Goal: Task Accomplishment & Management: Manage account settings

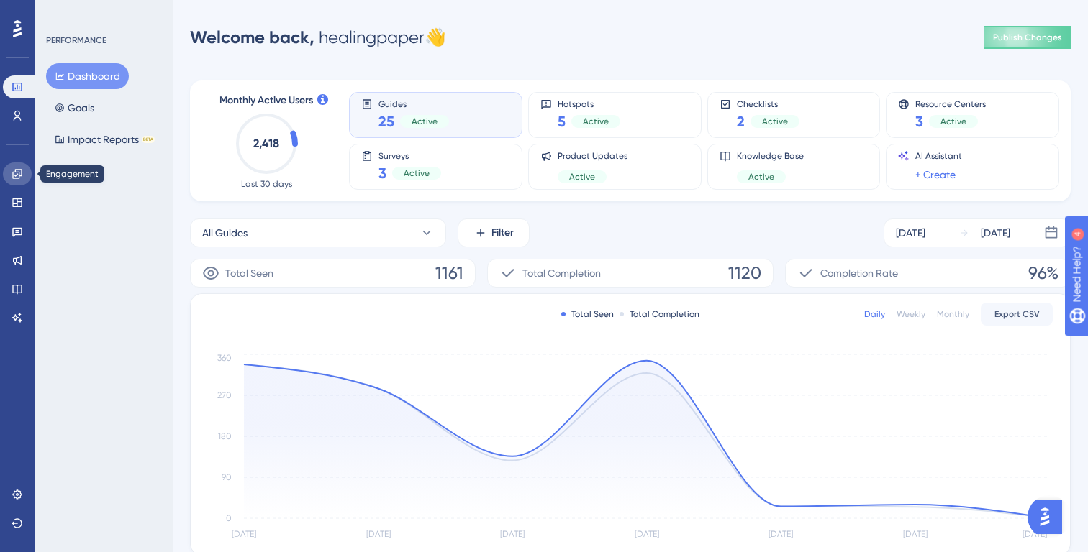
click at [17, 178] on icon at bounding box center [16, 173] width 9 height 9
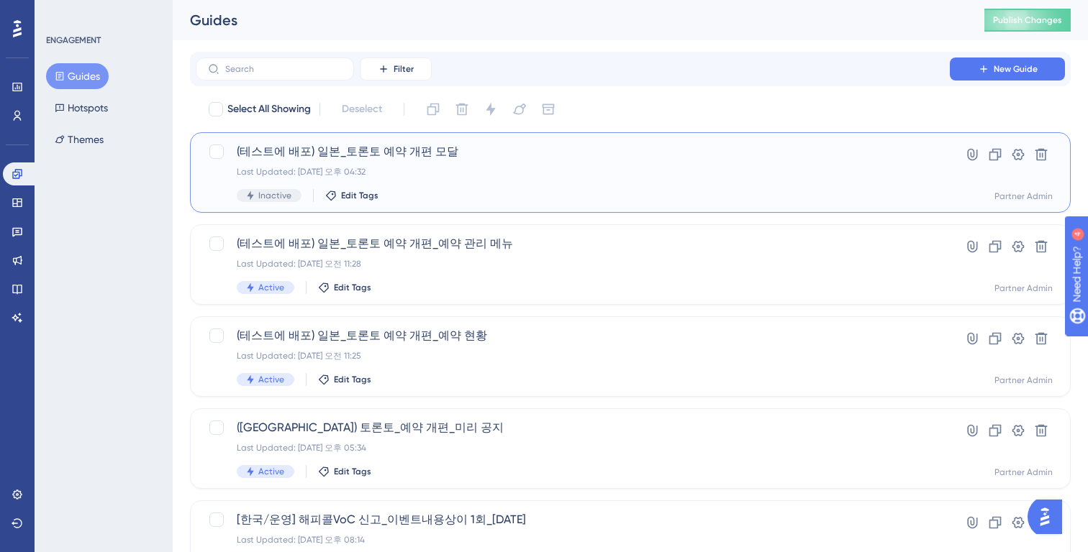
click at [597, 164] on div "(테스트에 배포) 일본_토론토 예약 개편 모달 Last Updated: 2025년 8월 22일 오후 04:32 Inactive Edit Tags" at bounding box center [573, 172] width 672 height 59
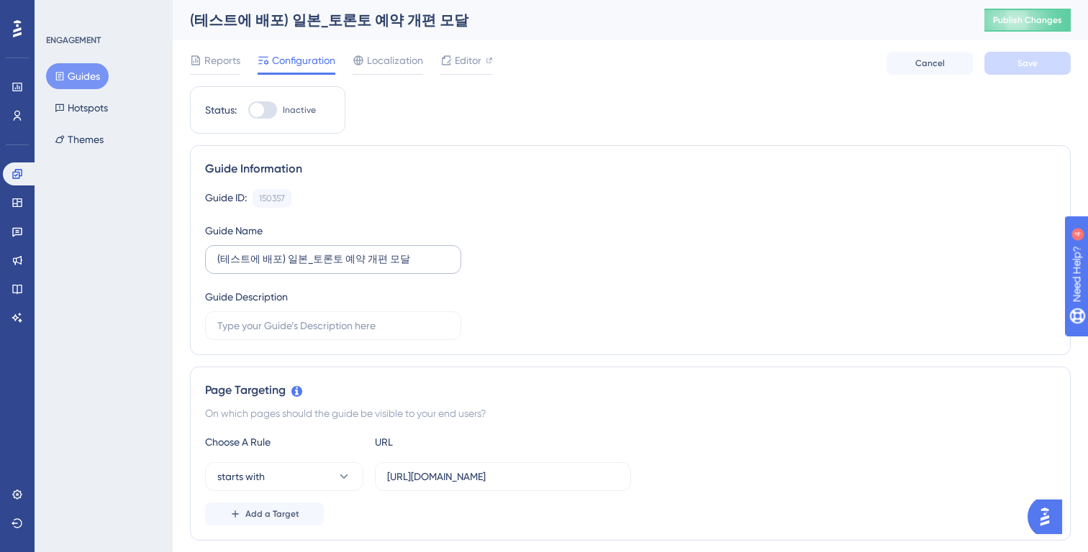
click at [297, 249] on label "(테스트에 배포) 일본_토론토 예약 개편 모달" at bounding box center [333, 259] width 256 height 29
click at [297, 252] on input "(테스트에 배포) 일본_토론토 예약 개편 모달" at bounding box center [333, 260] width 232 height 16
drag, startPoint x: 283, startPoint y: 257, endPoint x: 164, endPoint y: 254, distance: 119.5
click at [0, 0] on div "Performance Users Engagement Widgets Feedback Product Updates Knowledge Base AI…" at bounding box center [0, 0] width 0 height 0
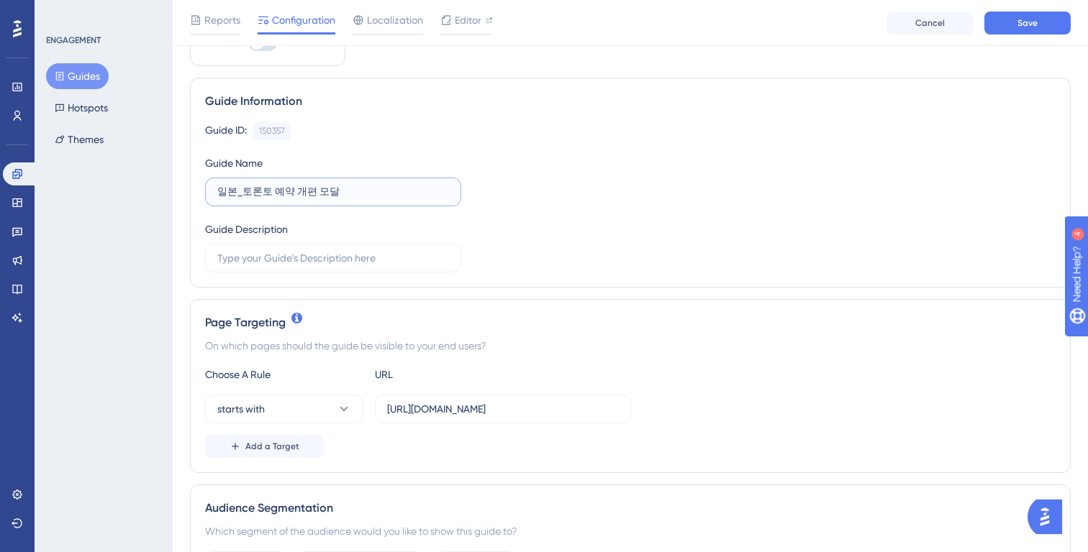
scroll to position [76, 0]
type input "일본_토론토 예약 개편 모달"
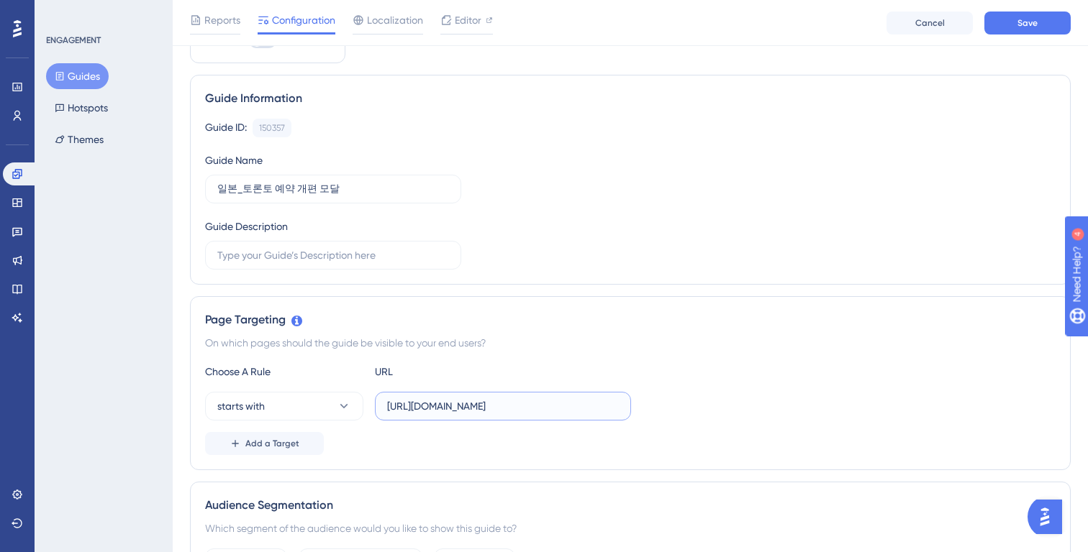
click at [486, 405] on input "https://partner.test.gangnamunni.com/consultation" at bounding box center [503, 407] width 232 height 16
paste input "gangnamunni.com/"
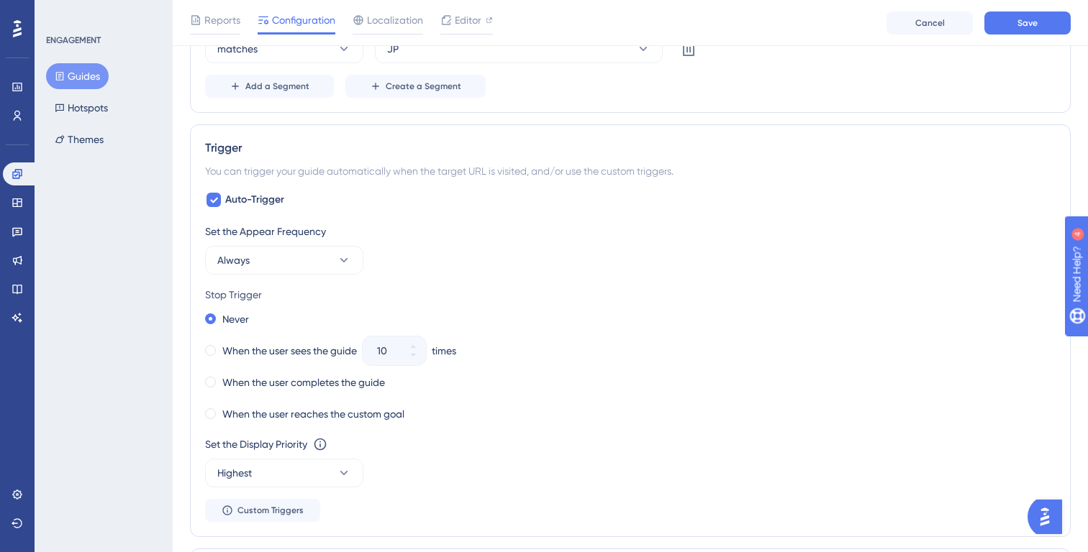
scroll to position [635, 0]
type input "https://partner.gangnamunni.com"
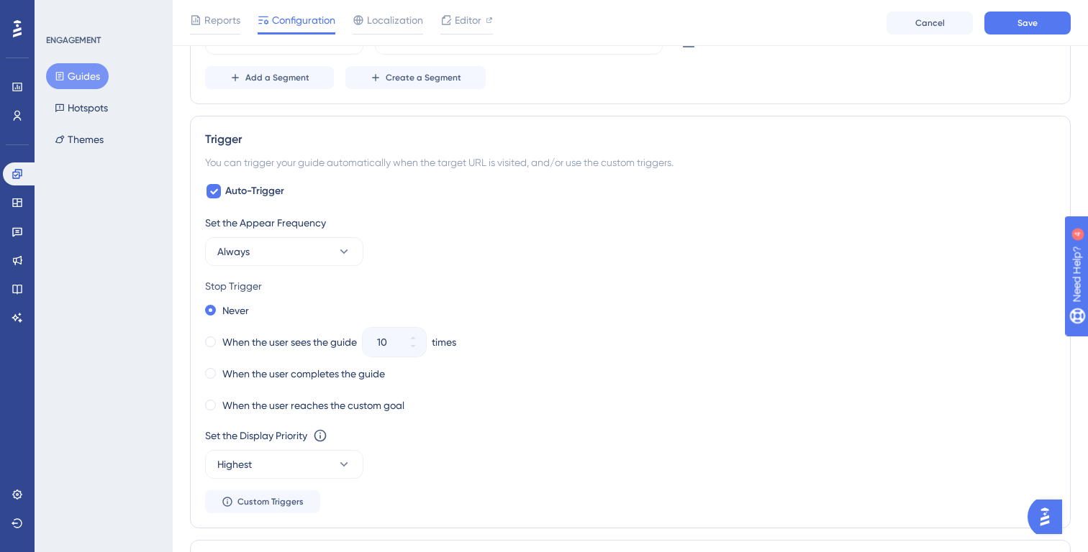
scroll to position [665, 0]
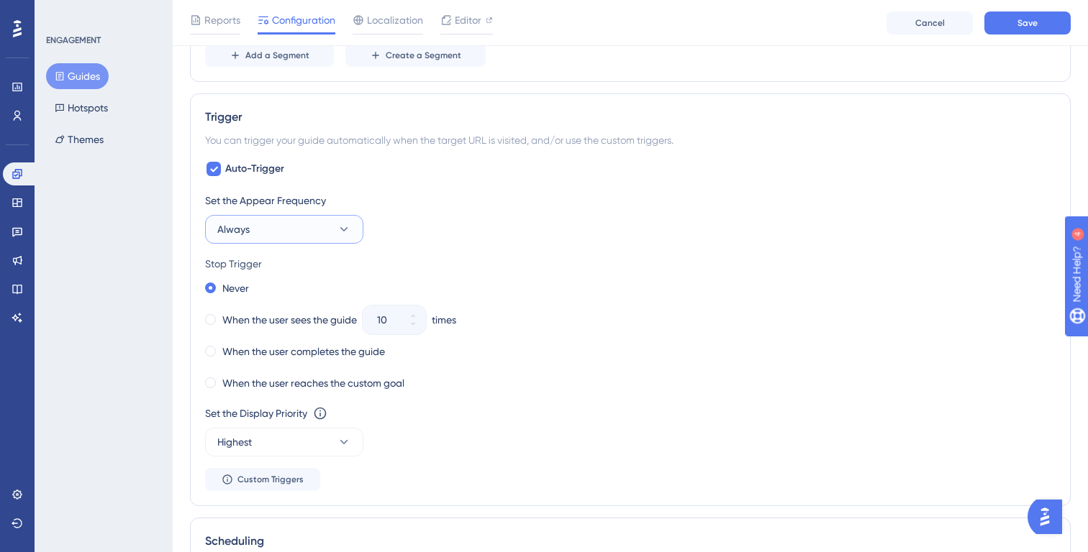
click at [273, 237] on button "Always" at bounding box center [284, 229] width 158 height 29
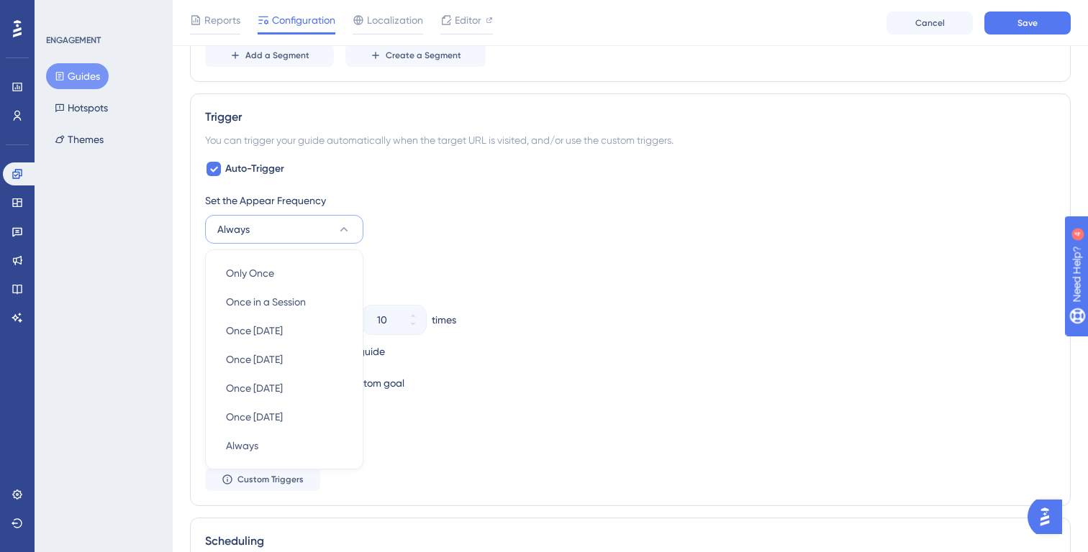
scroll to position [748, 0]
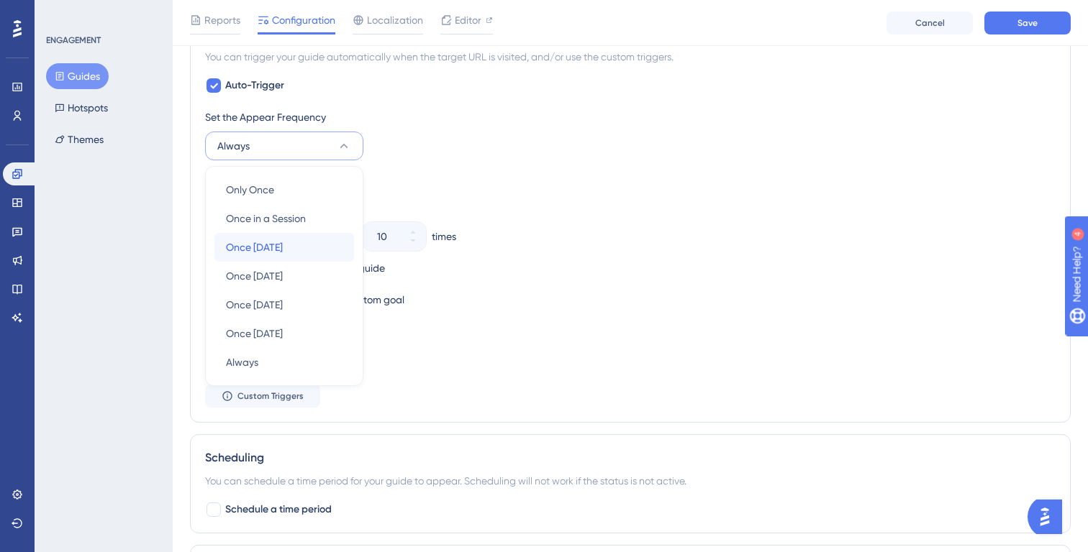
click at [315, 245] on div "Once in 1 day Once in 1 day" at bounding box center [284, 247] width 117 height 29
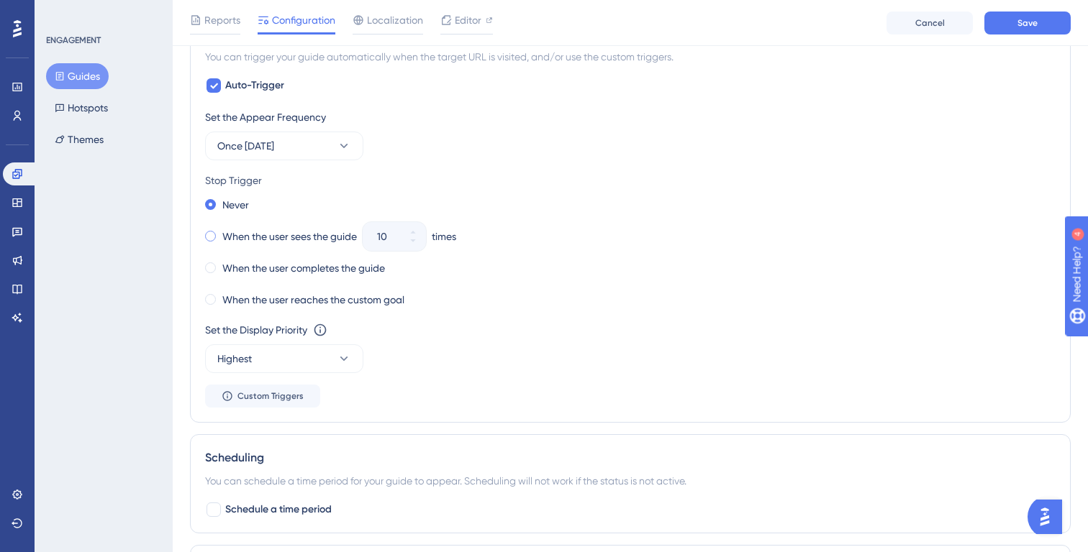
click at [305, 241] on label "When the user sees the guide" at bounding box center [289, 236] width 135 height 17
drag, startPoint x: 394, startPoint y: 235, endPoint x: 358, endPoint y: 235, distance: 36.0
click at [358, 235] on div "When the user sees the guide 10 times" at bounding box center [630, 237] width 850 height 20
type input "2"
click at [475, 278] on div "When the user completes the guide" at bounding box center [630, 268] width 850 height 20
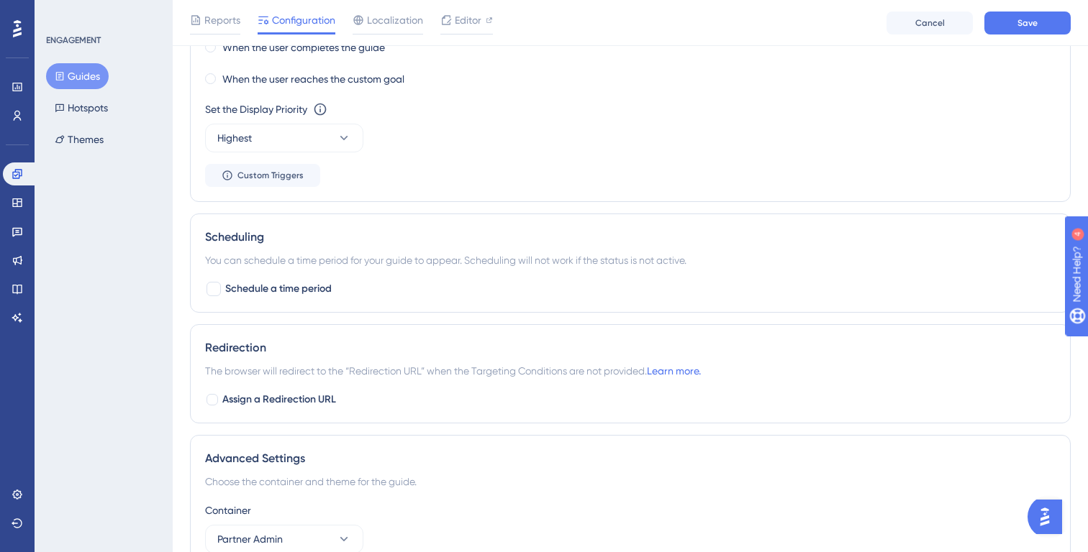
scroll to position [1052, 0]
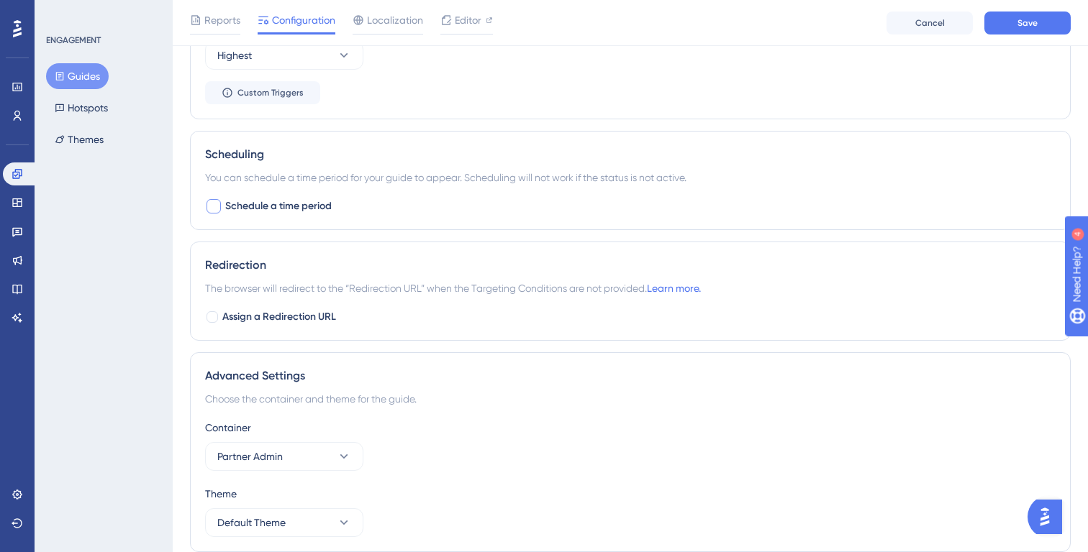
click at [214, 204] on div at bounding box center [213, 206] width 14 height 14
checkbox input "true"
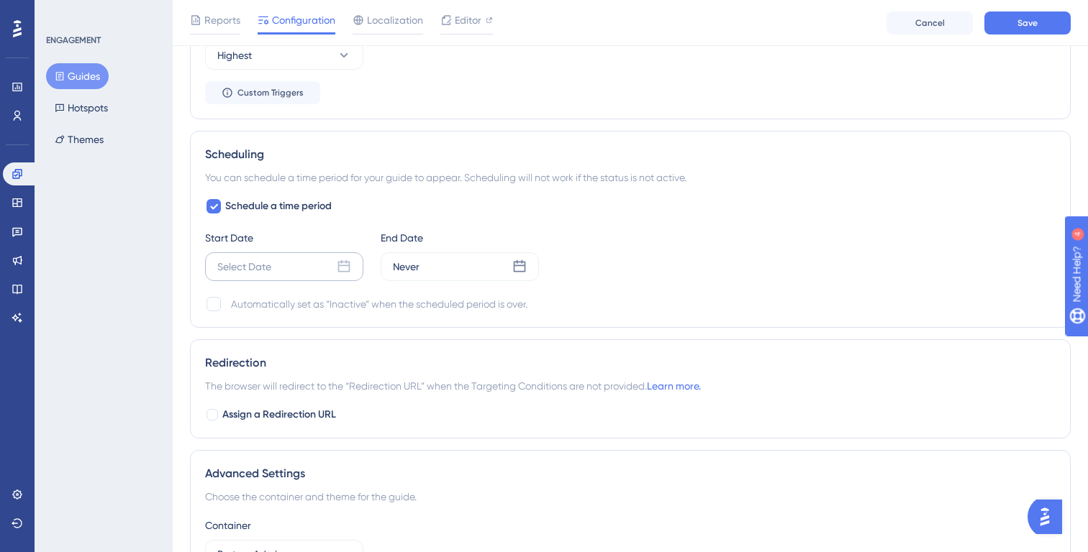
click at [270, 257] on div "Select Date" at bounding box center [284, 267] width 158 height 29
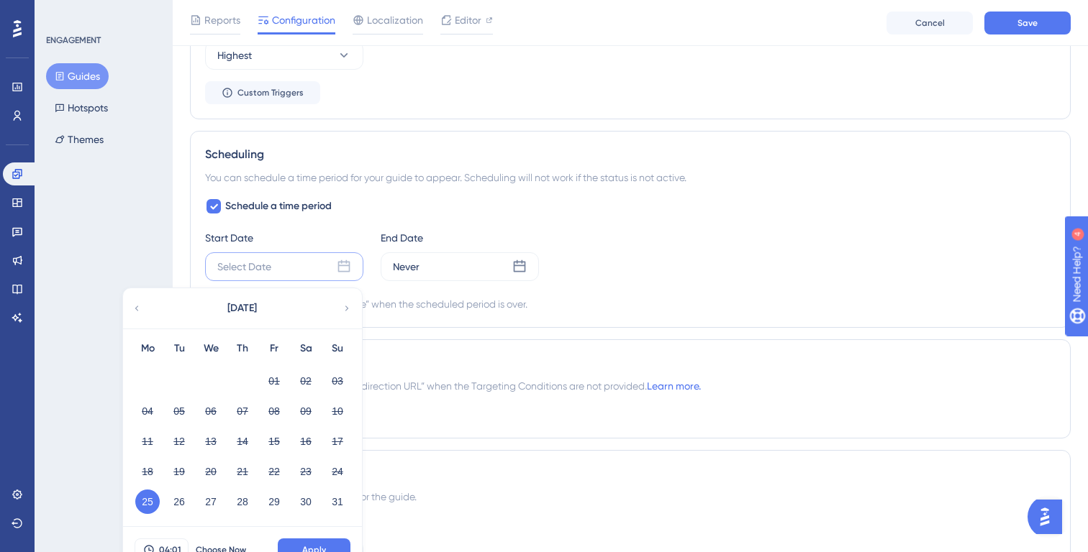
click at [140, 506] on button "25" at bounding box center [147, 502] width 24 height 24
click at [147, 506] on button "25" at bounding box center [147, 502] width 24 height 24
click at [442, 268] on div "Never" at bounding box center [460, 267] width 158 height 29
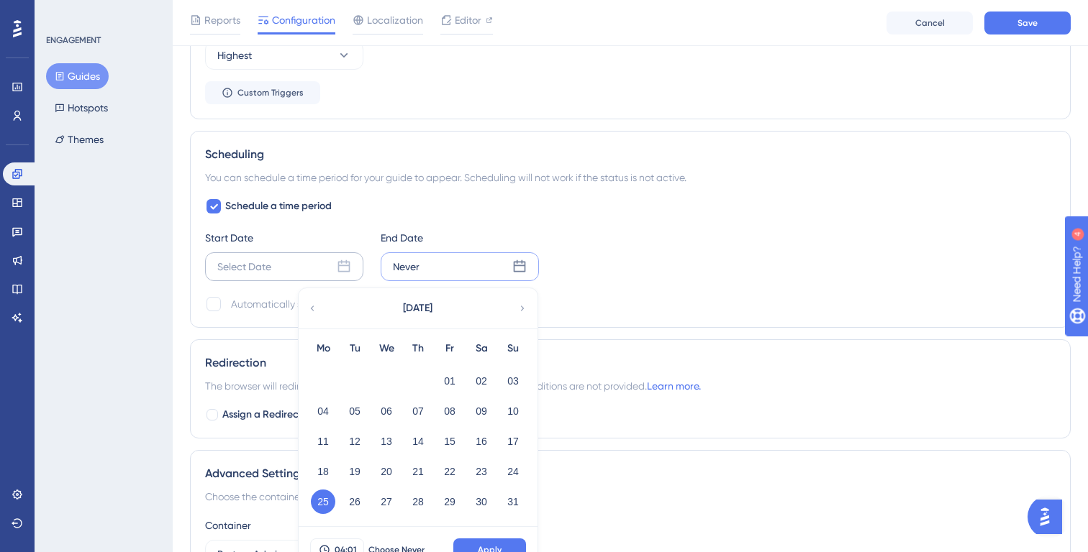
click at [317, 271] on div "Select Date" at bounding box center [284, 267] width 158 height 29
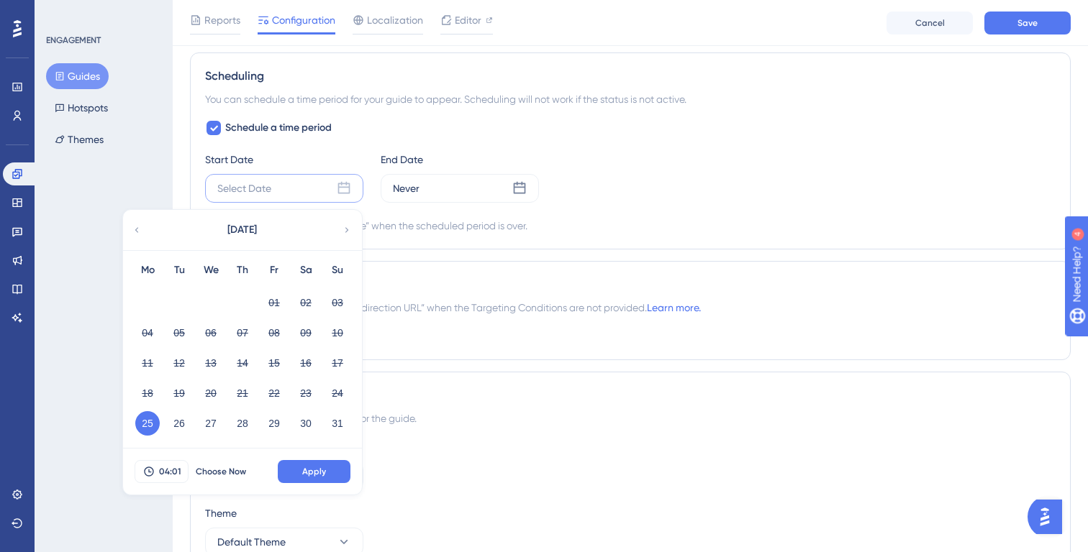
scroll to position [1132, 0]
click at [307, 471] on span "Apply" at bounding box center [314, 471] width 24 height 12
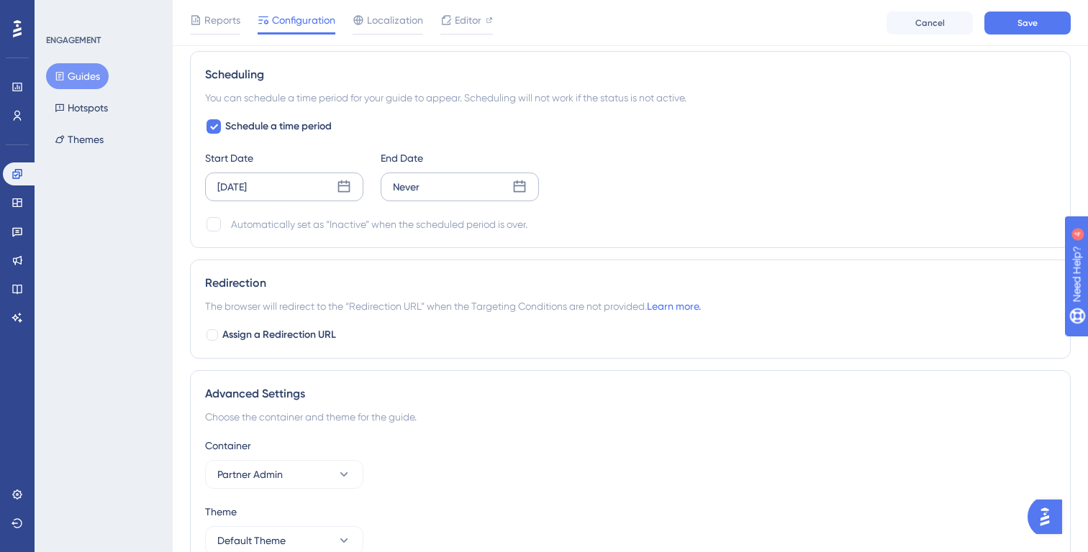
click at [446, 183] on div "Never" at bounding box center [460, 187] width 158 height 29
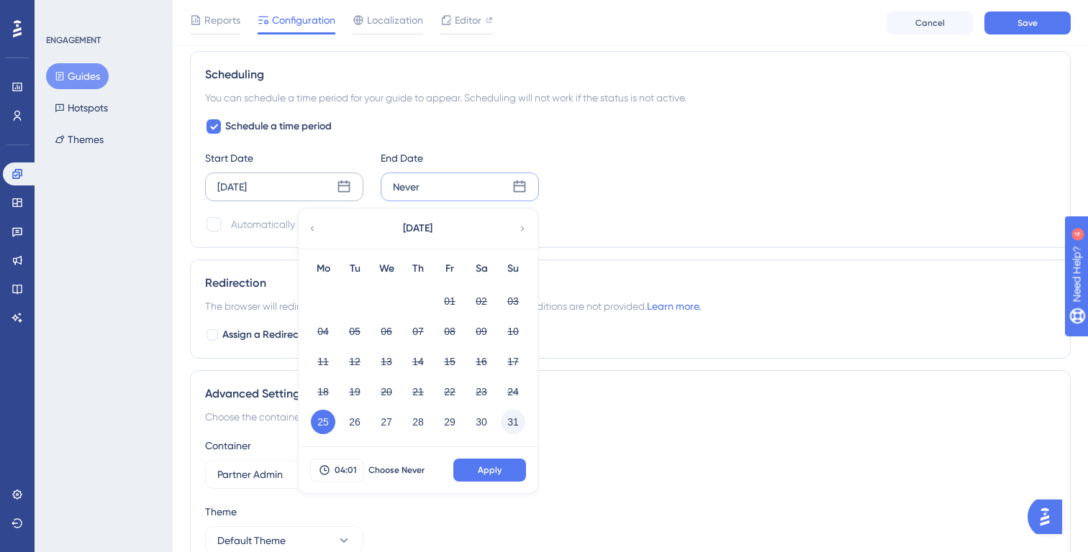
click at [508, 422] on button "31" at bounding box center [513, 422] width 24 height 24
click at [499, 471] on span "Apply" at bounding box center [490, 471] width 24 height 12
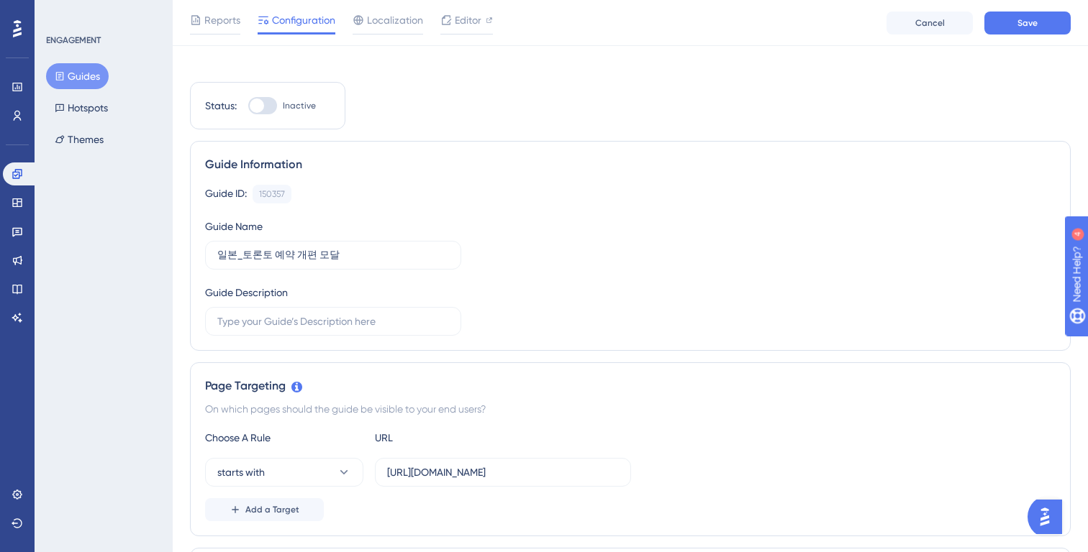
scroll to position [0, 0]
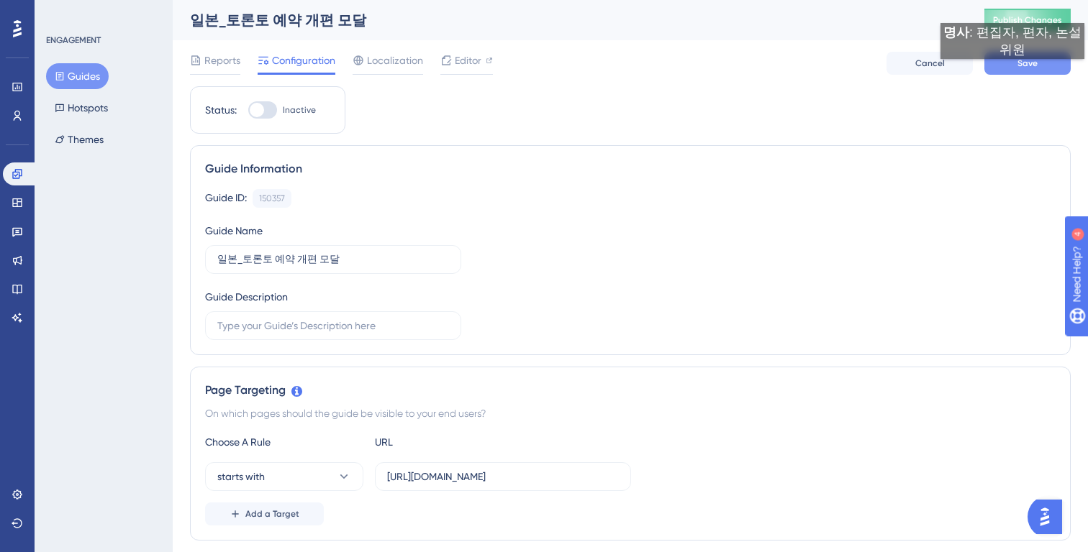
click at [1033, 73] on button "Save" at bounding box center [1027, 63] width 86 height 23
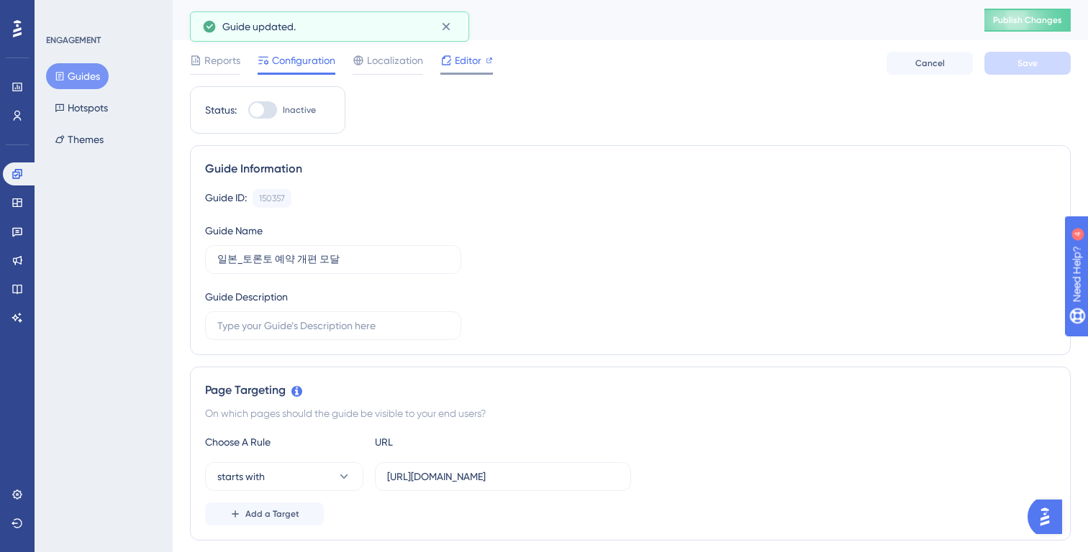
click at [460, 59] on span "Editor" at bounding box center [468, 60] width 27 height 17
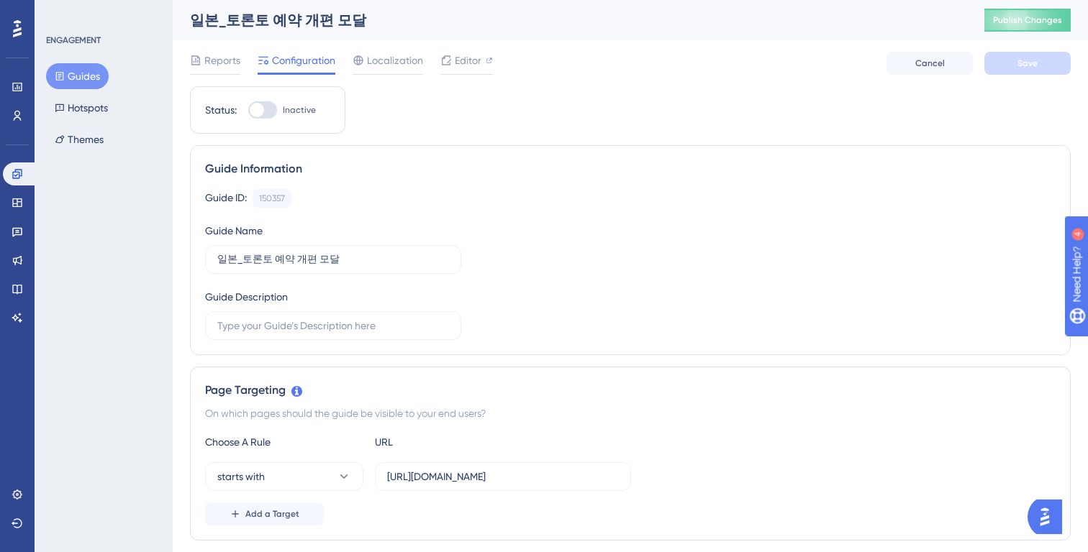
click at [268, 112] on div at bounding box center [262, 109] width 29 height 17
click at [248, 111] on input "Inactive" at bounding box center [247, 110] width 1 height 1
checkbox input "true"
click at [1003, 65] on button "Save" at bounding box center [1027, 63] width 86 height 23
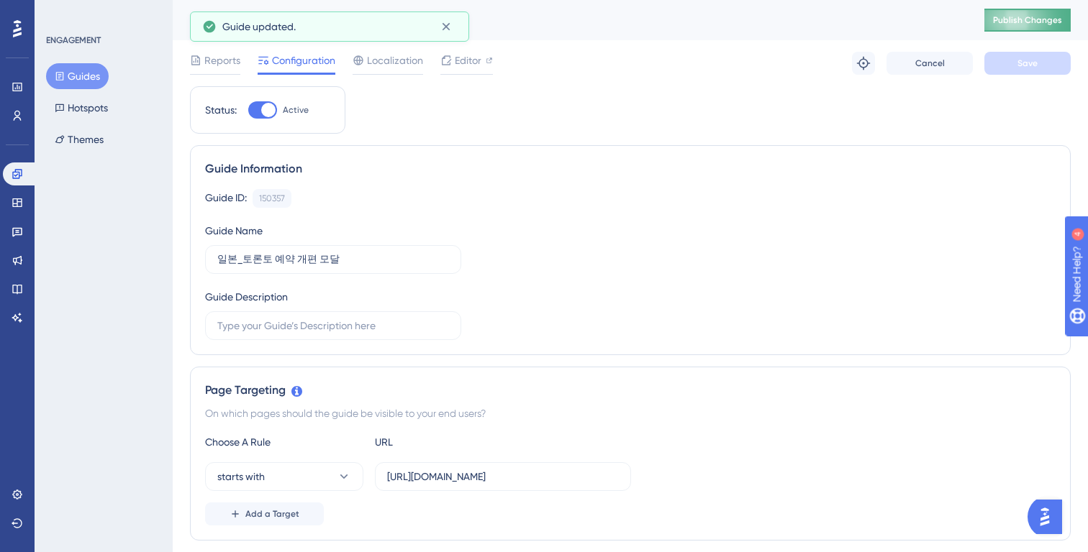
click at [1022, 22] on span "Publish Changes" at bounding box center [1027, 20] width 69 height 12
click at [80, 70] on button "Guides" at bounding box center [77, 76] width 63 height 26
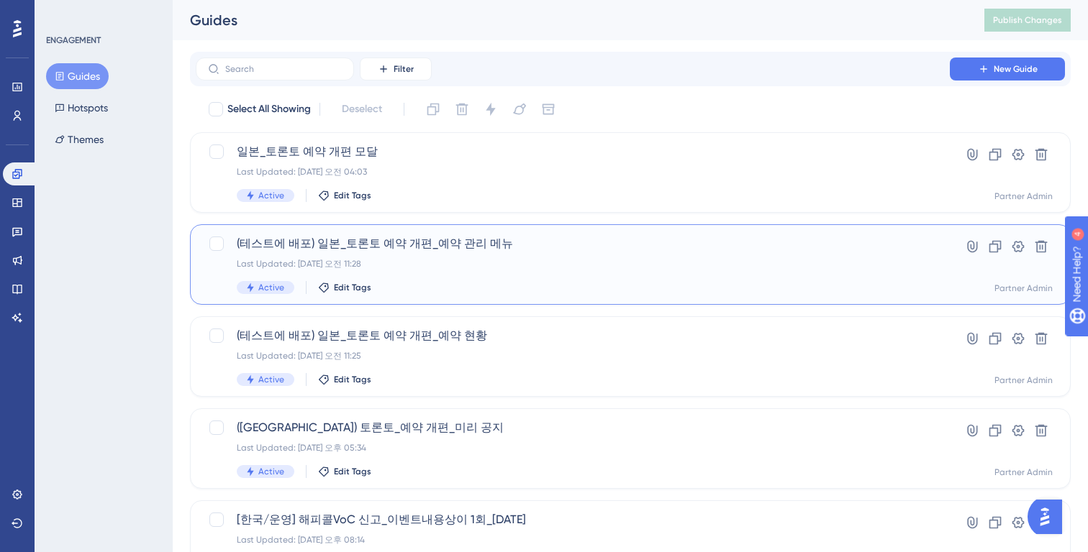
click at [563, 261] on div "Last Updated: 2025년 8월 22일 오전 11:28" at bounding box center [573, 264] width 672 height 12
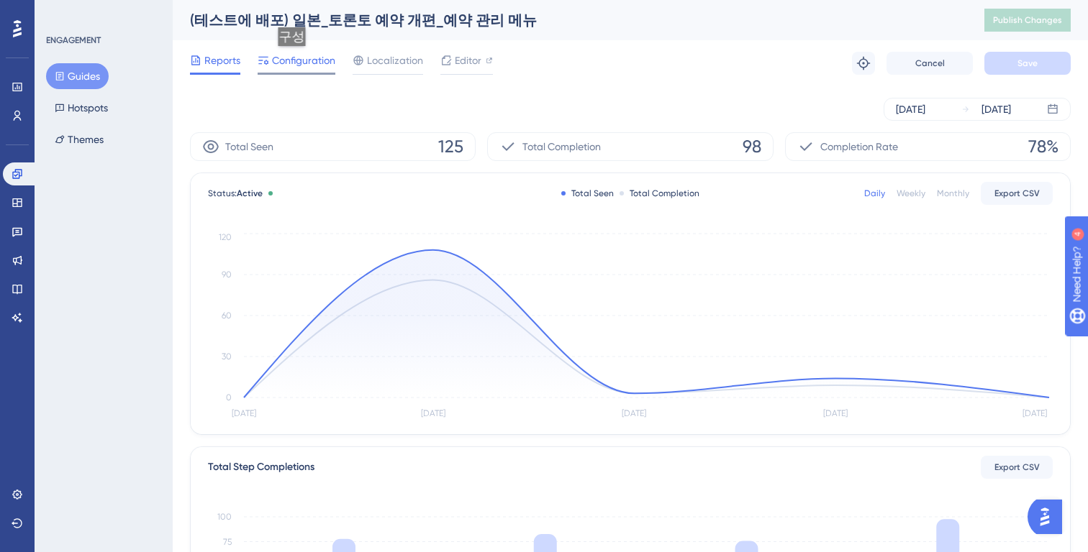
click at [296, 60] on span "Configuration" at bounding box center [303, 60] width 63 height 17
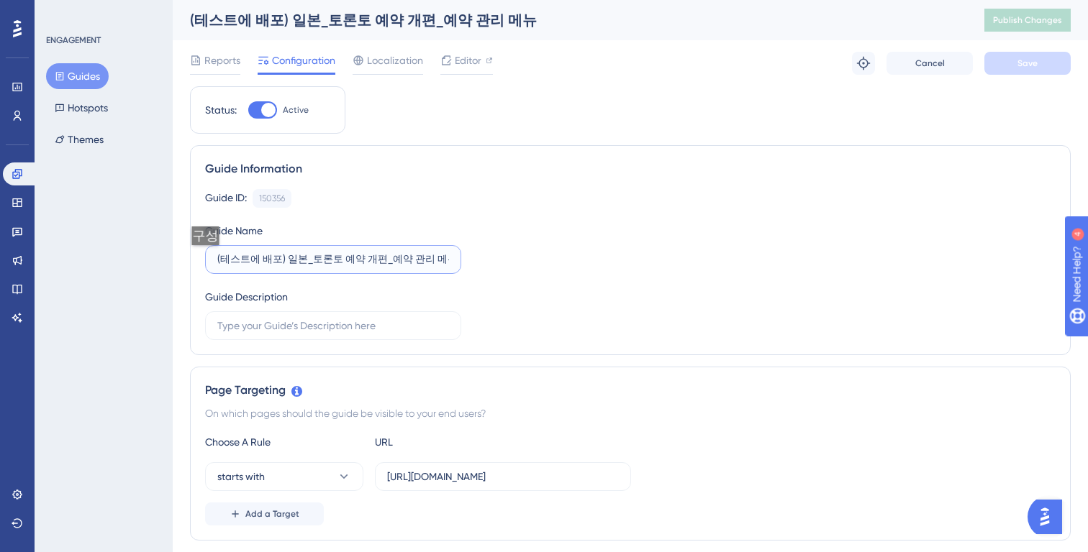
drag, startPoint x: 280, startPoint y: 260, endPoint x: 210, endPoint y: 260, distance: 69.8
click at [210, 260] on label "(테스트에 배포) 일본_토론토 예약 개편_예약 관리 메뉴" at bounding box center [333, 259] width 256 height 29
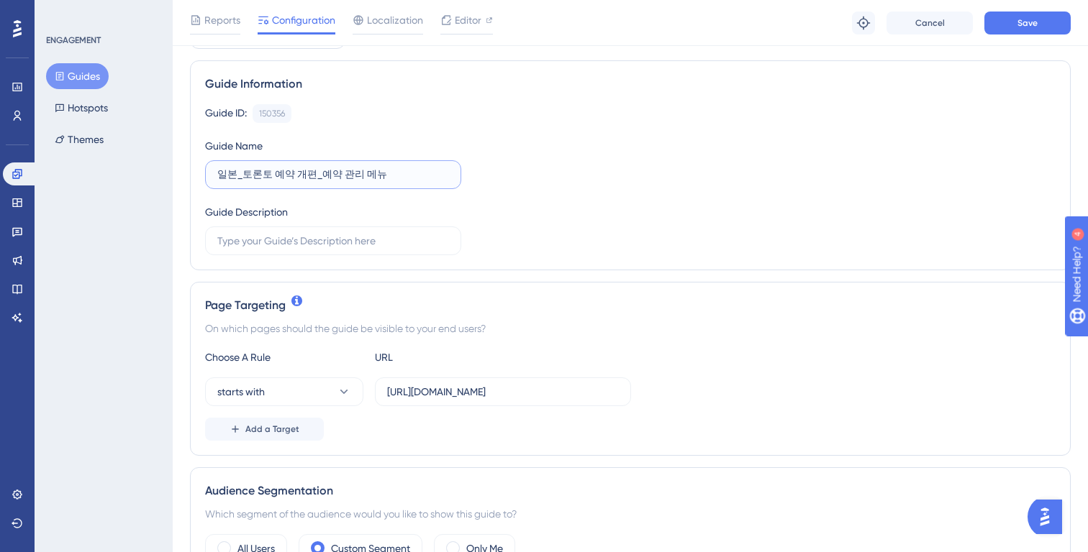
scroll to position [91, 0]
type input "일본_토론토 예약 개편_예약 관리 메뉴"
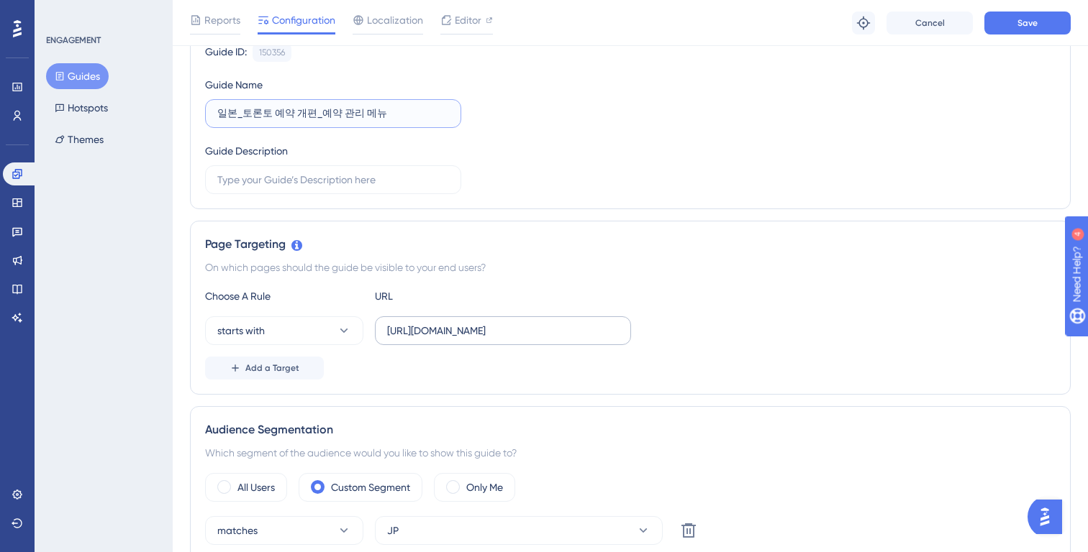
scroll to position [164, 0]
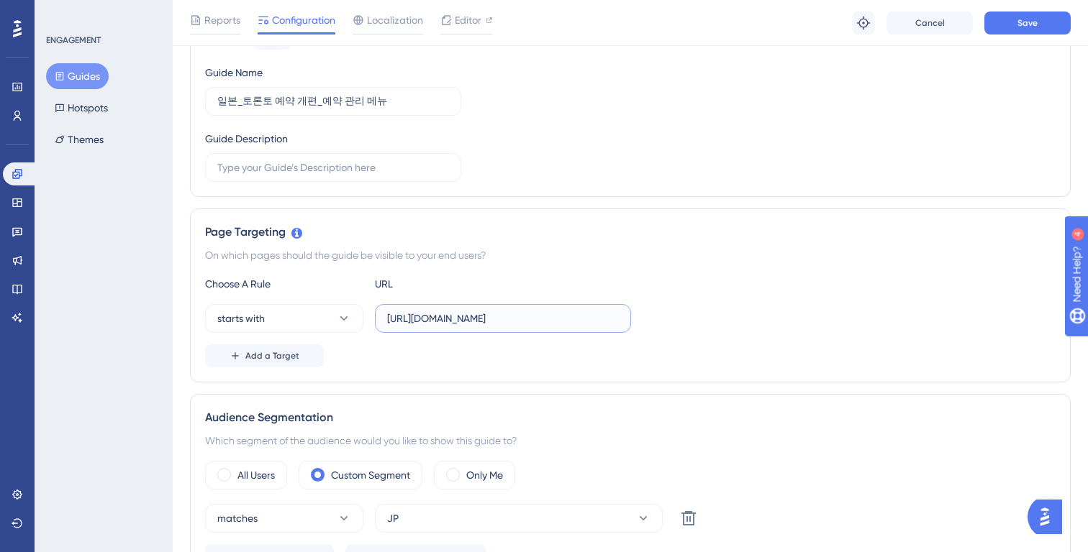
click at [461, 325] on input "https://partner.test.gangnamunni.com/booking/slot-availabilities" at bounding box center [503, 319] width 232 height 16
click at [476, 318] on input "https://partner.test.gangnamunni.com/booking/slot-availabilities" at bounding box center [503, 319] width 232 height 16
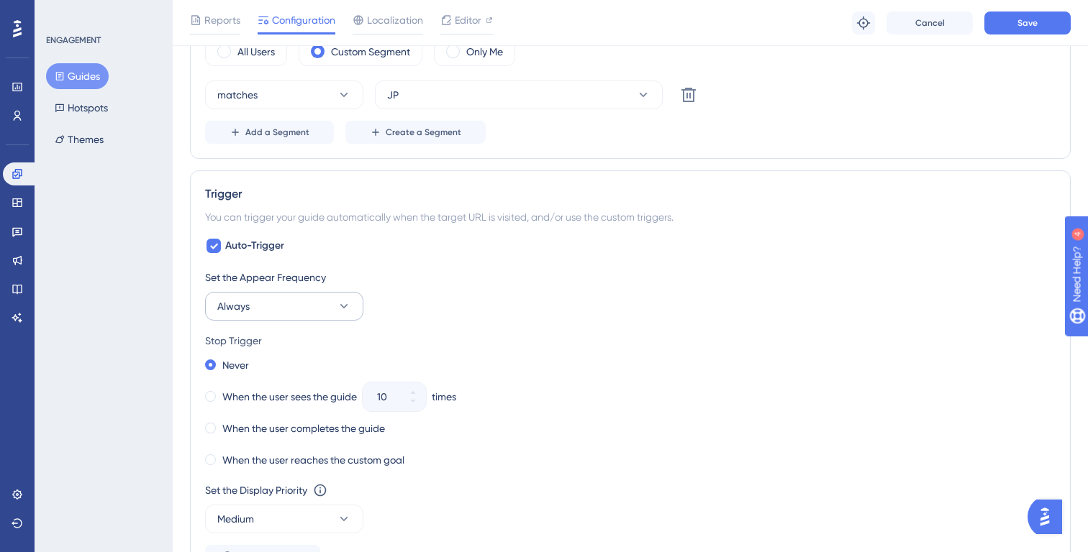
type input "https://partner.gangnamunni.com/booking/slot-availabilities"
click at [293, 314] on button "Always" at bounding box center [284, 306] width 158 height 29
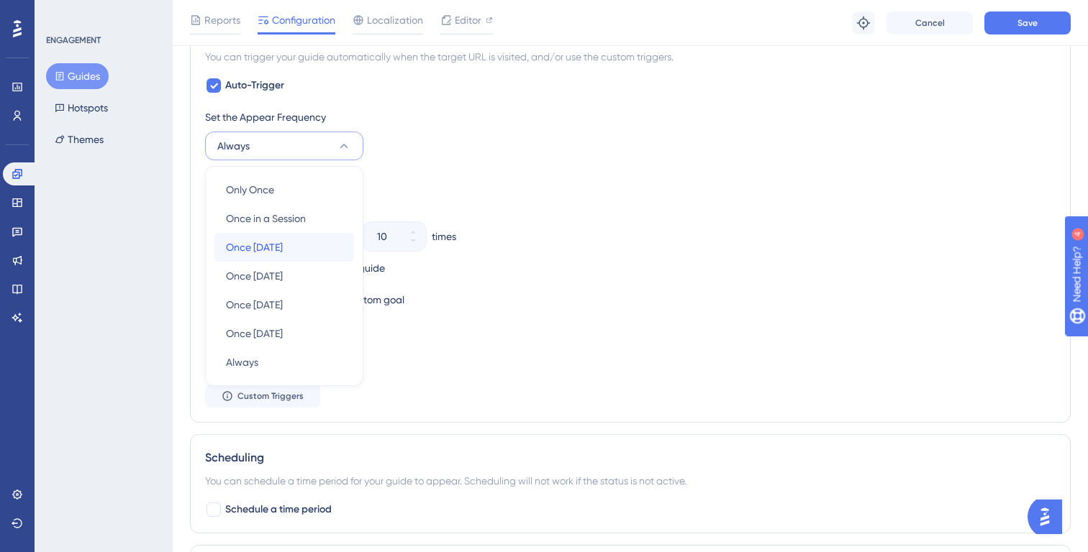
click at [283, 246] on span "Once in 1 day" at bounding box center [254, 247] width 57 height 17
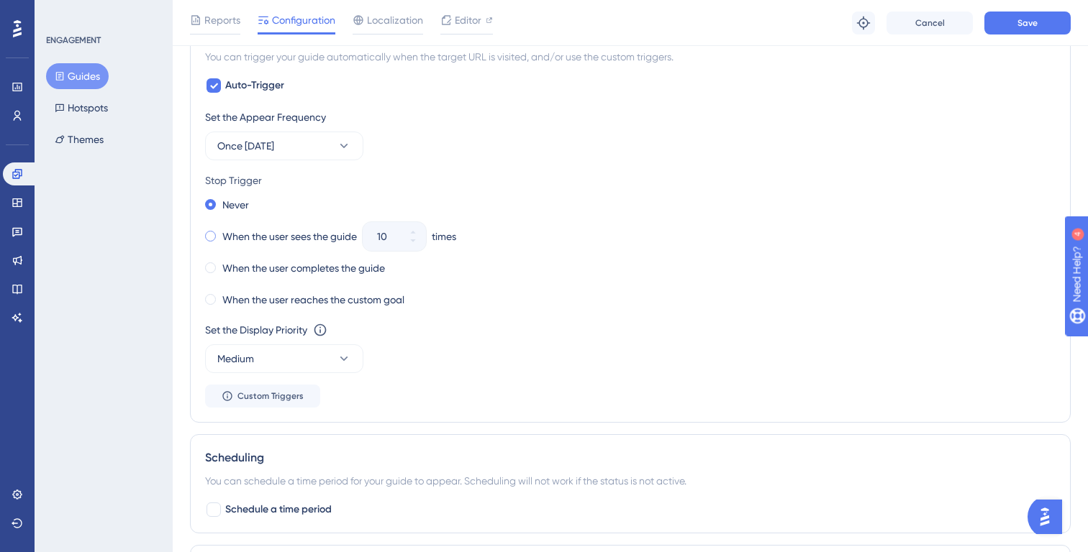
click at [321, 232] on label "When the user sees the guide" at bounding box center [289, 236] width 135 height 17
drag, startPoint x: 391, startPoint y: 234, endPoint x: 368, endPoint y: 234, distance: 23.0
click at [368, 234] on div "10" at bounding box center [381, 236] width 37 height 29
type input "1"
click at [452, 300] on div "When the user reaches the custom goal" at bounding box center [630, 300] width 850 height 20
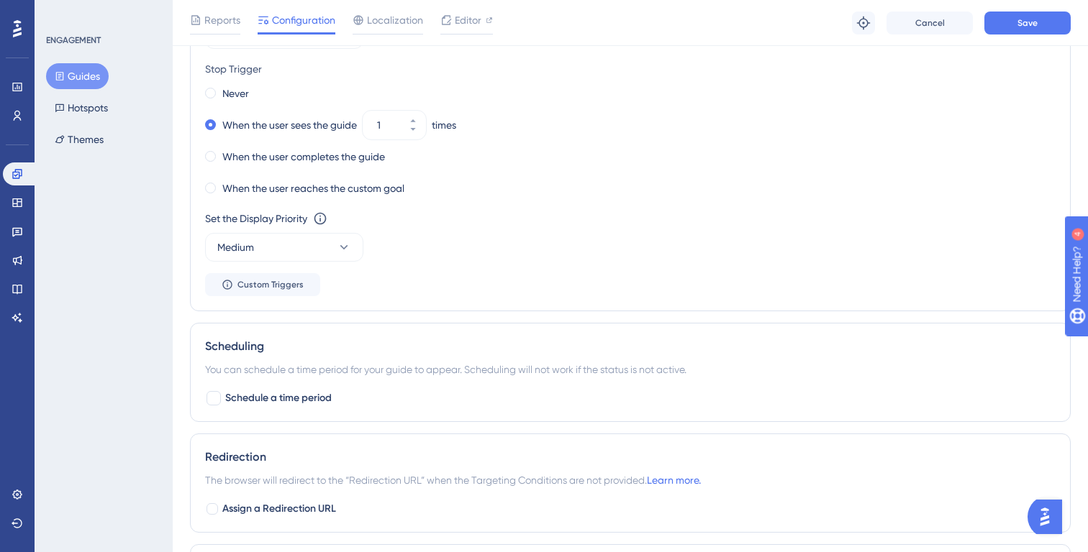
scroll to position [866, 0]
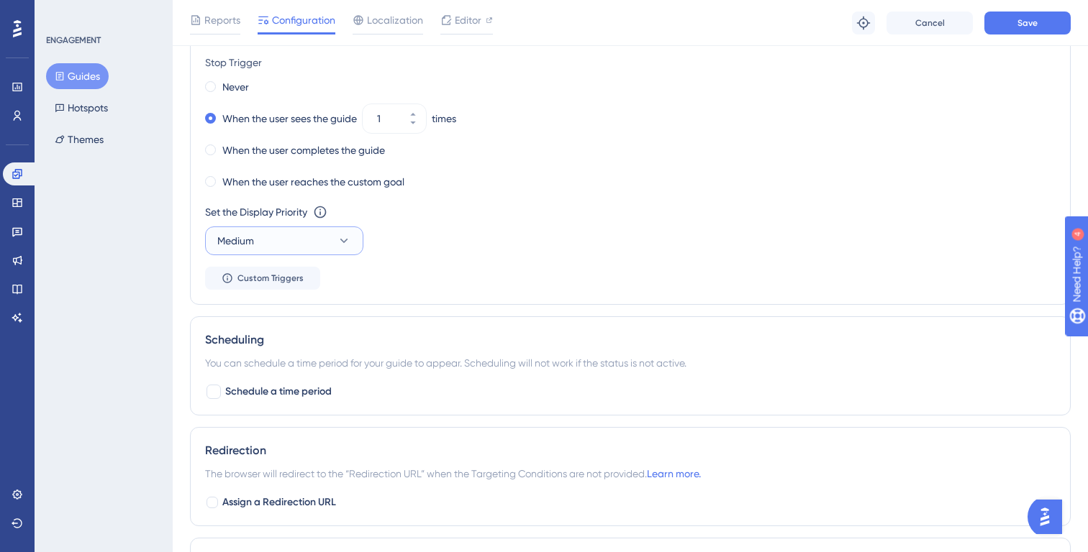
click at [342, 239] on icon at bounding box center [344, 241] width 14 height 14
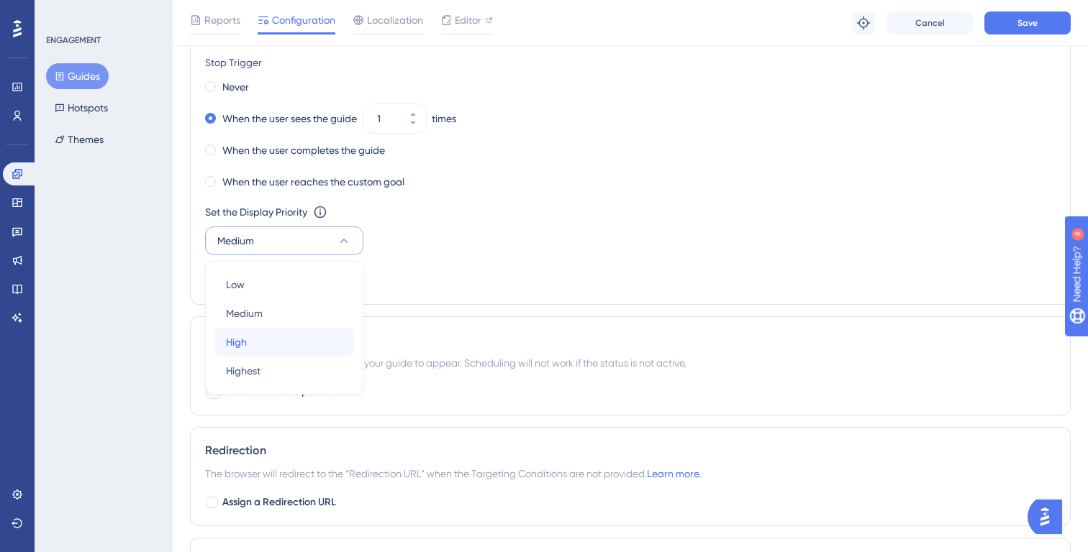
click at [304, 335] on div "High High" at bounding box center [284, 342] width 117 height 29
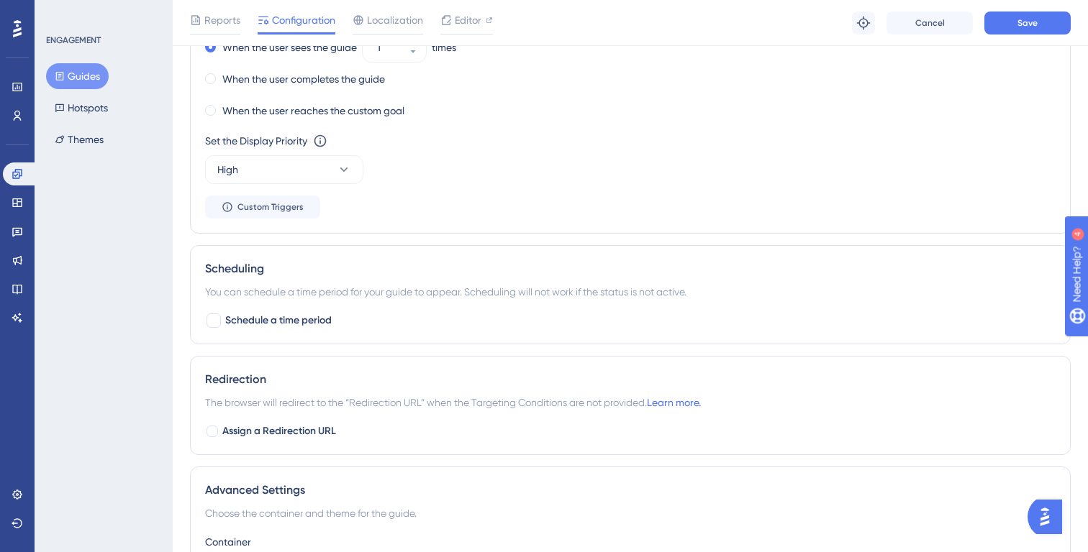
scroll to position [949, 0]
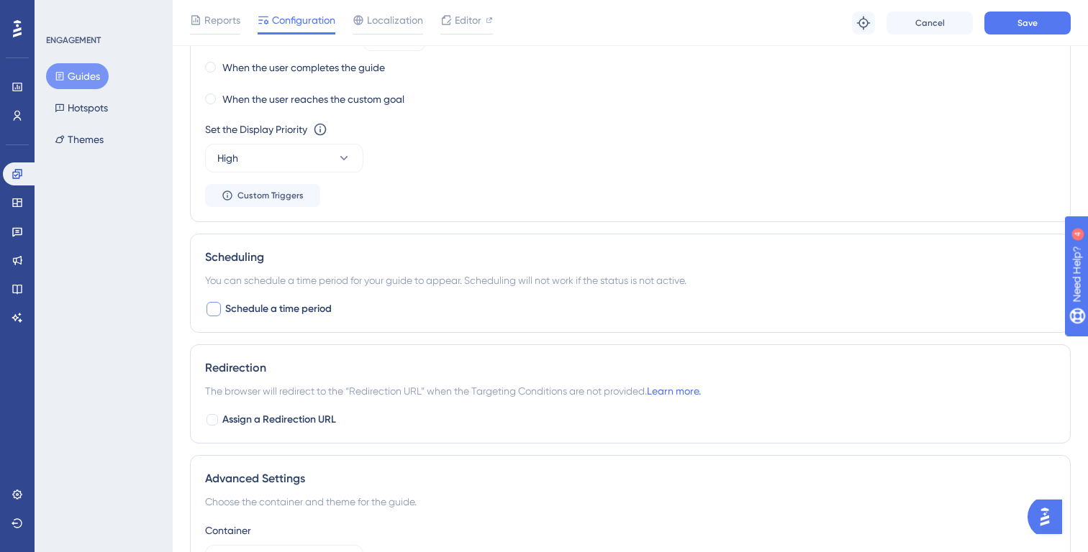
click at [305, 304] on span "Schedule a time period" at bounding box center [278, 309] width 106 height 17
checkbox input "true"
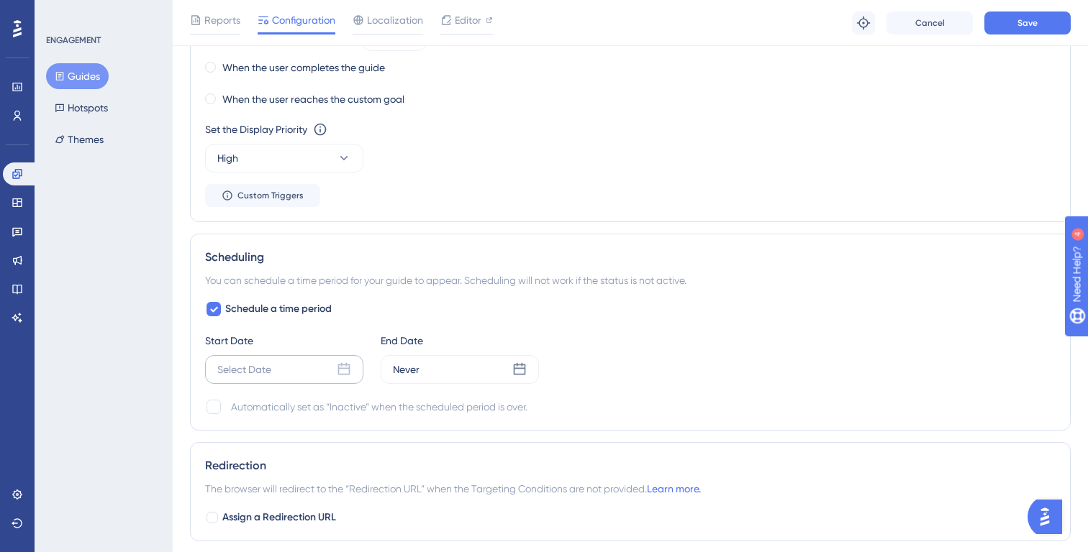
click at [243, 369] on div "Select Date" at bounding box center [244, 369] width 54 height 17
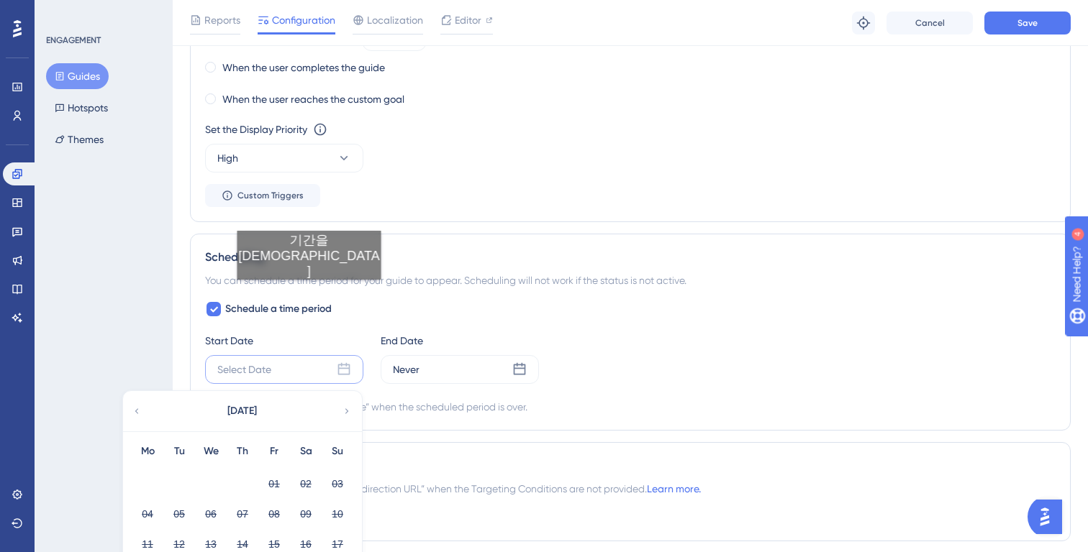
scroll to position [1155, 0]
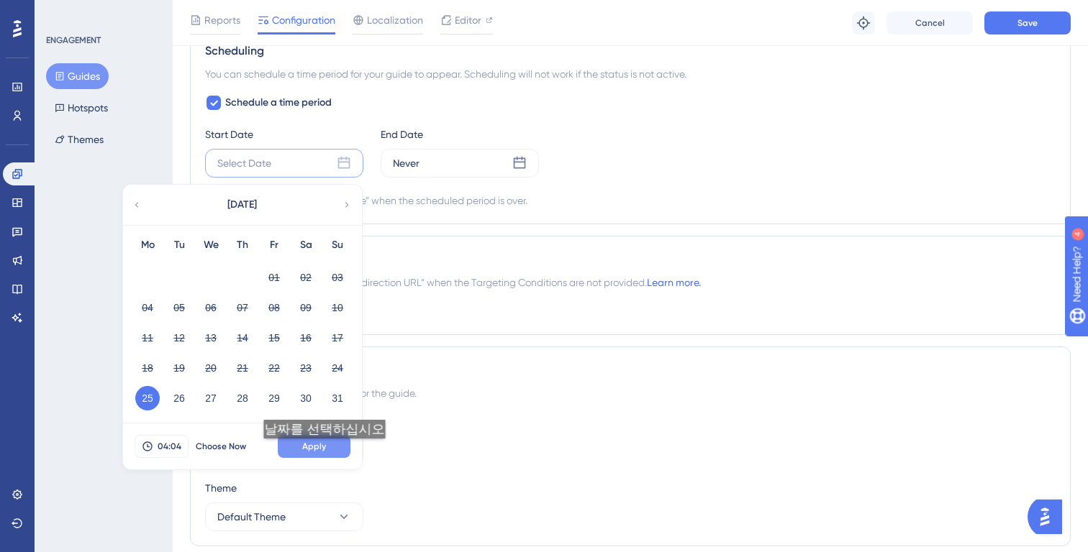
click at [322, 449] on span "Apply" at bounding box center [314, 447] width 24 height 12
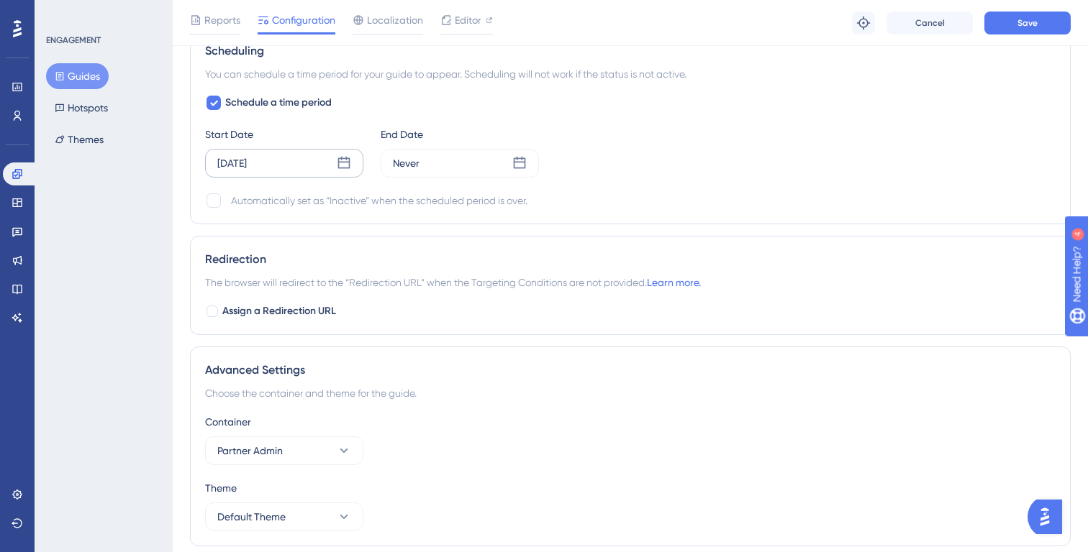
click at [465, 181] on div "Schedule a time period Start Date Aug 25 2025 End Date Never Automatically set …" at bounding box center [630, 151] width 850 height 115
click at [465, 168] on div "Never" at bounding box center [460, 163] width 158 height 29
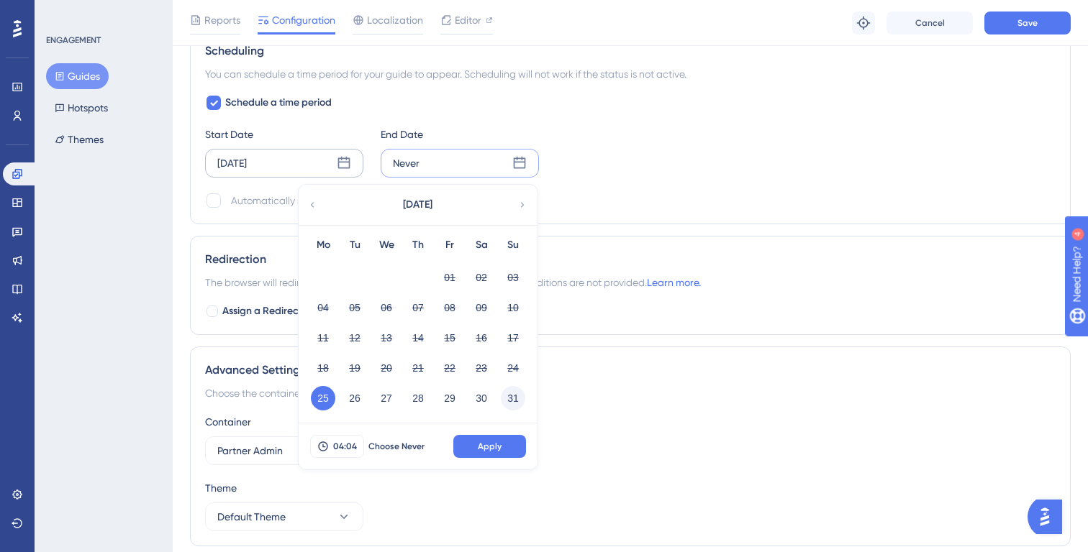
click at [511, 409] on button "31" at bounding box center [513, 398] width 24 height 24
click at [499, 440] on button "Apply" at bounding box center [489, 446] width 73 height 23
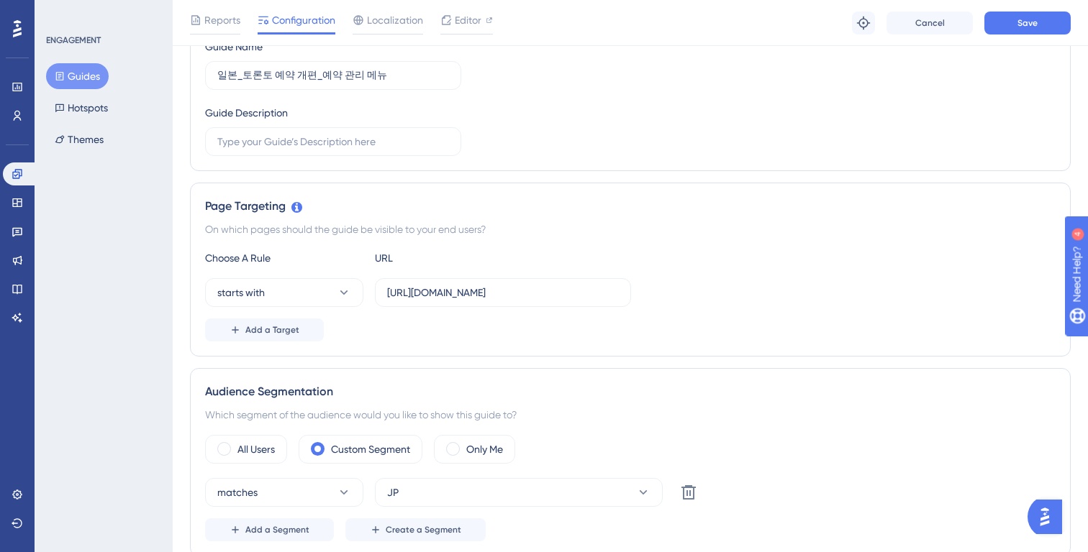
scroll to position [0, 0]
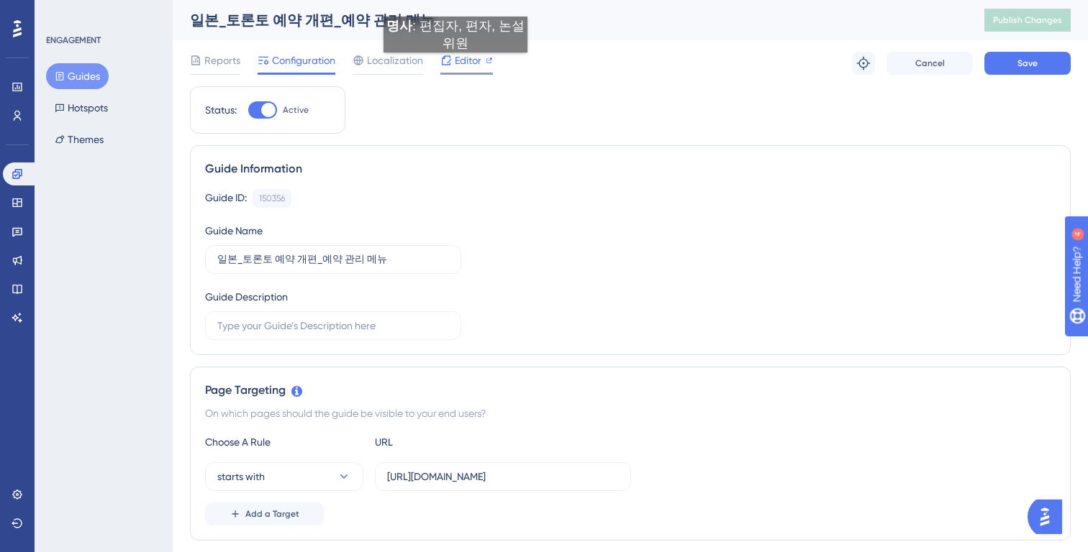
click at [455, 67] on span "Editor" at bounding box center [468, 60] width 27 height 17
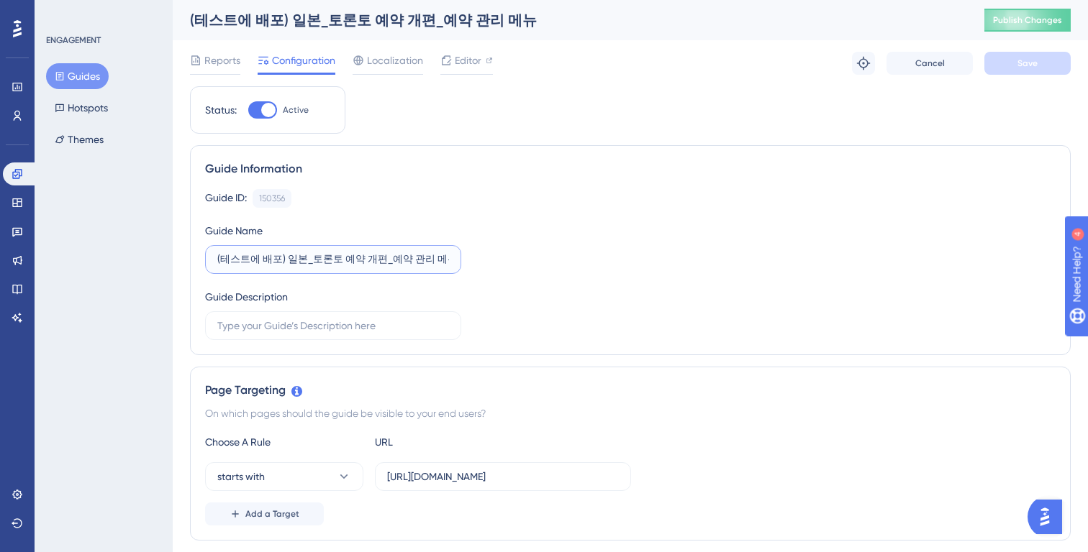
drag, startPoint x: 281, startPoint y: 260, endPoint x: 165, endPoint y: 255, distance: 115.2
click at [0, 0] on div "Performance Users Engagement Widgets Feedback Product Updates Knowledge Base AI…" at bounding box center [0, 0] width 0 height 0
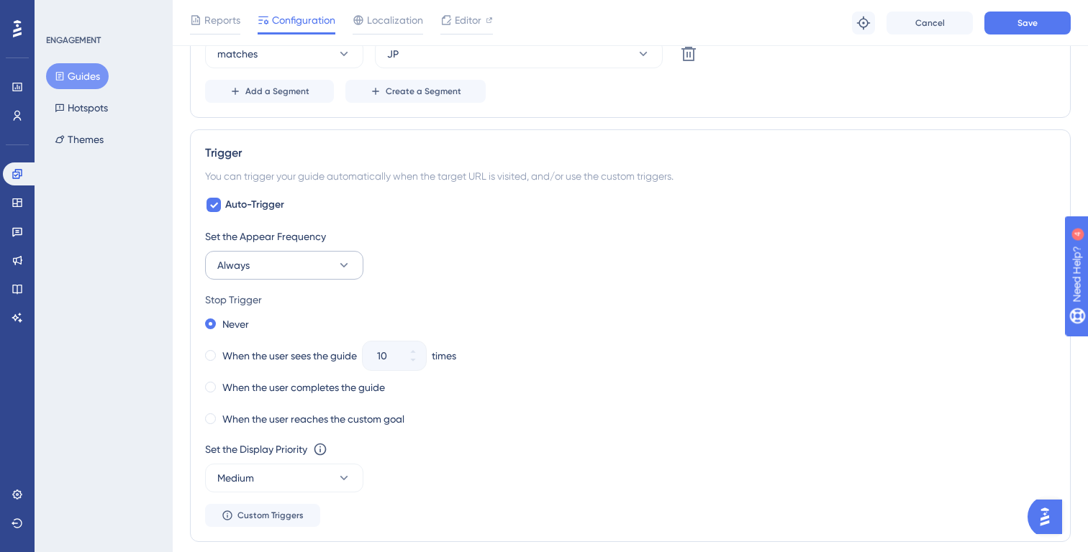
type input "일본_토론토 예약 개편_예약 관리 메뉴"
click at [311, 270] on button "Always" at bounding box center [284, 265] width 158 height 29
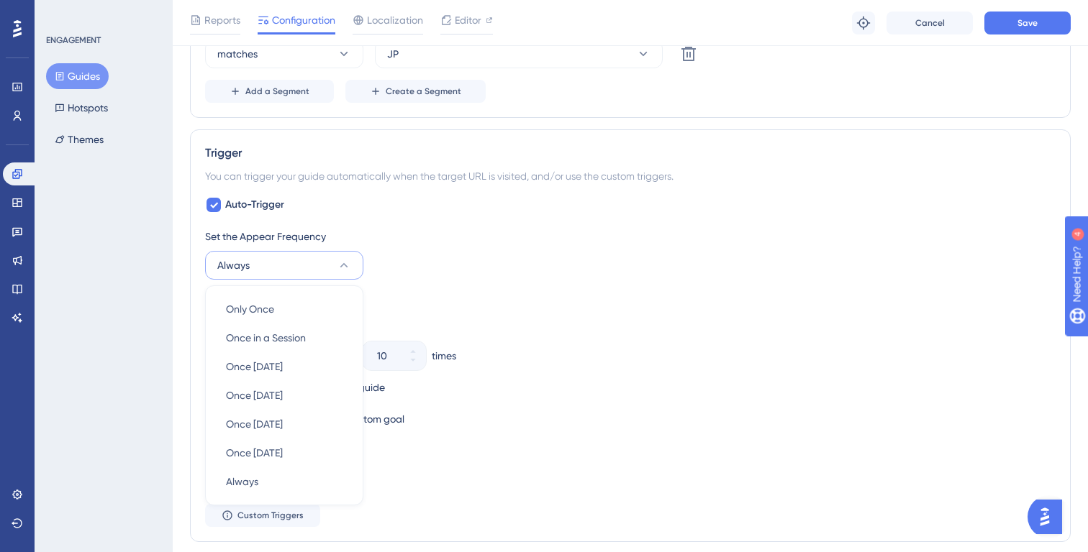
scroll to position [748, 0]
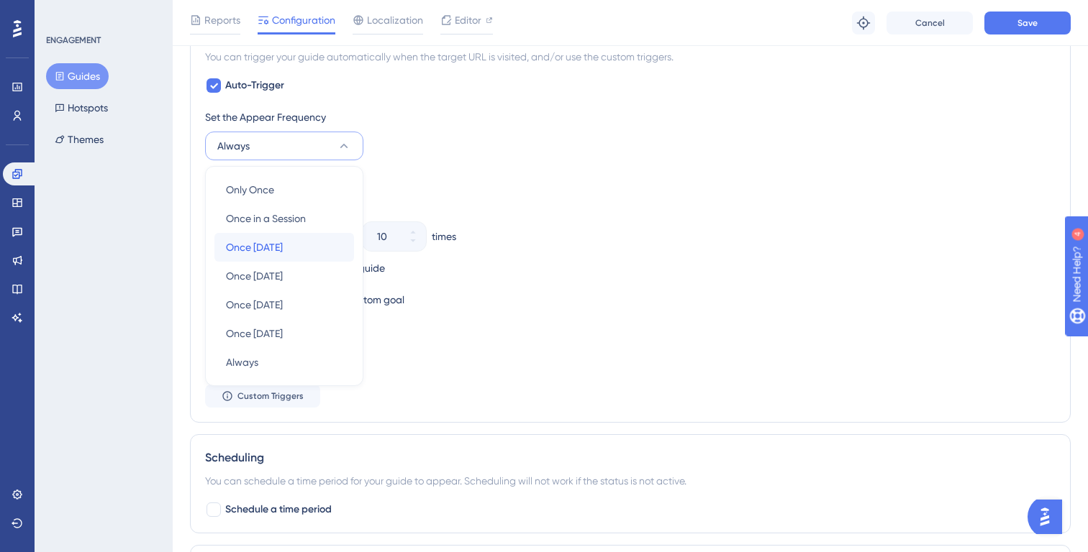
click at [283, 245] on span "Once in 1 day" at bounding box center [254, 247] width 57 height 17
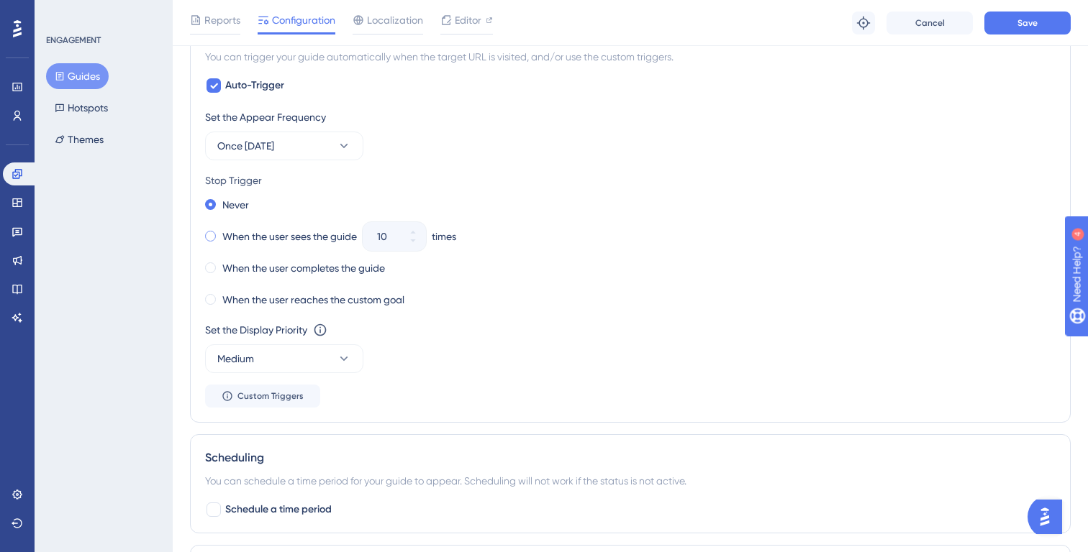
click at [318, 242] on label "When the user sees the guide" at bounding box center [289, 236] width 135 height 17
drag, startPoint x: 386, startPoint y: 237, endPoint x: 361, endPoint y: 237, distance: 24.5
click at [361, 237] on div "When the user sees the guide 10 times" at bounding box center [630, 237] width 850 height 20
click at [390, 239] on input "10" at bounding box center [387, 236] width 20 height 17
type input "1"
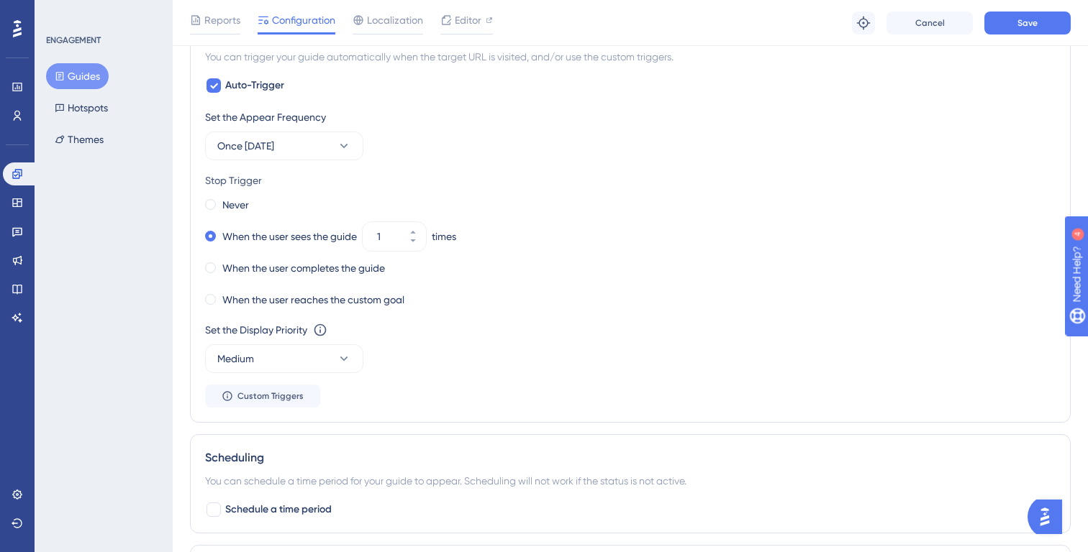
click at [447, 292] on div "When the user reaches the custom goal" at bounding box center [630, 300] width 850 height 20
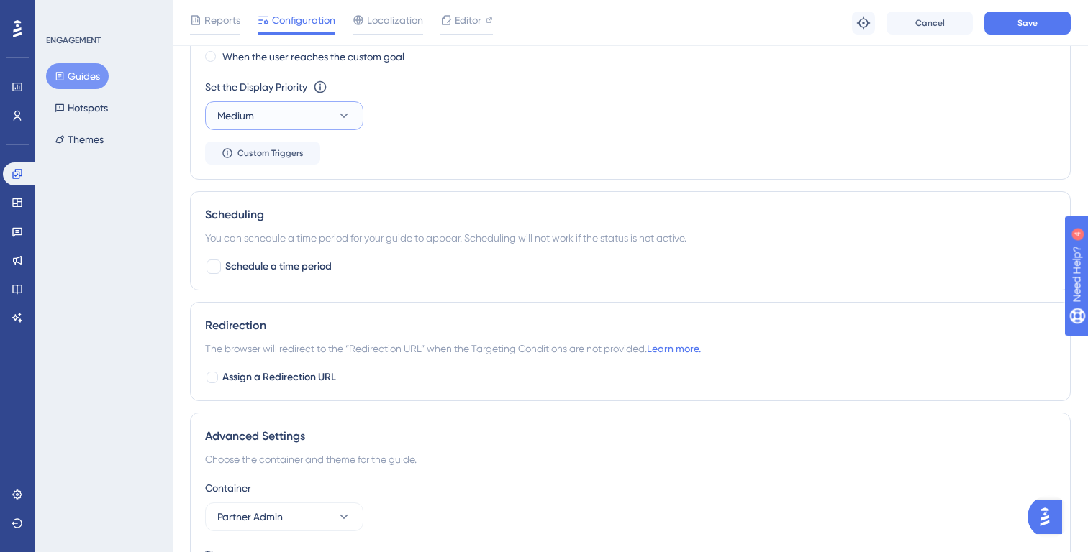
click at [322, 106] on button "Medium" at bounding box center [284, 115] width 158 height 29
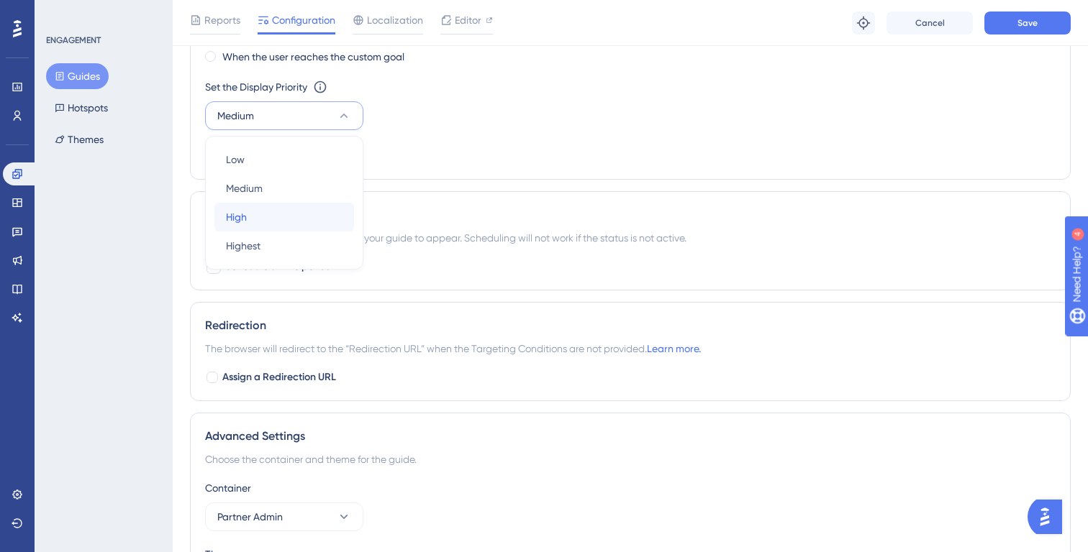
click at [283, 209] on div "High High" at bounding box center [284, 217] width 117 height 29
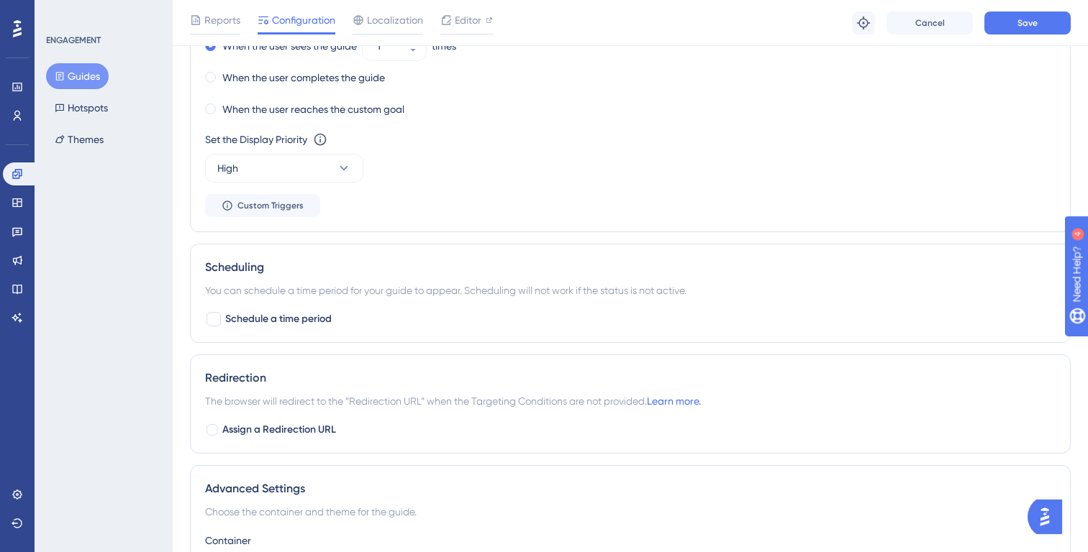
scroll to position [950, 0]
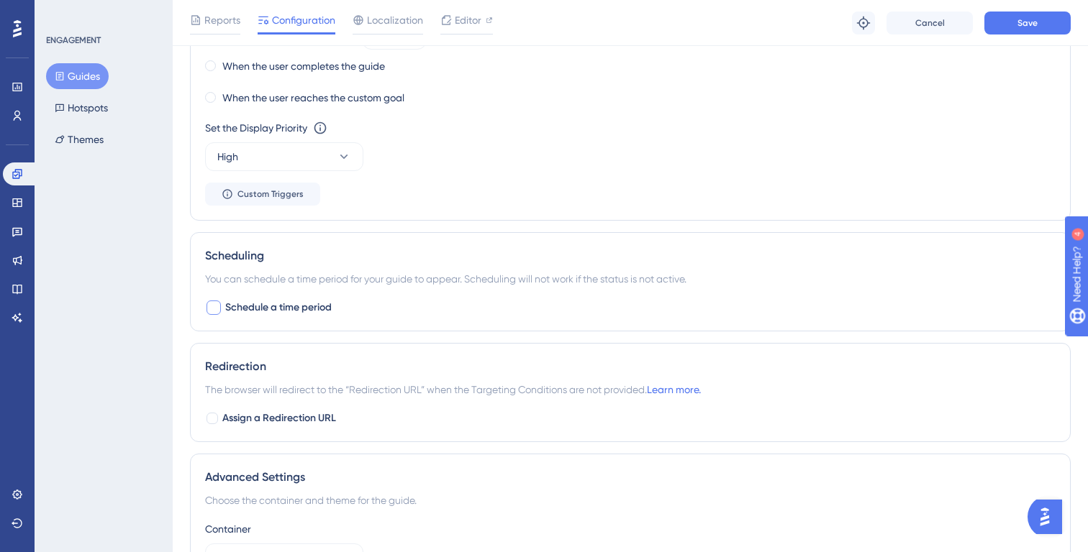
click at [265, 305] on span "Schedule a time period" at bounding box center [278, 307] width 106 height 17
checkbox input "true"
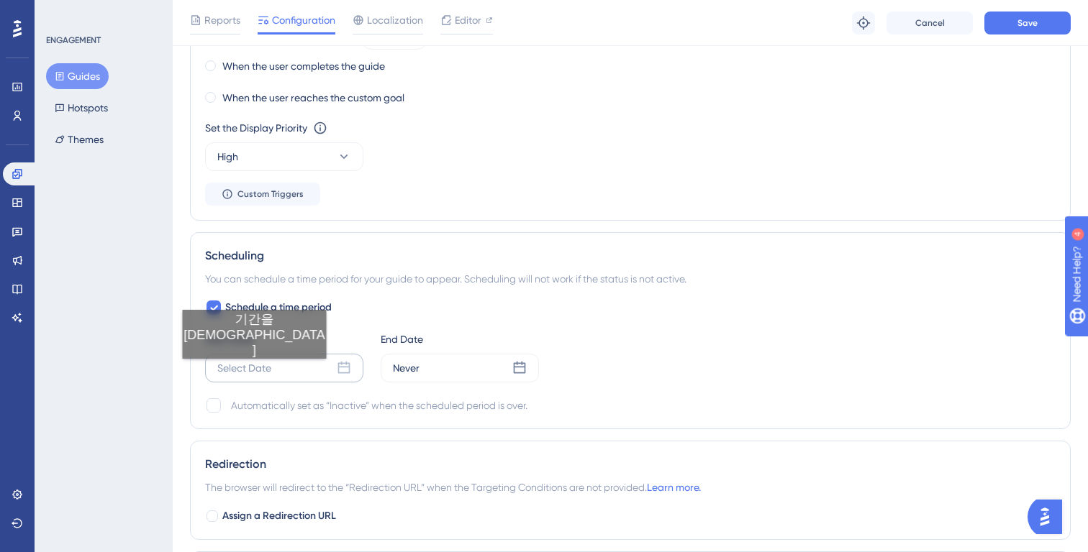
click at [242, 373] on div "Select Date" at bounding box center [244, 368] width 54 height 17
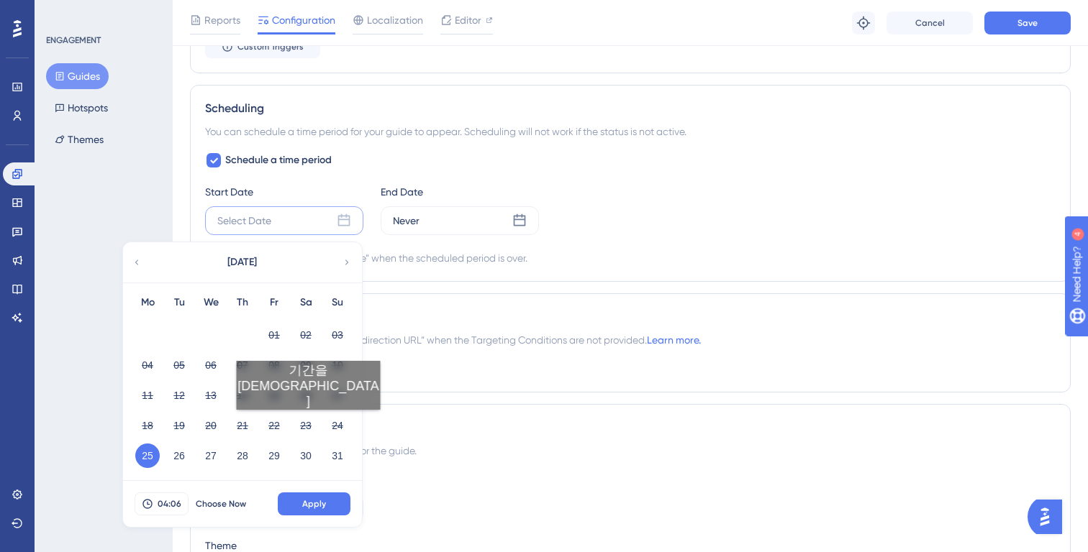
scroll to position [1163, 0]
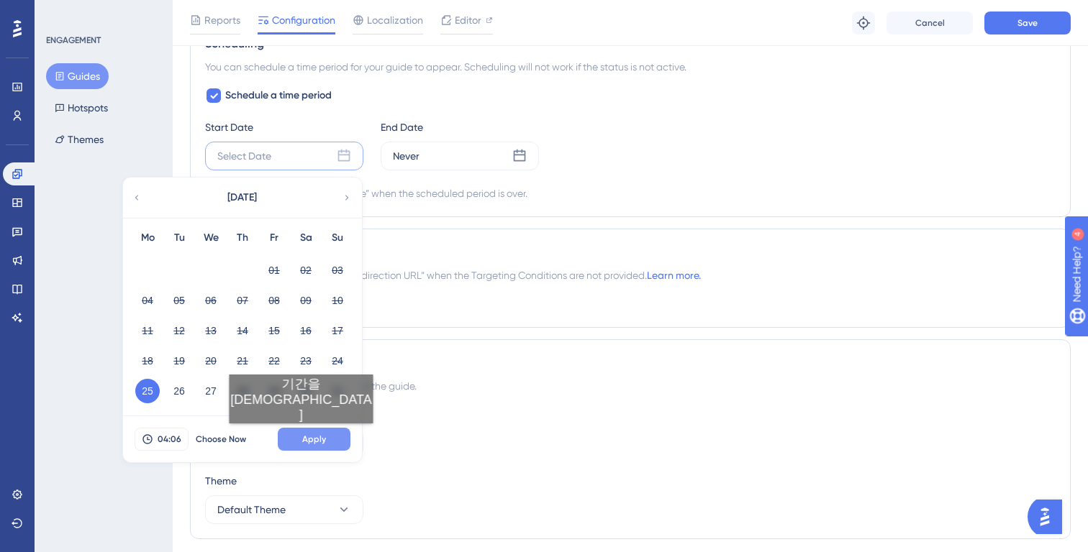
click at [288, 438] on button "Apply" at bounding box center [314, 439] width 73 height 23
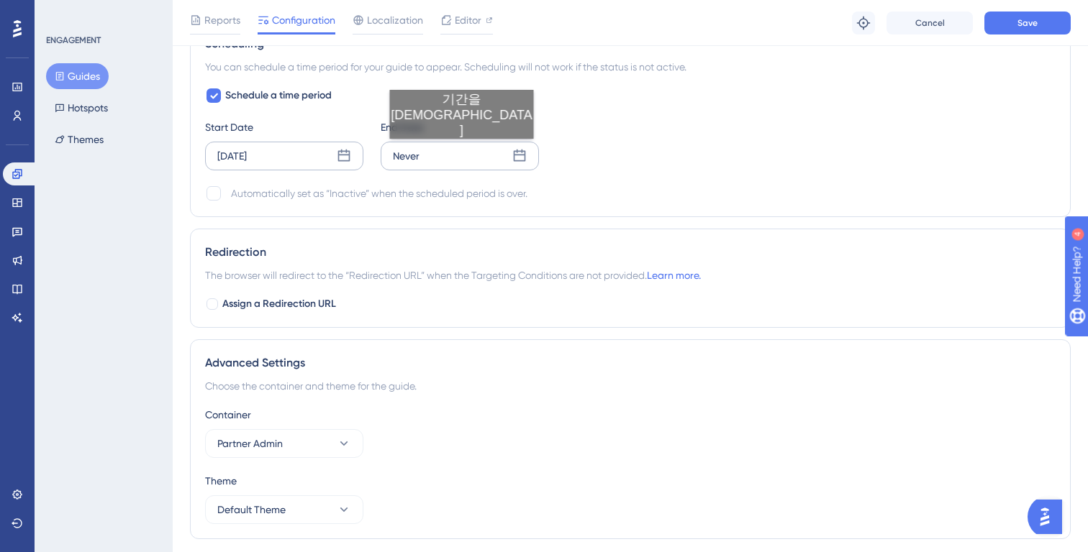
click at [449, 153] on div "Never" at bounding box center [460, 156] width 158 height 29
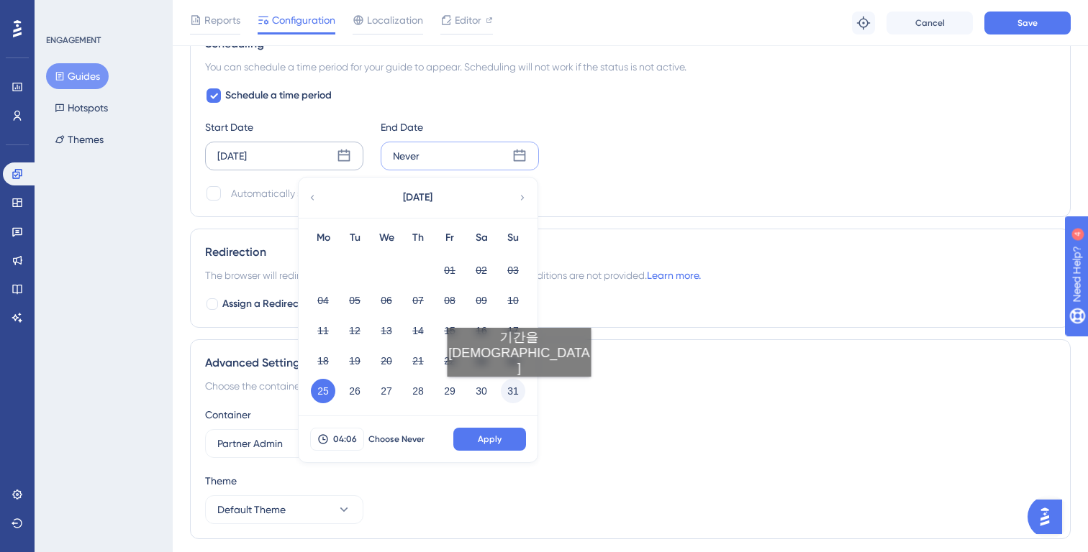
click at [506, 391] on button "31" at bounding box center [513, 391] width 24 height 24
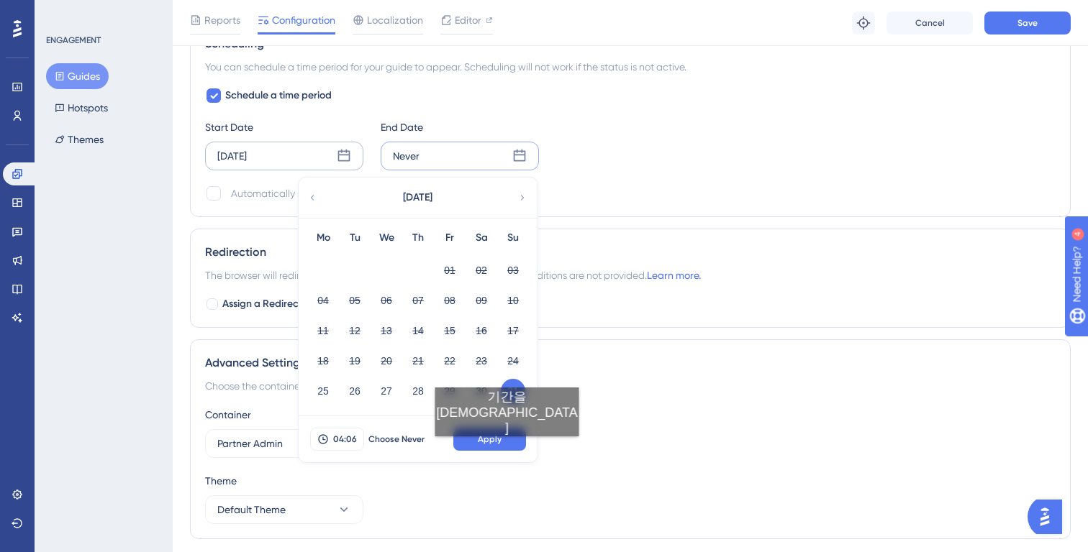
click at [494, 451] on div "04:06 Choose Never Apply" at bounding box center [418, 440] width 239 height 46
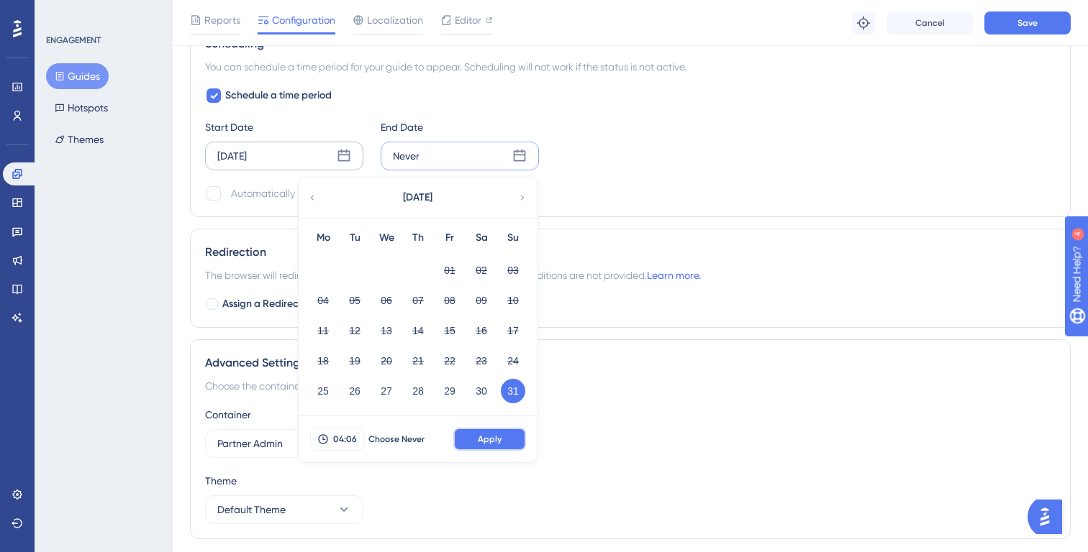
click at [494, 442] on span "Apply" at bounding box center [490, 440] width 24 height 12
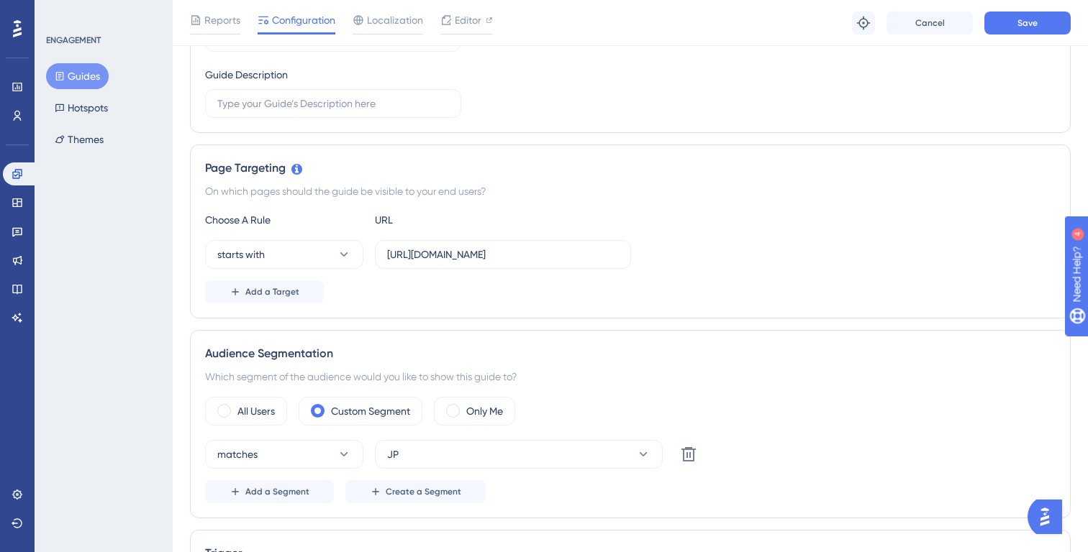
scroll to position [218, 0]
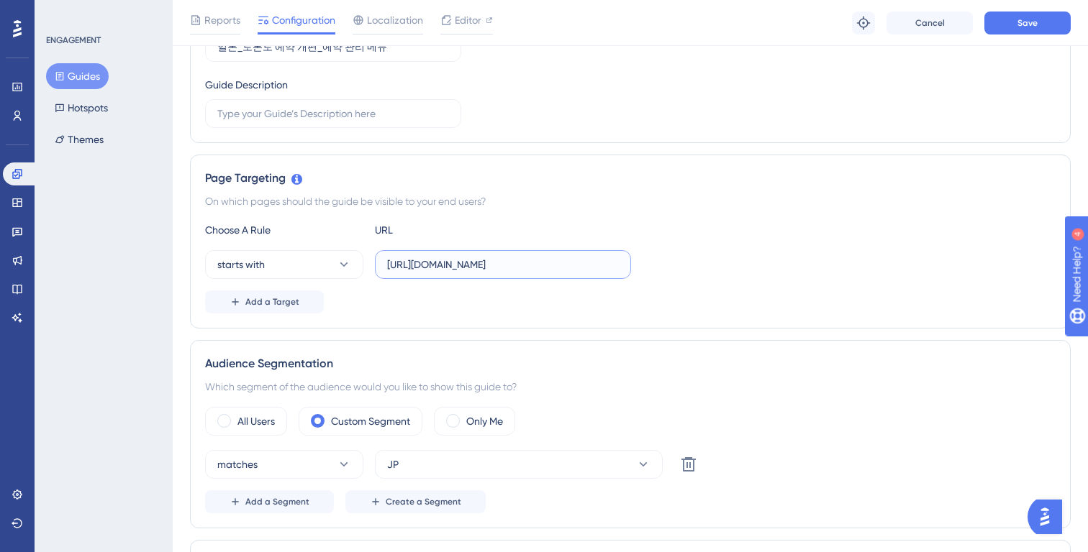
click at [478, 265] on input "https://partner.test.gangnamunni.com/booking/slot-availabilities" at bounding box center [503, 265] width 232 height 16
type input "https://partner.gangnamunni.com/booking/slot-availabilities"
click at [663, 165] on div "Page Targeting On which pages should the guide be visible to your end users? Ch…" at bounding box center [630, 242] width 881 height 174
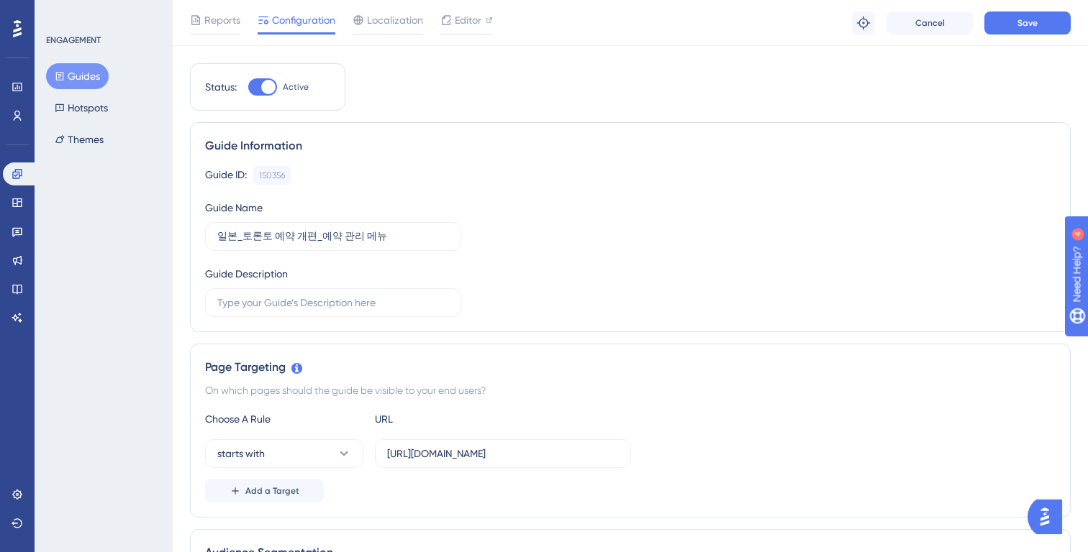
scroll to position [0, 0]
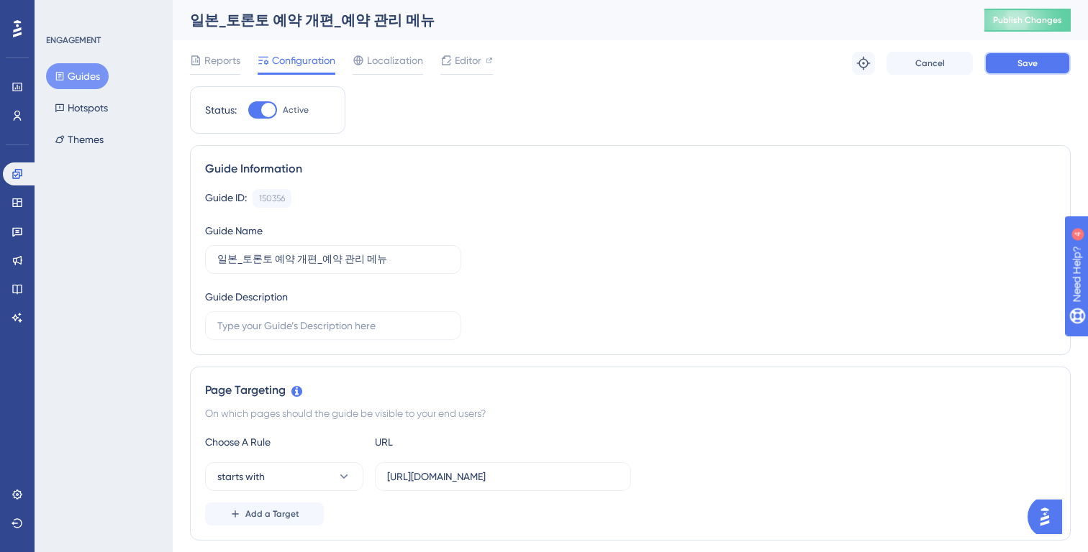
click at [1016, 57] on button "Save" at bounding box center [1027, 63] width 86 height 23
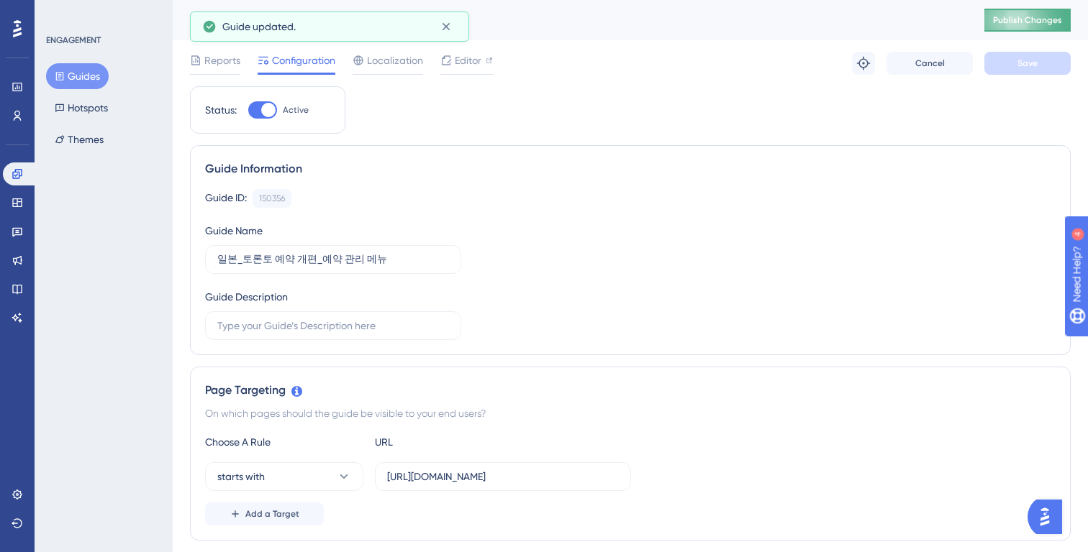
click at [1019, 21] on span "Publish Changes" at bounding box center [1027, 20] width 69 height 12
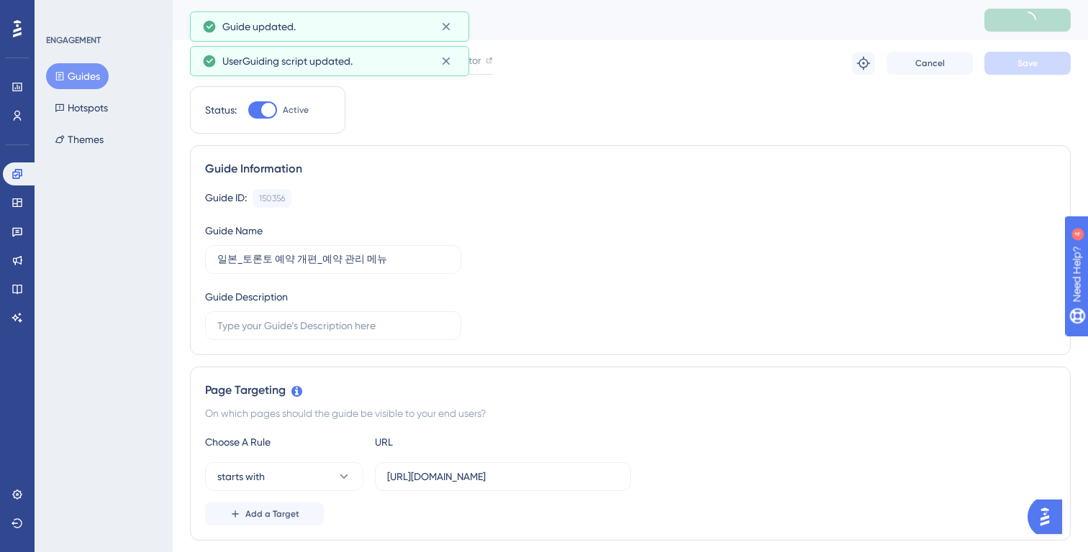
click at [85, 77] on button "Guides" at bounding box center [77, 76] width 63 height 26
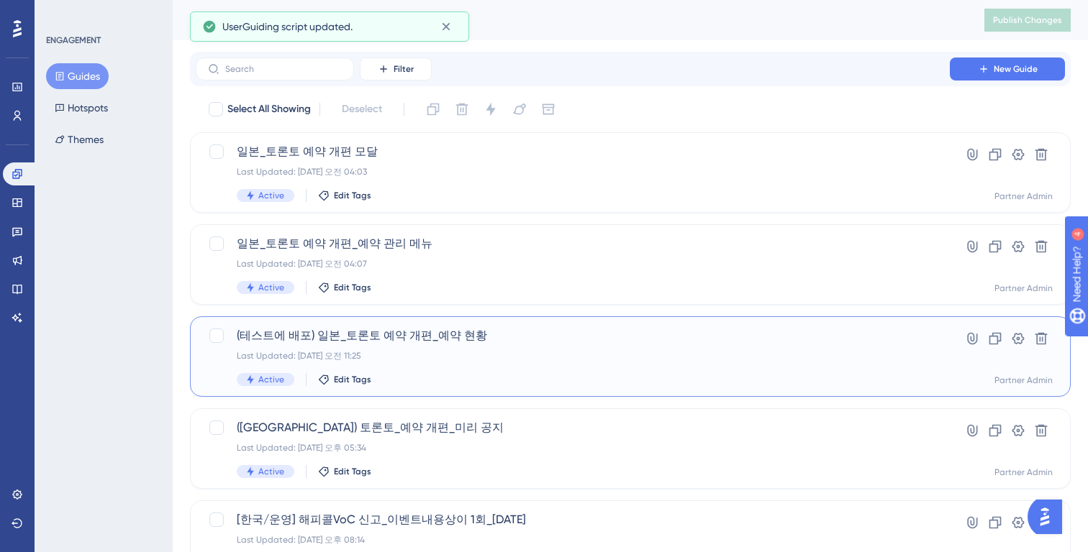
click at [523, 349] on div "(테스트에 배포) 일본_토론토 예약 개편_예약 현황 Last Updated: 2025년 8월 22일 오전 11:25 Active Edit Ta…" at bounding box center [573, 356] width 672 height 59
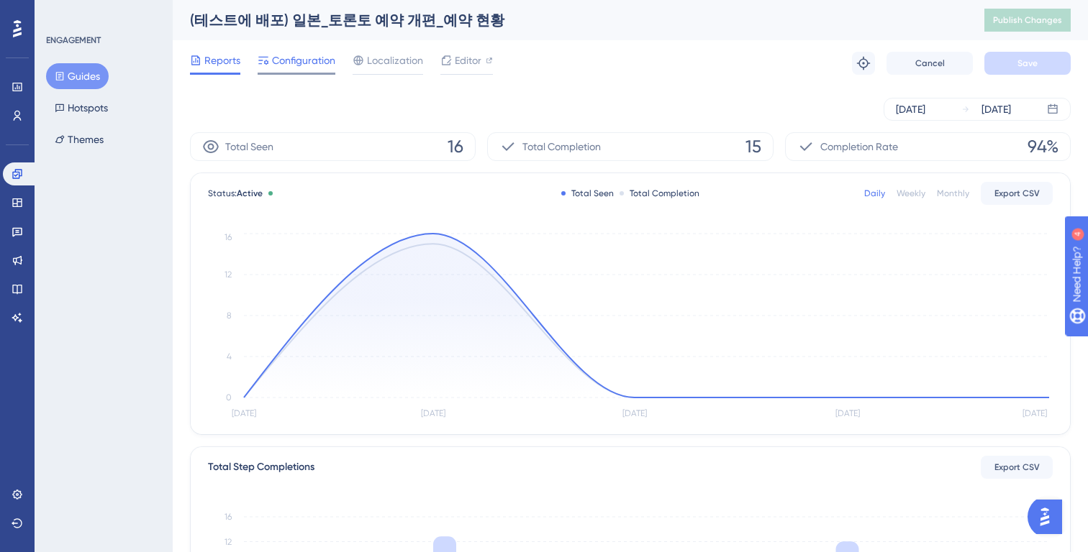
click at [291, 59] on span "Configuration" at bounding box center [303, 60] width 63 height 17
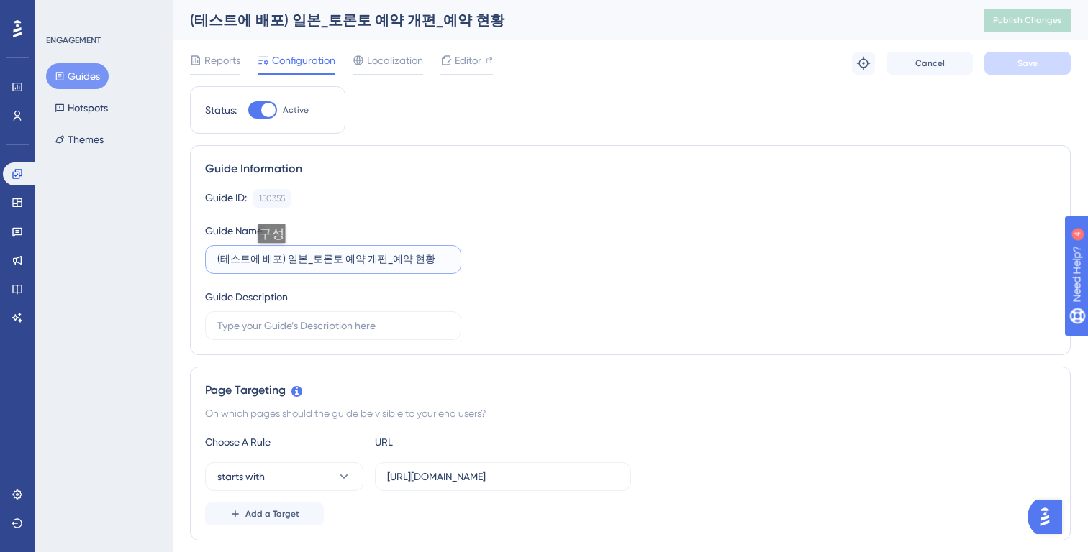
drag, startPoint x: 281, startPoint y: 258, endPoint x: 219, endPoint y: 258, distance: 61.1
click at [219, 258] on input "(테스트에 배포) 일본_토론토 예약 개편_예약 현황" at bounding box center [333, 260] width 232 height 16
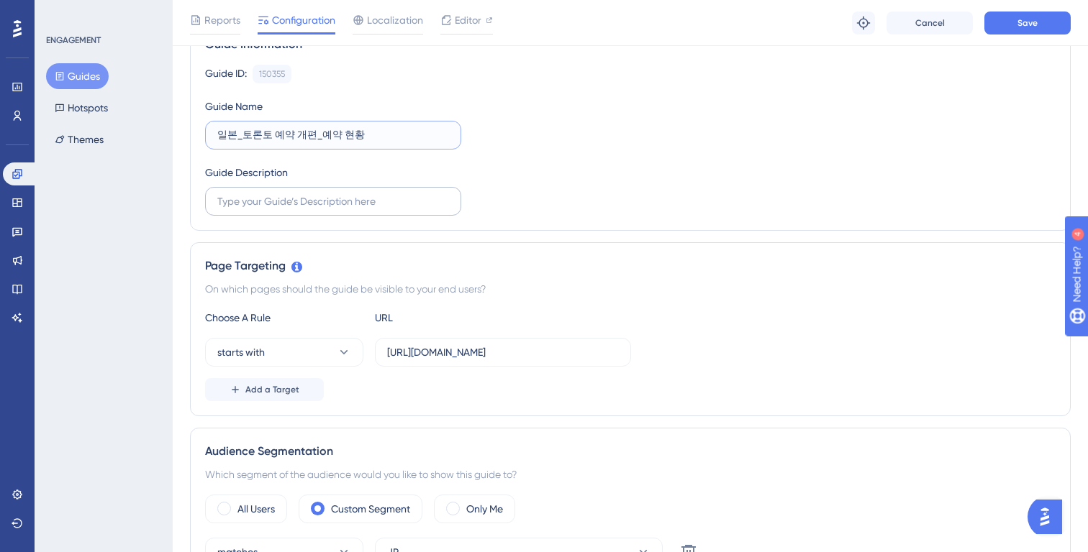
scroll to position [131, 0]
type input "일본_토론토 예약 개편_예약 현황"
click at [473, 349] on input "https://partner.test.gangnamunni.com/booking/slot-management" at bounding box center [503, 352] width 232 height 16
drag, startPoint x: 476, startPoint y: 350, endPoint x: 517, endPoint y: 329, distance: 45.0
click at [479, 350] on input "https://partner.test.gangnamunni.com/booking/slot-management" at bounding box center [503, 352] width 232 height 16
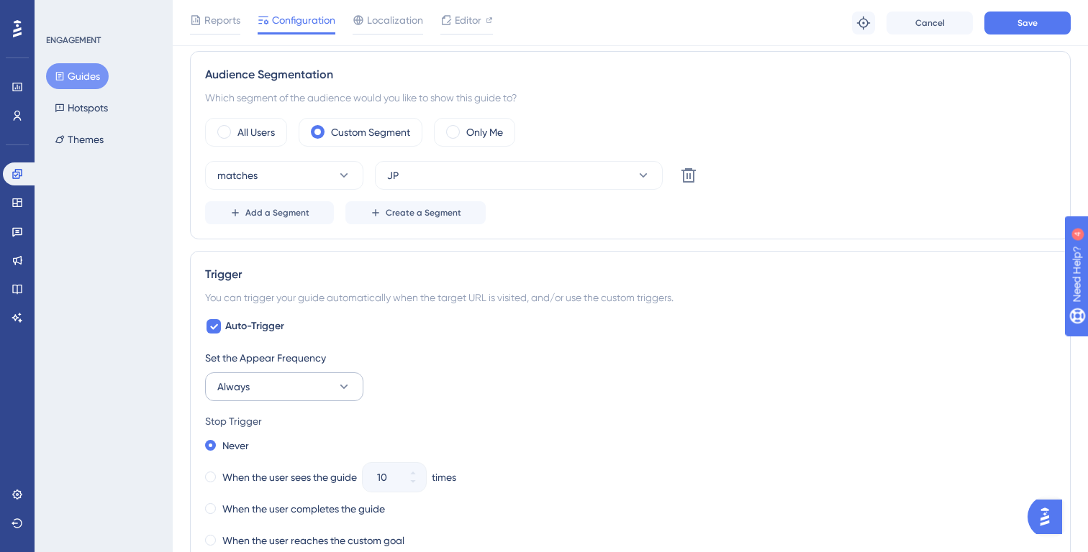
type input "https://partner.gangnamunni.com/booking/slot-management"
click at [278, 383] on button "Always" at bounding box center [284, 387] width 158 height 29
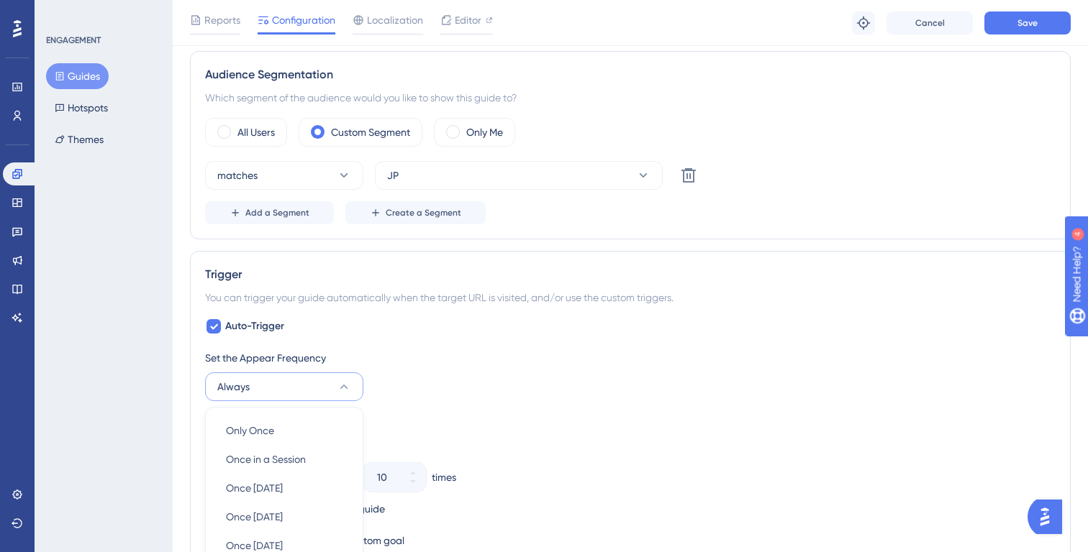
scroll to position [748, 0]
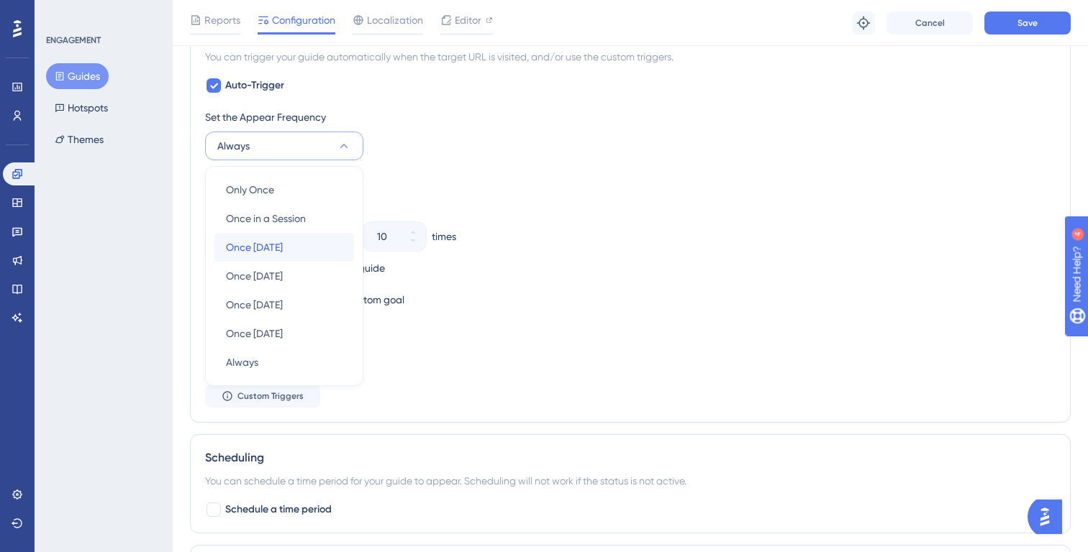
click at [282, 254] on span "Once in 1 day" at bounding box center [254, 247] width 57 height 17
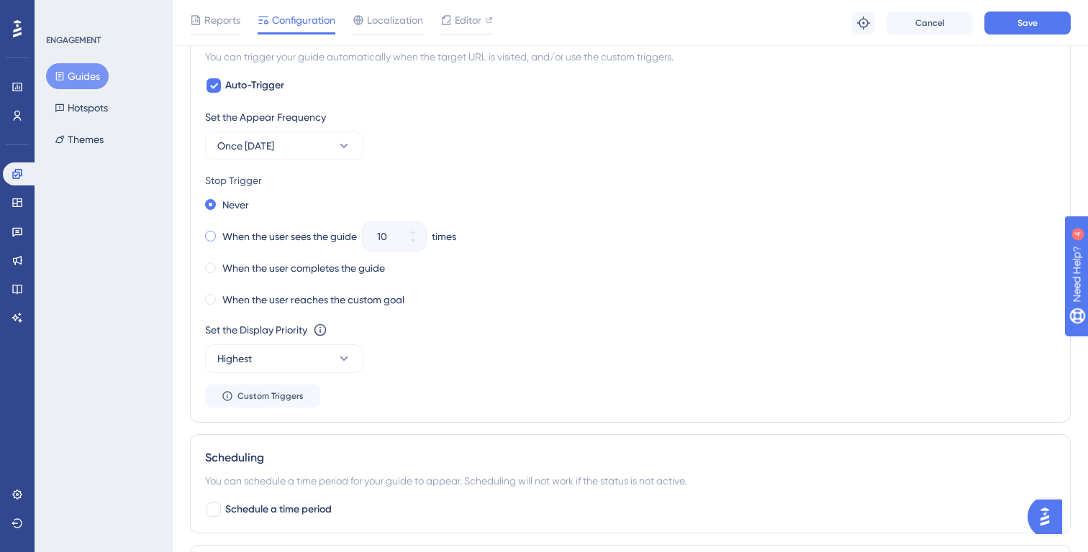
click at [311, 231] on label "When the user sees the guide" at bounding box center [289, 236] width 135 height 17
drag, startPoint x: 388, startPoint y: 234, endPoint x: 355, endPoint y: 234, distance: 33.1
click at [355, 234] on div "When the user sees the guide 10 times" at bounding box center [630, 237] width 850 height 20
type input "1"
click at [491, 327] on div "Set the Display Priority This option will set the display priority between auto…" at bounding box center [630, 330] width 850 height 17
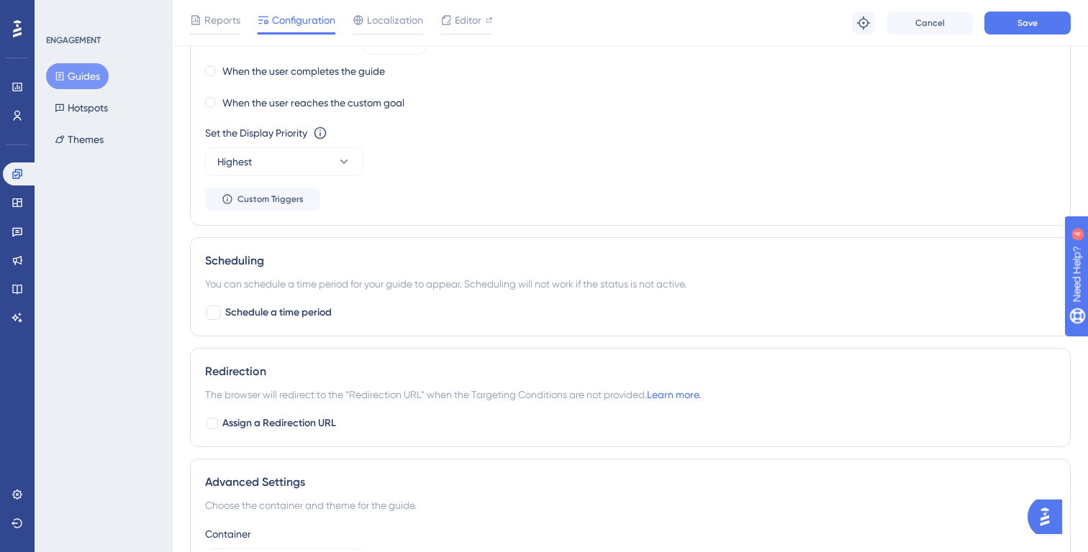
scroll to position [959, 0]
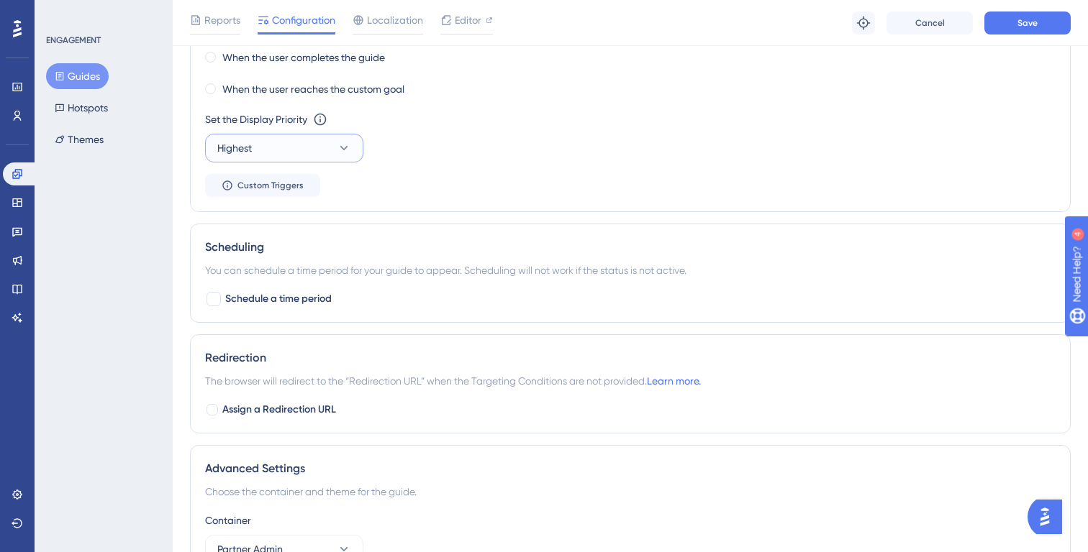
click at [272, 156] on button "Highest" at bounding box center [284, 148] width 158 height 29
click at [260, 253] on div "High High" at bounding box center [284, 249] width 117 height 29
click at [288, 299] on span "Schedule a time period" at bounding box center [278, 299] width 106 height 17
checkbox input "true"
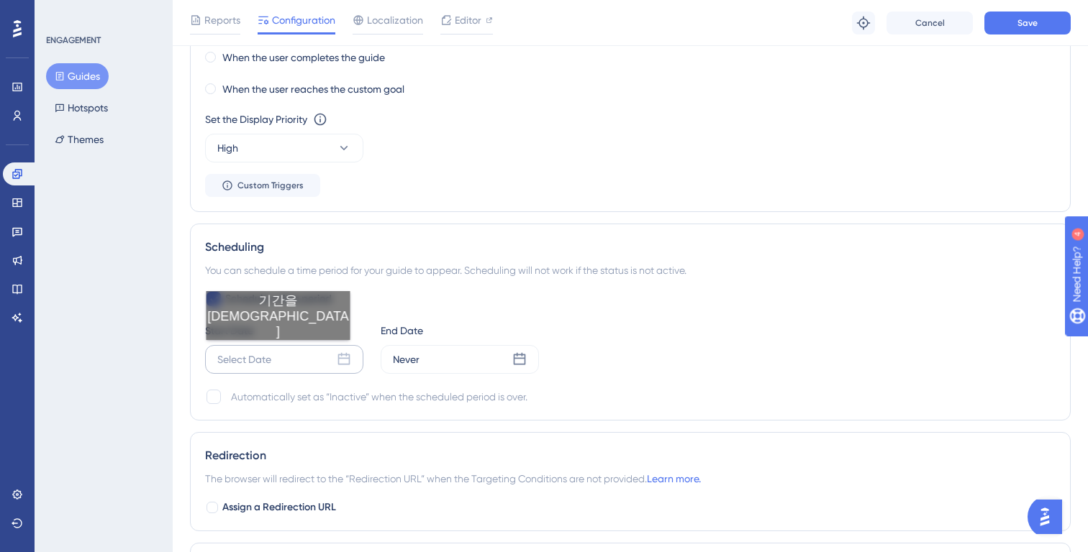
click at [265, 355] on div "Select Date" at bounding box center [244, 359] width 54 height 17
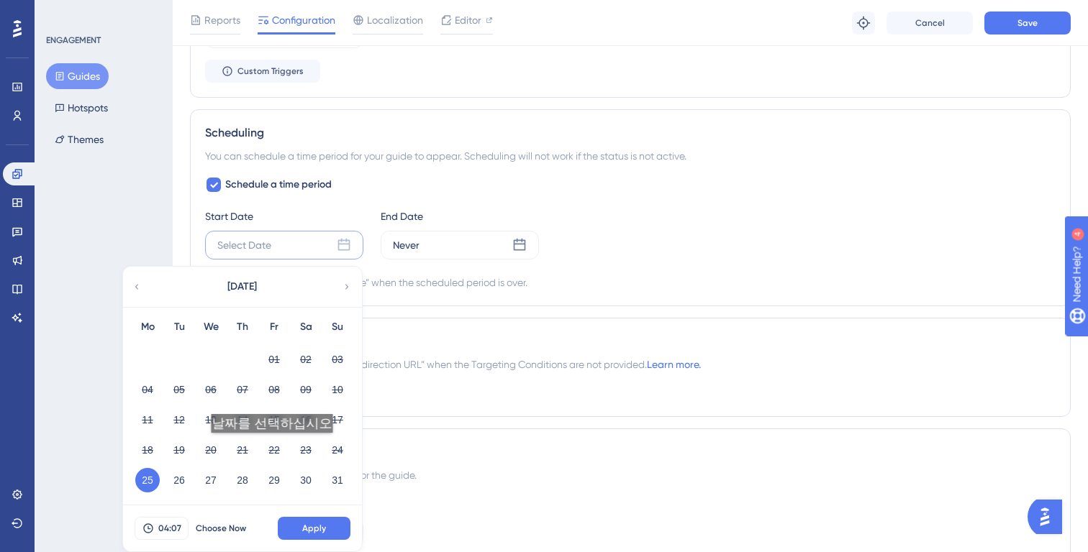
scroll to position [1094, 0]
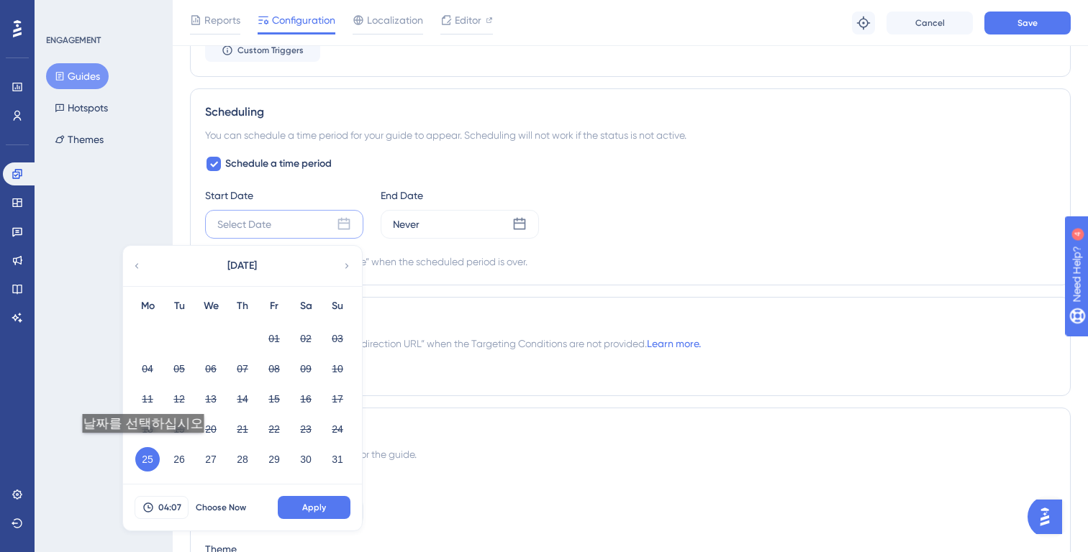
click at [140, 447] on div "25" at bounding box center [148, 459] width 32 height 27
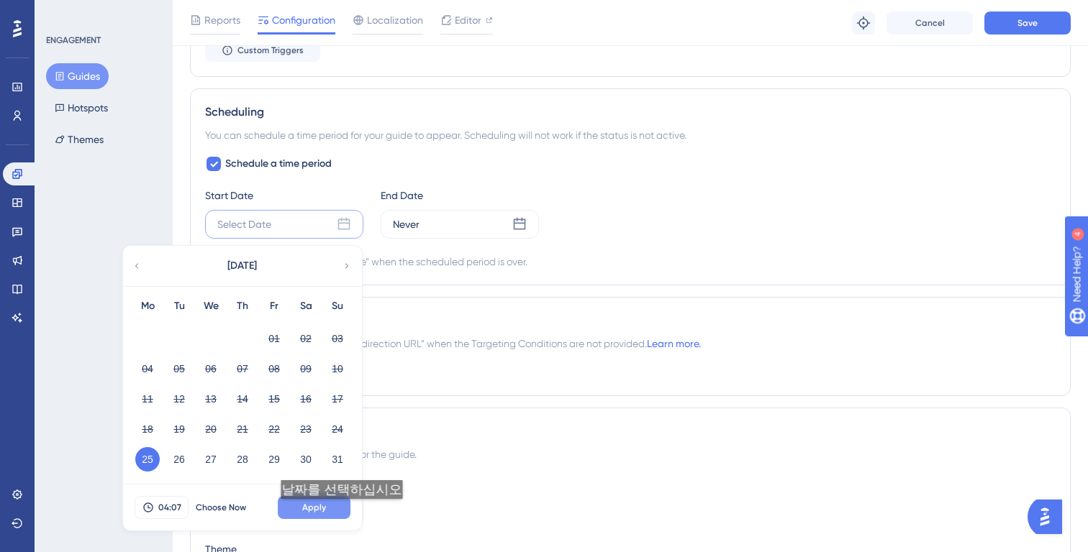
click at [340, 514] on button "Apply" at bounding box center [314, 507] width 73 height 23
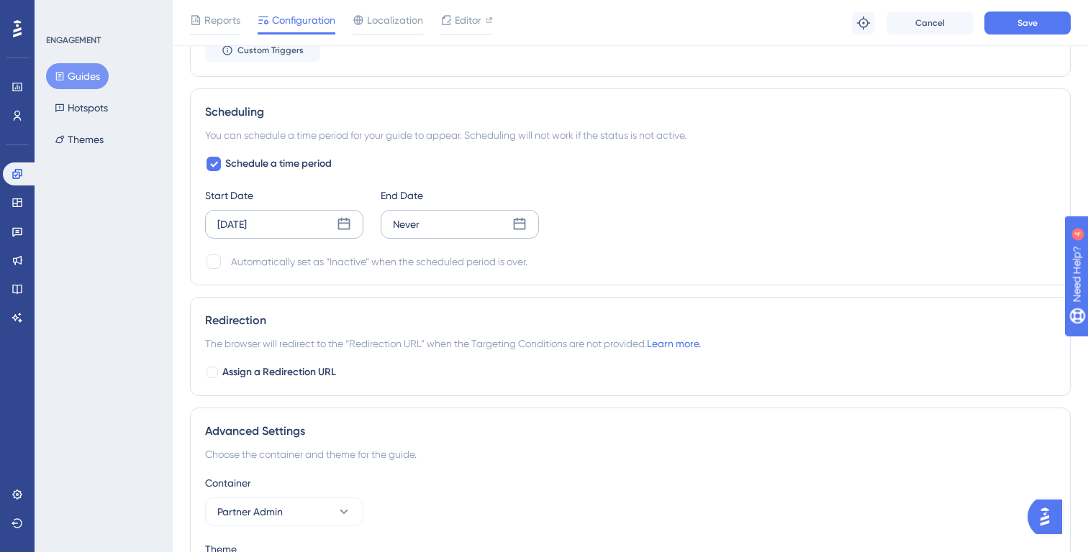
click at [465, 227] on div "Never" at bounding box center [460, 224] width 158 height 29
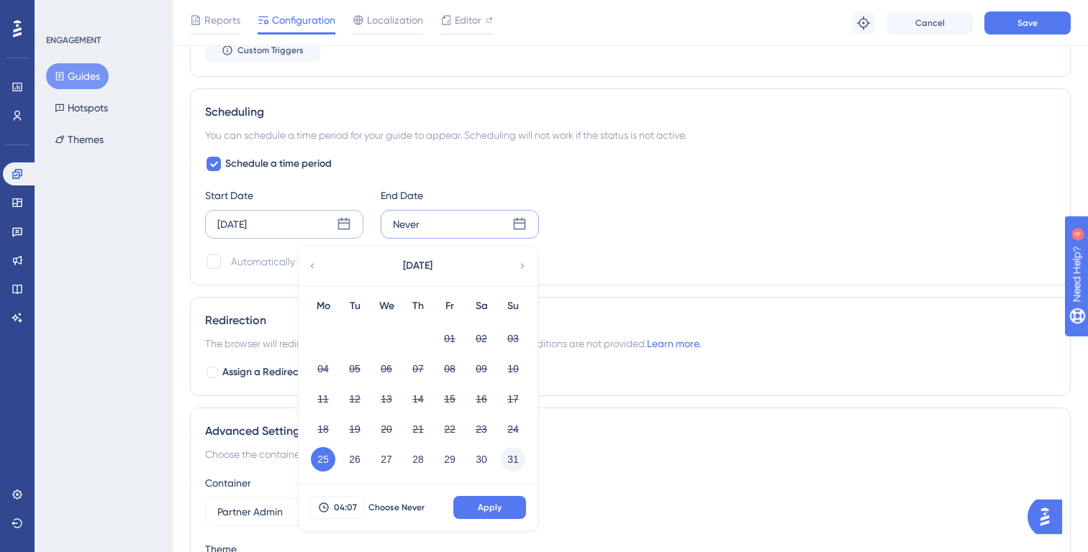
click at [512, 456] on button "31" at bounding box center [513, 459] width 24 height 24
click at [499, 496] on button "Apply" at bounding box center [489, 507] width 73 height 23
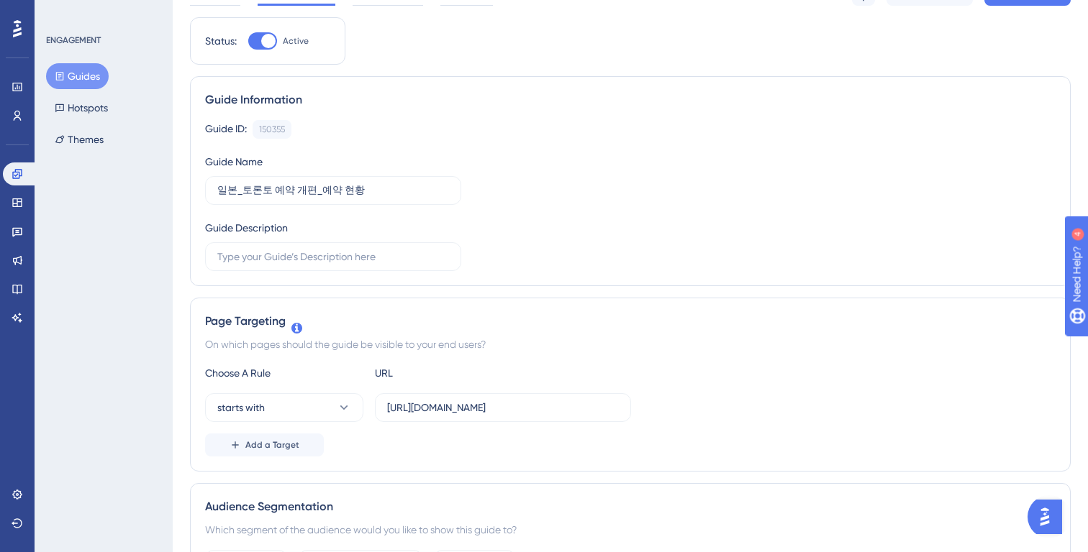
scroll to position [0, 0]
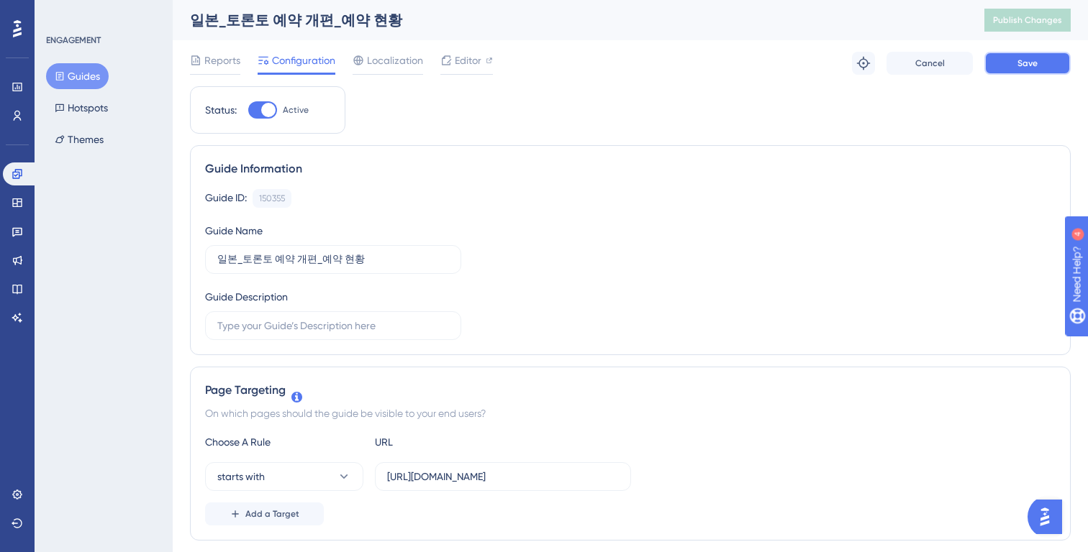
click at [1013, 61] on button "Save" at bounding box center [1027, 63] width 86 height 23
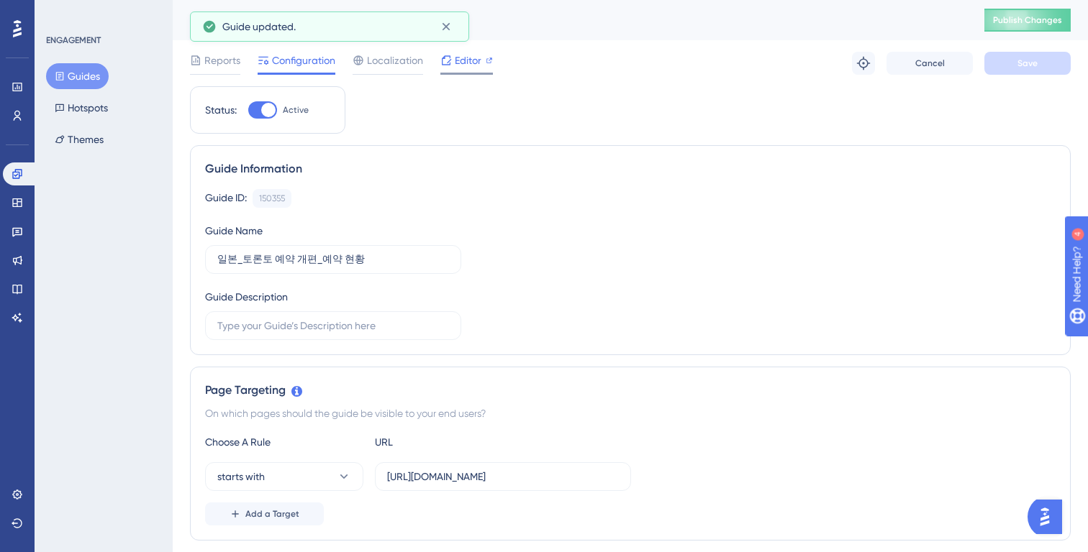
click at [467, 53] on span "Editor" at bounding box center [468, 60] width 27 height 17
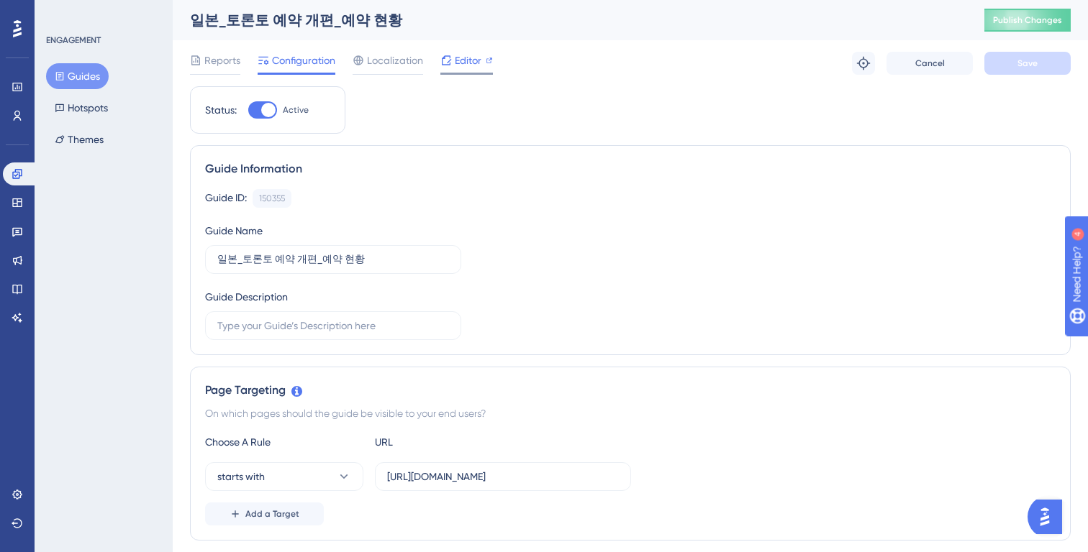
click at [468, 63] on span "Editor" at bounding box center [468, 60] width 27 height 17
click at [1018, 18] on span "Publish Changes" at bounding box center [1027, 20] width 69 height 12
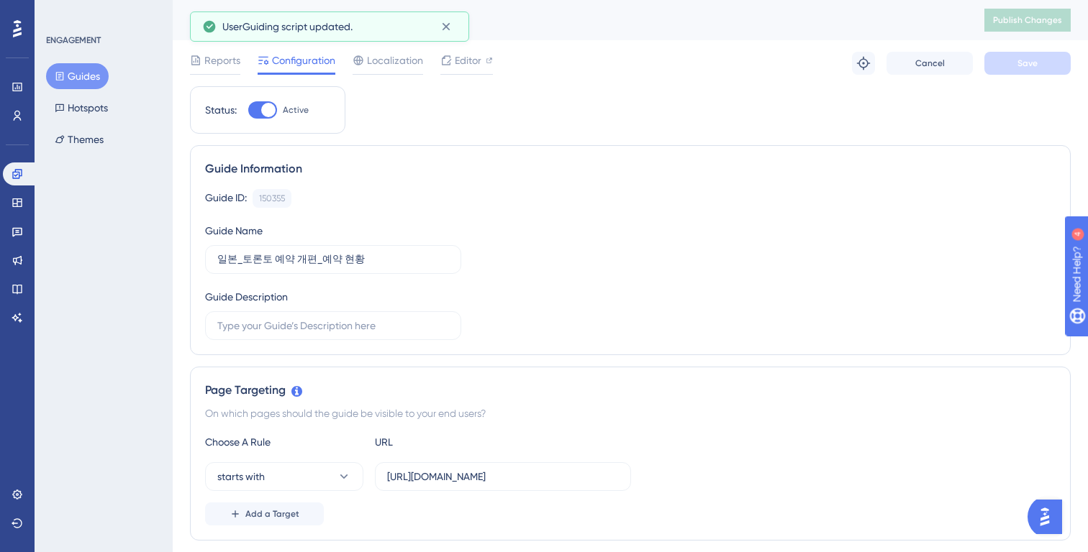
click at [72, 72] on button "Guides" at bounding box center [77, 76] width 63 height 26
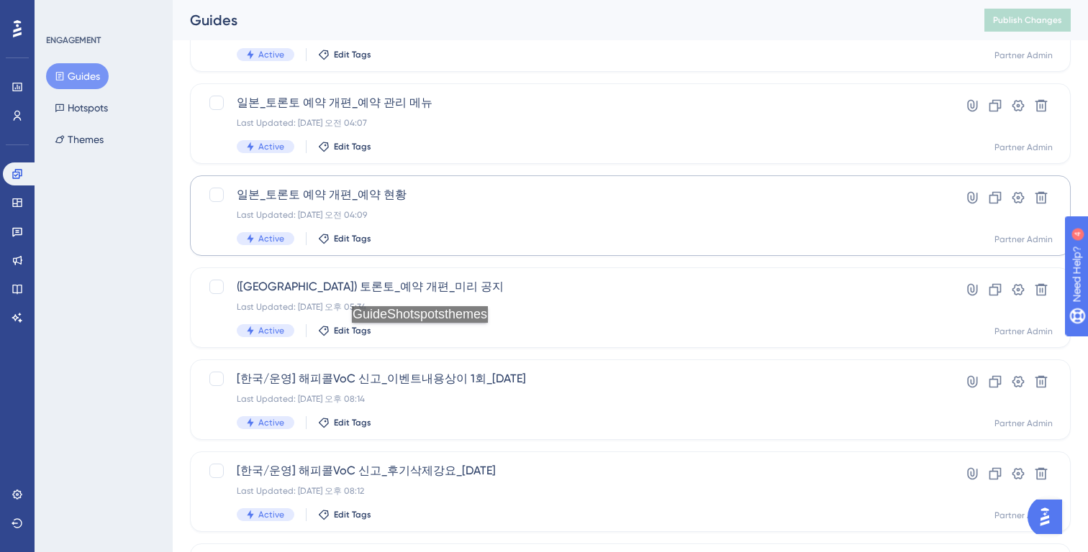
scroll to position [142, 0]
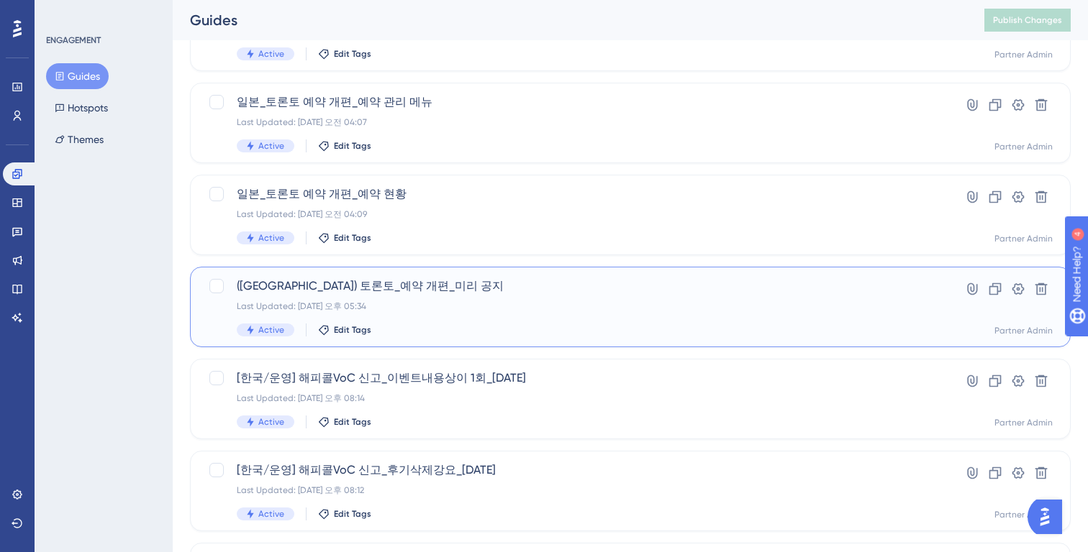
click at [460, 304] on div "Last Updated: 2025년 8월 19일 오후 05:34" at bounding box center [573, 307] width 672 height 12
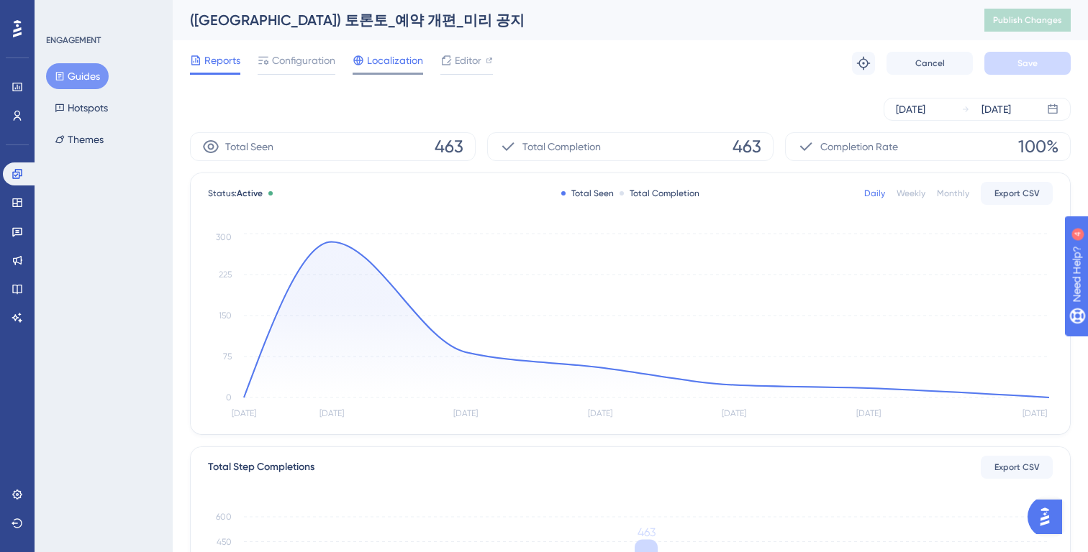
click at [391, 61] on span "Localization" at bounding box center [395, 60] width 56 height 17
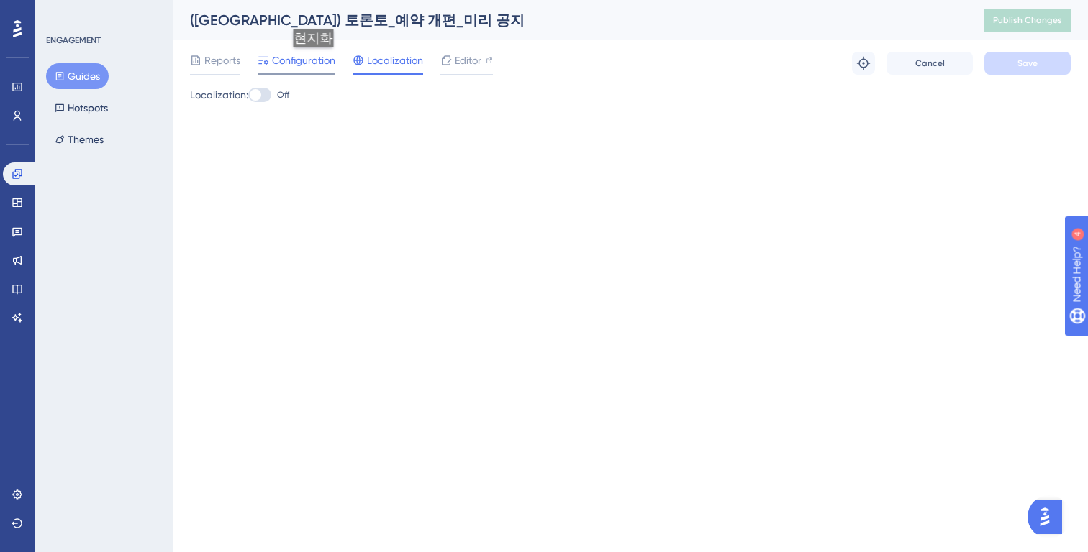
click at [315, 62] on span "Configuration" at bounding box center [303, 60] width 63 height 17
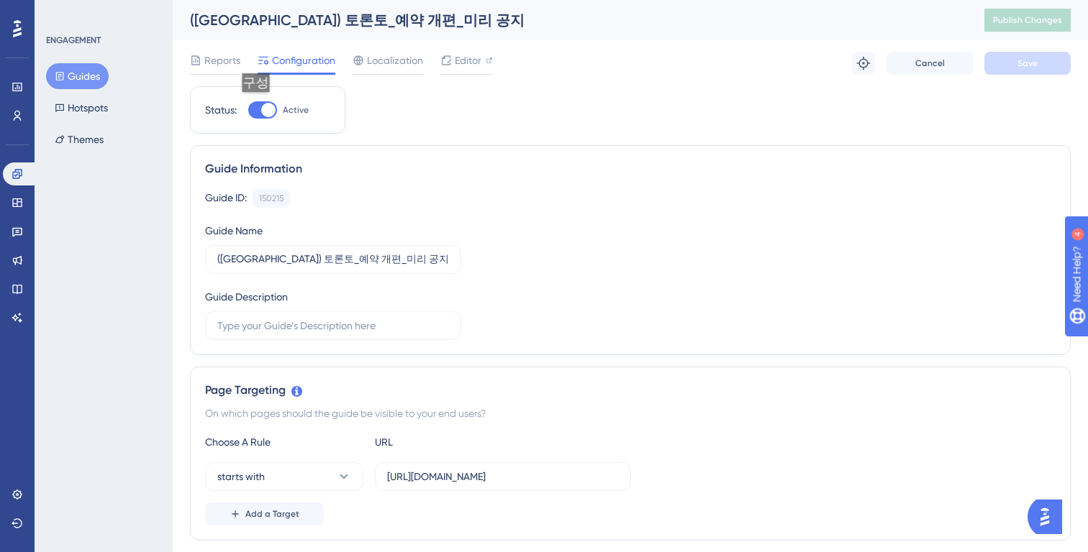
click at [258, 107] on div at bounding box center [262, 109] width 29 height 17
click at [248, 110] on input "Active" at bounding box center [247, 110] width 1 height 1
checkbox input "false"
click at [1040, 68] on button "Save" at bounding box center [1027, 63] width 86 height 23
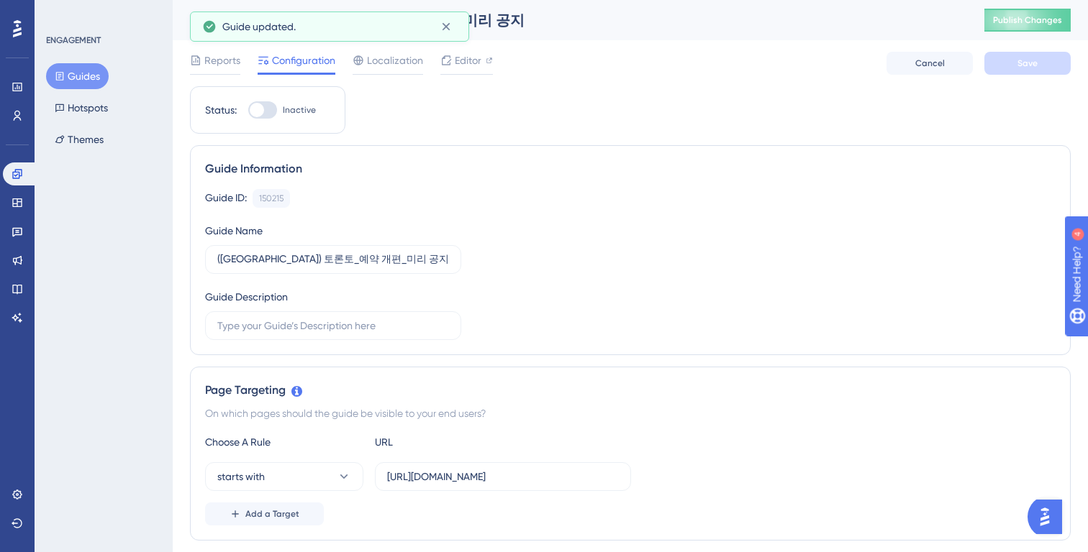
click at [1035, 33] on div "(일본) 토론토_예약 개편_미리 공지 Publish Changes" at bounding box center [630, 20] width 915 height 40
click at [1031, 17] on span "Publish Changes" at bounding box center [1027, 20] width 69 height 12
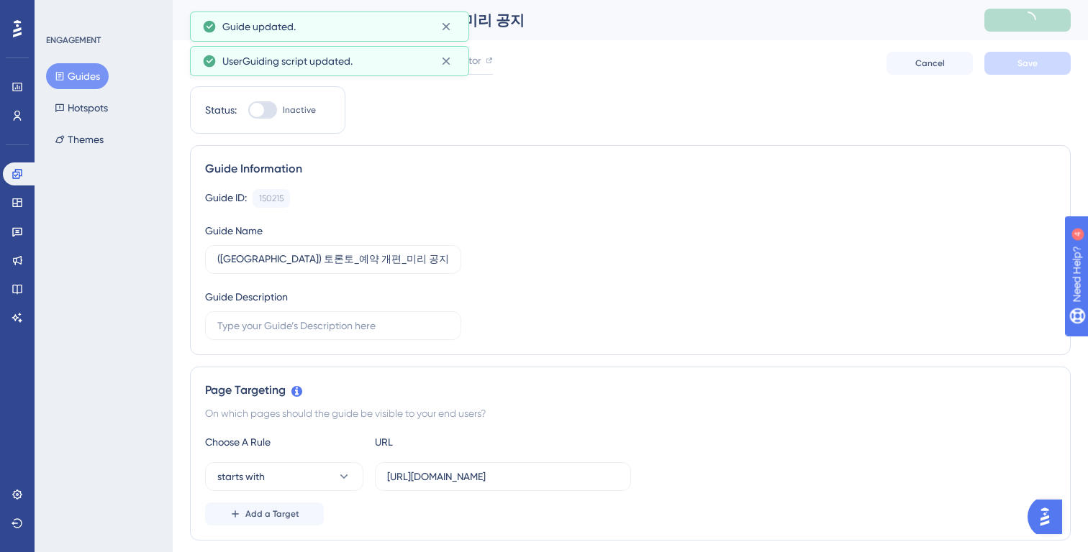
click at [84, 80] on button "Guides" at bounding box center [77, 76] width 63 height 26
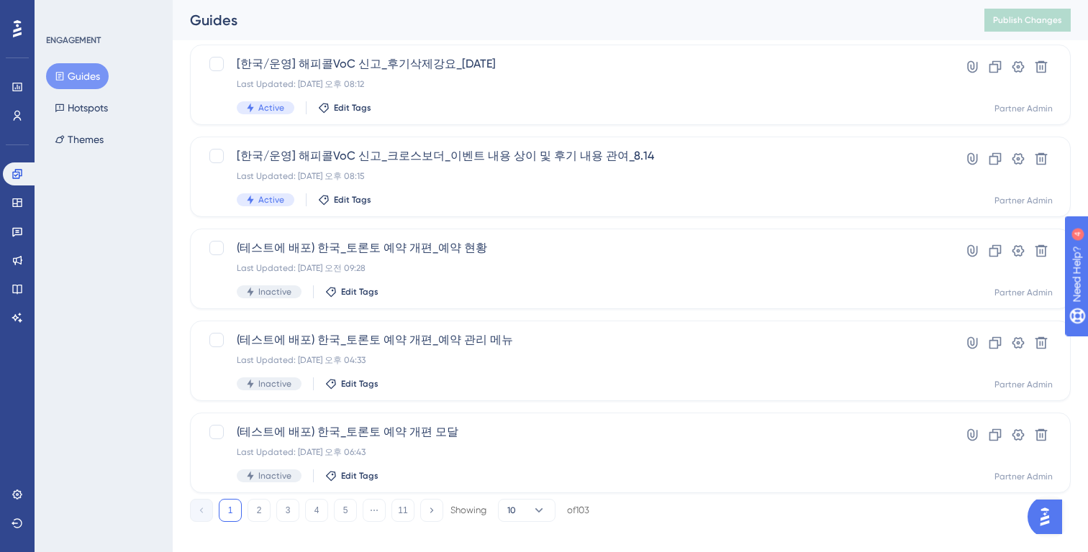
scroll to position [564, 0]
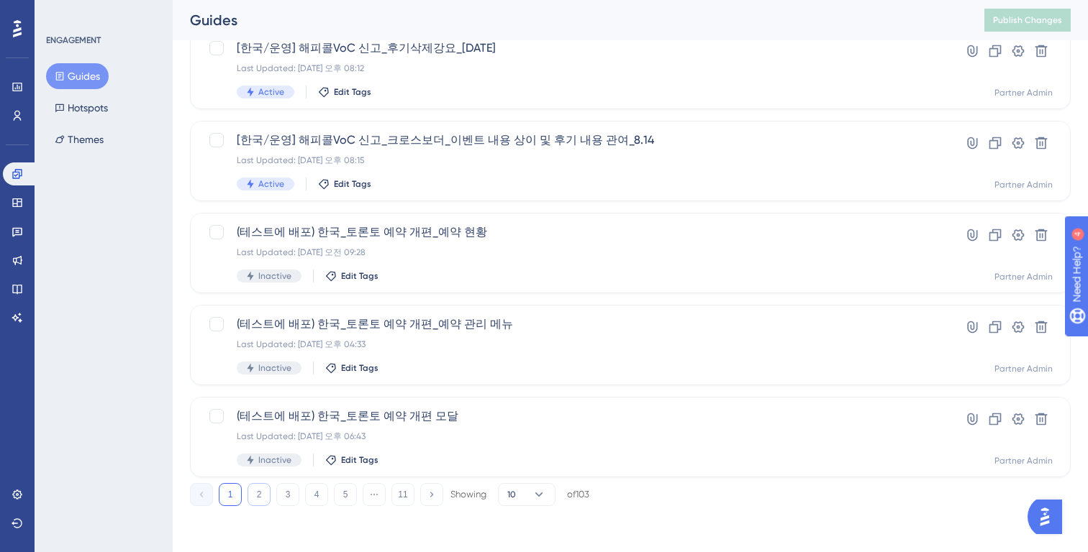
click at [250, 494] on button "2" at bounding box center [258, 494] width 23 height 23
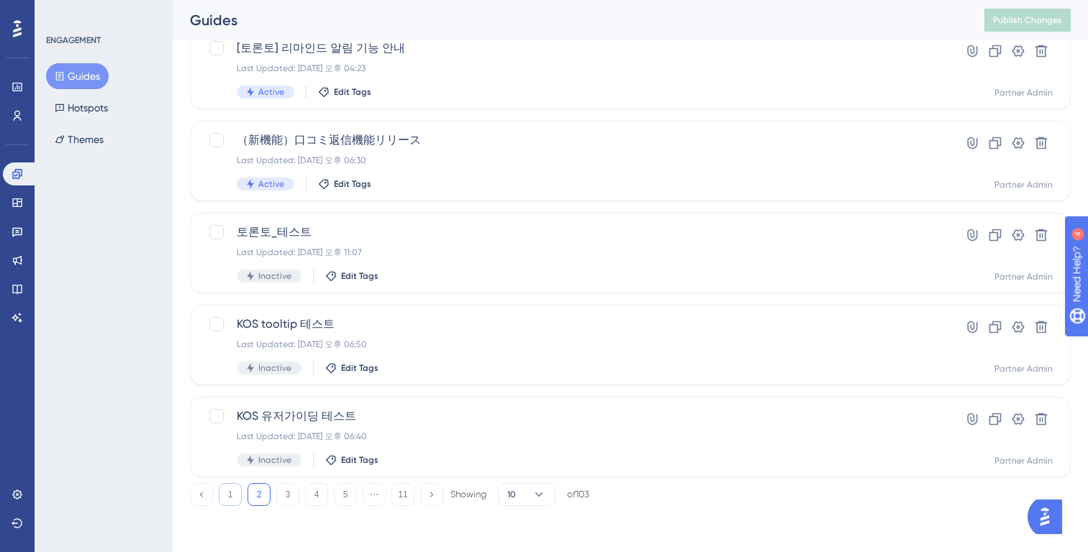
click at [226, 499] on button "1" at bounding box center [230, 494] width 23 height 23
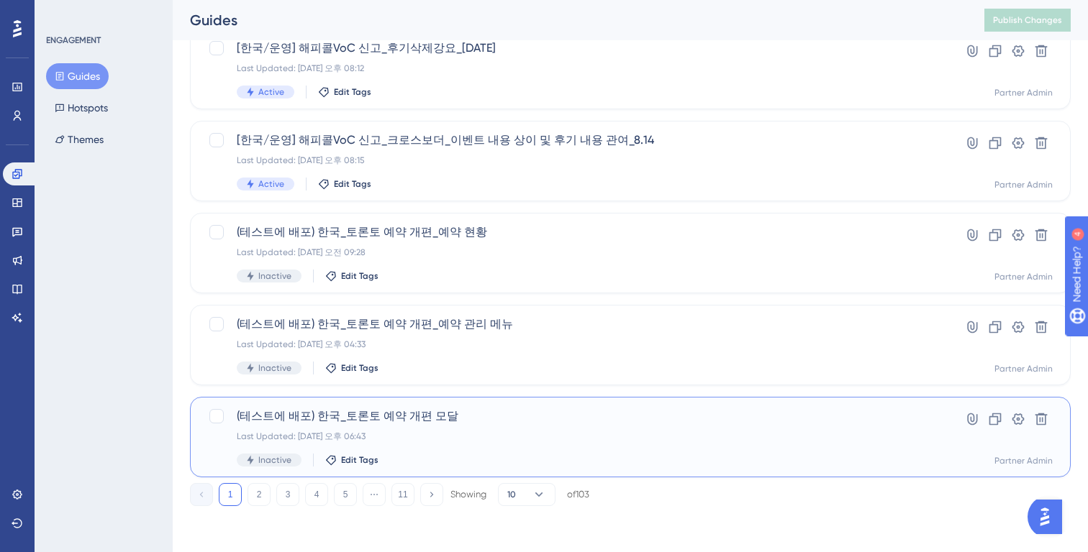
click at [523, 442] on div "Last Updated: 2025년 8월 22일 오후 06:43" at bounding box center [573, 437] width 672 height 12
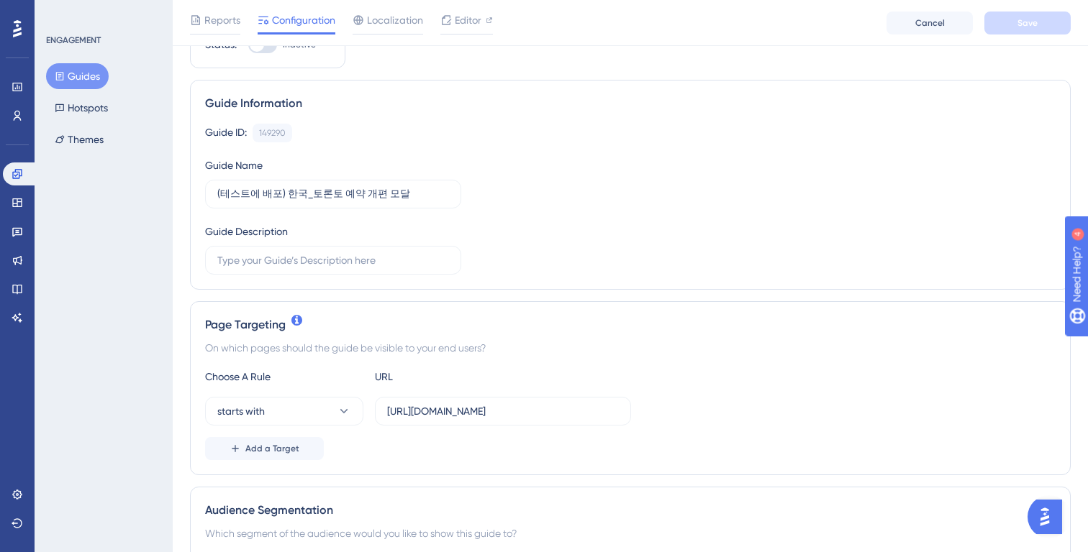
scroll to position [96, 0]
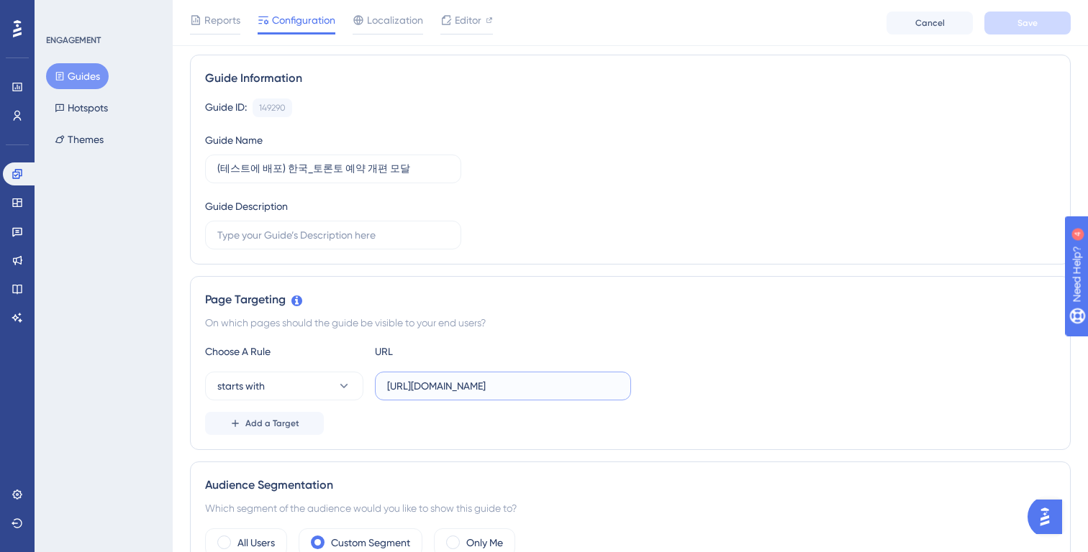
click at [473, 384] on input "https://partner.test.gangnamunni.com/" at bounding box center [503, 386] width 232 height 16
drag, startPoint x: 479, startPoint y: 384, endPoint x: 460, endPoint y: 384, distance: 19.4
click at [460, 384] on input "https://partner.test.gangnamunni.com/" at bounding box center [503, 386] width 232 height 16
type input "https://partner.gangnamunni.com/"
click at [715, 342] on div "Page Targeting On which pages should the guide be visible to your end users? Ch…" at bounding box center [630, 363] width 881 height 174
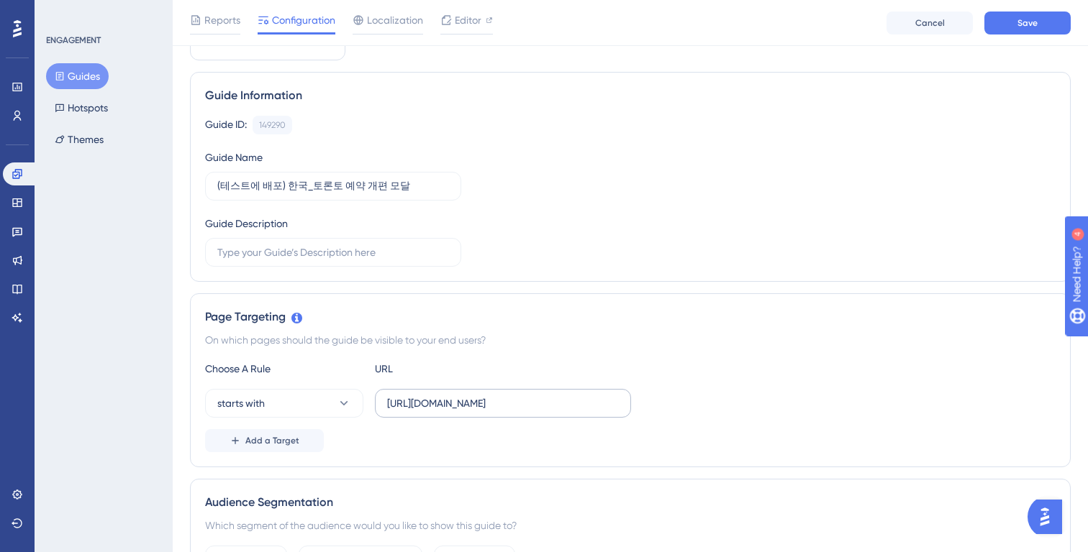
scroll to position [75, 0]
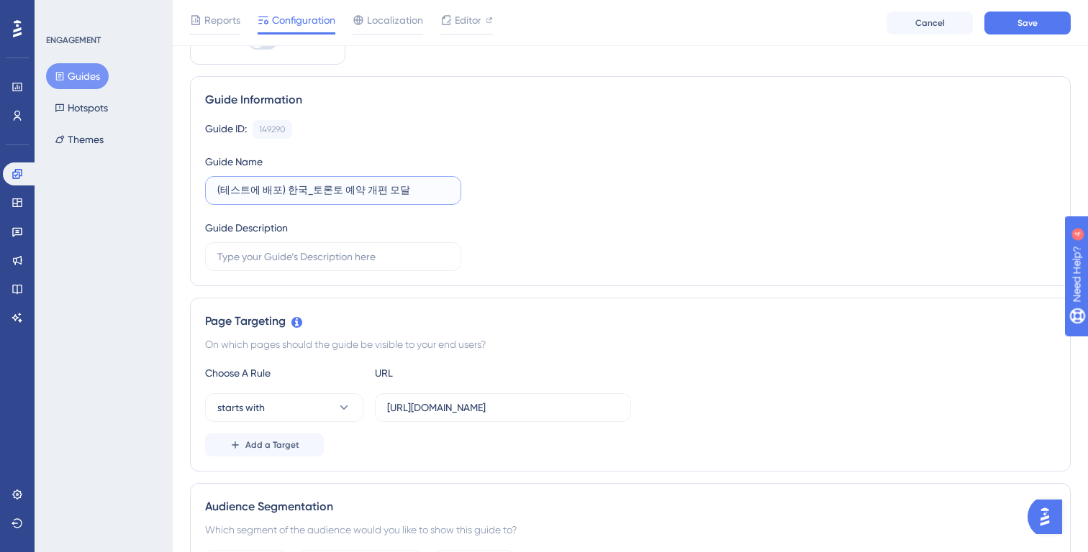
drag, startPoint x: 283, startPoint y: 188, endPoint x: 201, endPoint y: 187, distance: 82.0
click at [201, 187] on div "Guide Information Guide ID: 149290 Copy Guide Name (테스트에 배포) 한국_토론토 예약 개편 모달 Gu…" at bounding box center [630, 181] width 881 height 210
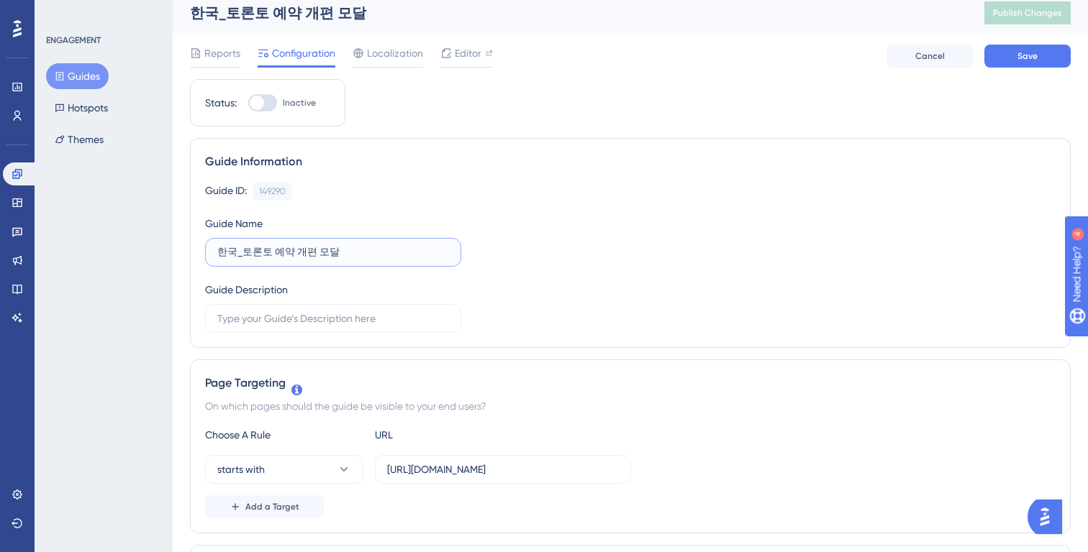
scroll to position [0, 0]
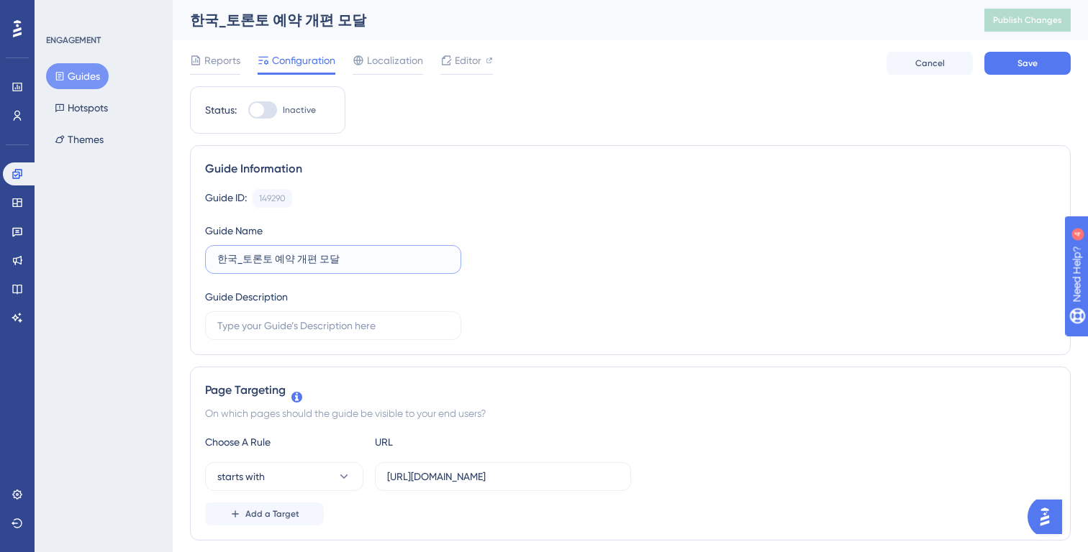
type input "한국_토론토 예약 개편 모달"
click at [274, 107] on div at bounding box center [262, 109] width 29 height 17
click at [248, 110] on input "Inactive" at bounding box center [247, 110] width 1 height 1
checkbox input "true"
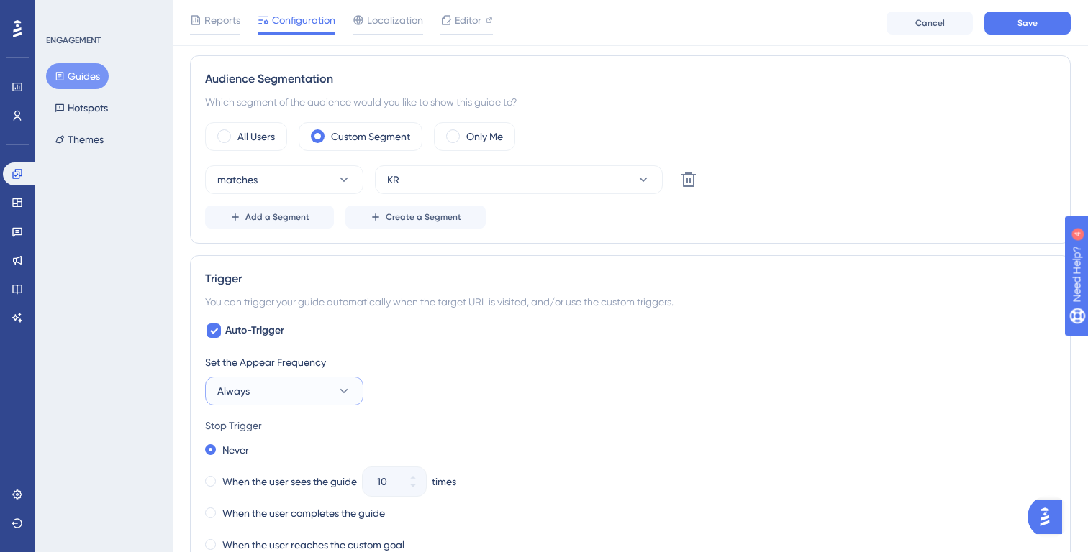
click at [309, 392] on button "Always" at bounding box center [284, 391] width 158 height 29
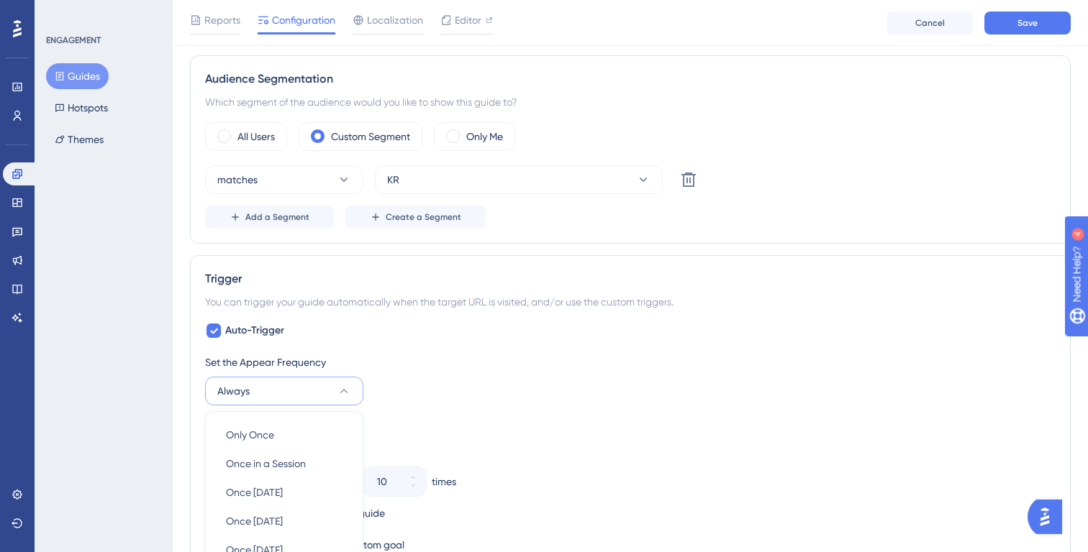
scroll to position [748, 0]
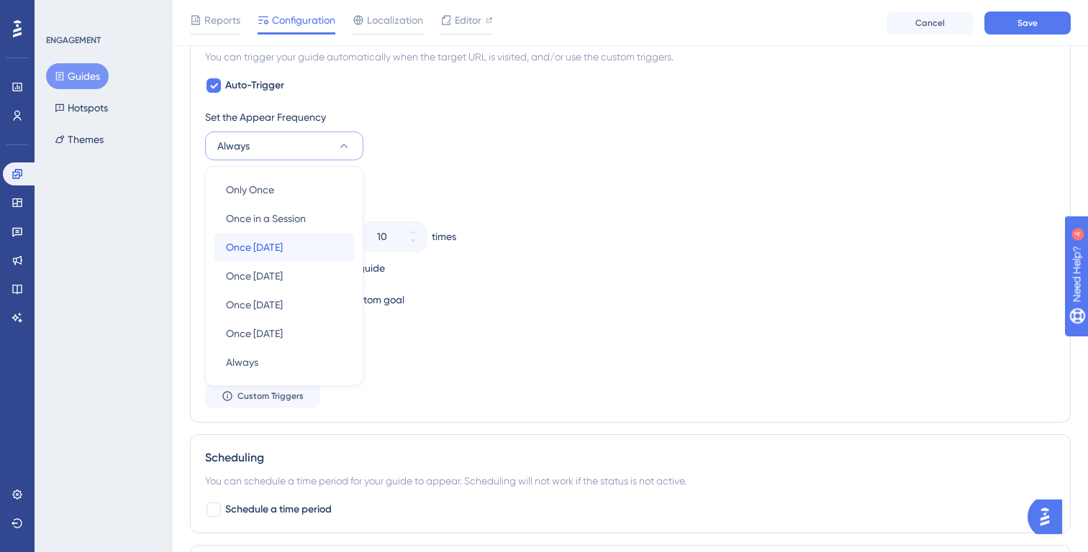
click at [288, 245] on div "Once in 1 day Once in 1 day" at bounding box center [284, 247] width 117 height 29
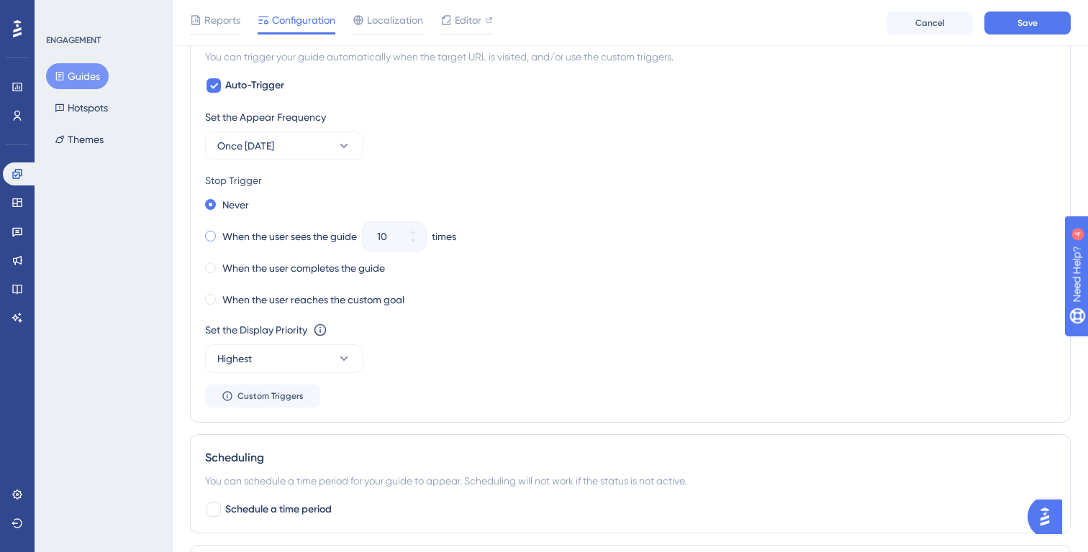
click at [311, 238] on label "When the user sees the guide" at bounding box center [289, 236] width 135 height 17
drag, startPoint x: 389, startPoint y: 232, endPoint x: 340, endPoint y: 232, distance: 48.9
click at [340, 232] on div "When the user sees the guide 10 times" at bounding box center [630, 237] width 850 height 20
type input "01"
click at [494, 308] on div "When the user reaches the custom goal" at bounding box center [630, 300] width 850 height 20
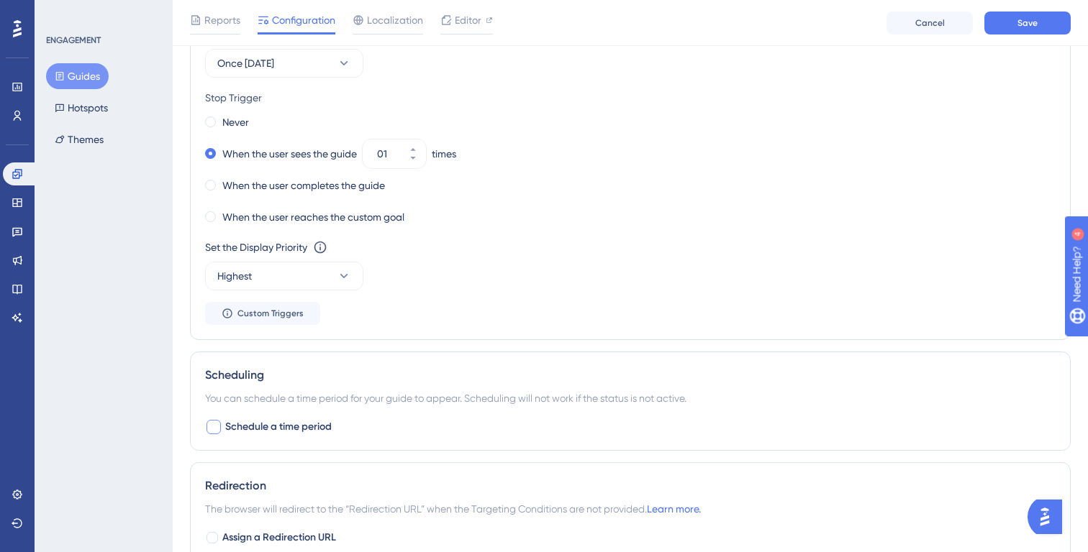
click at [301, 430] on span "Schedule a time period" at bounding box center [278, 427] width 106 height 17
checkbox input "true"
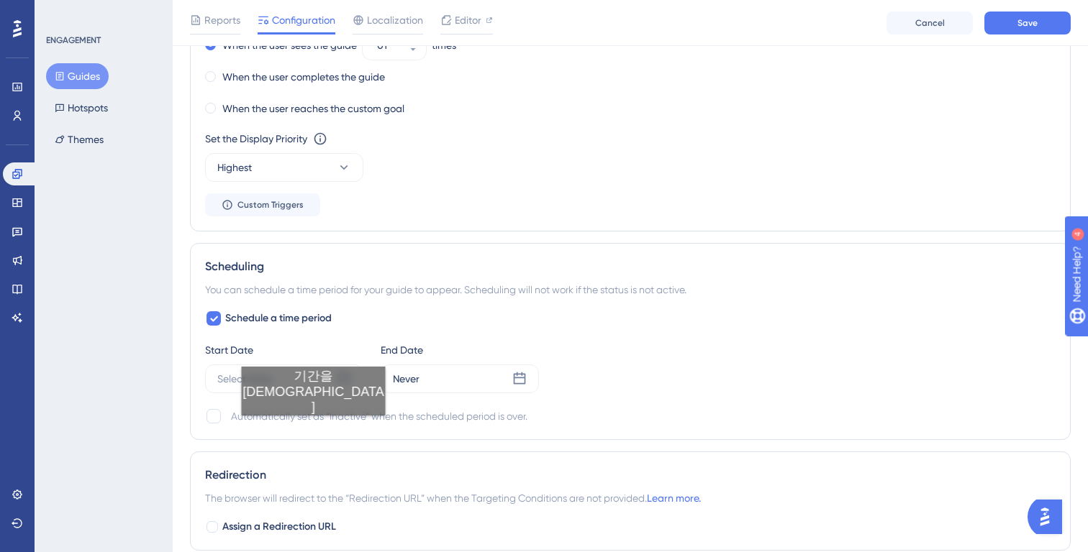
scroll to position [955, 0]
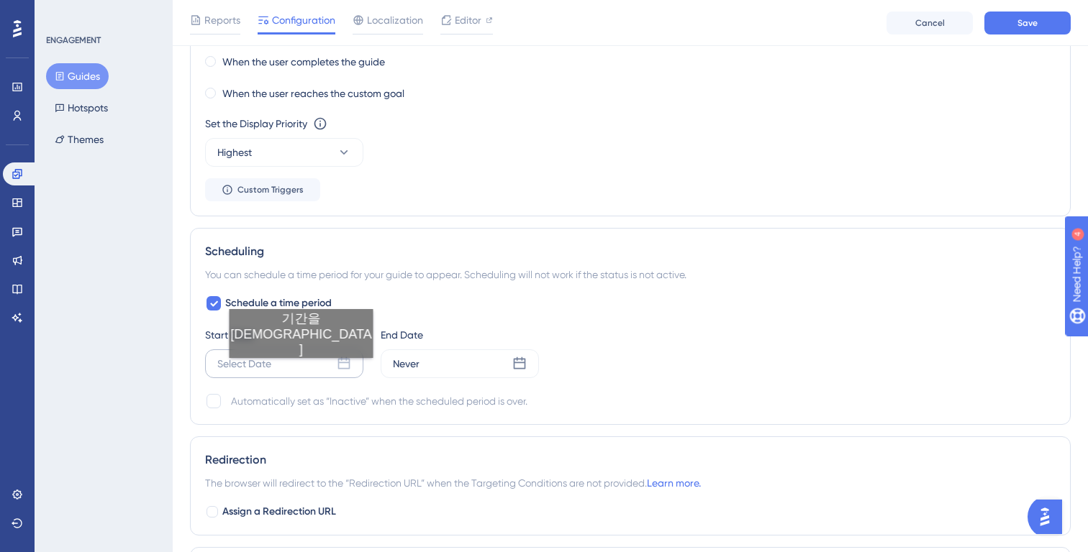
click at [288, 373] on div "Select Date" at bounding box center [284, 364] width 158 height 29
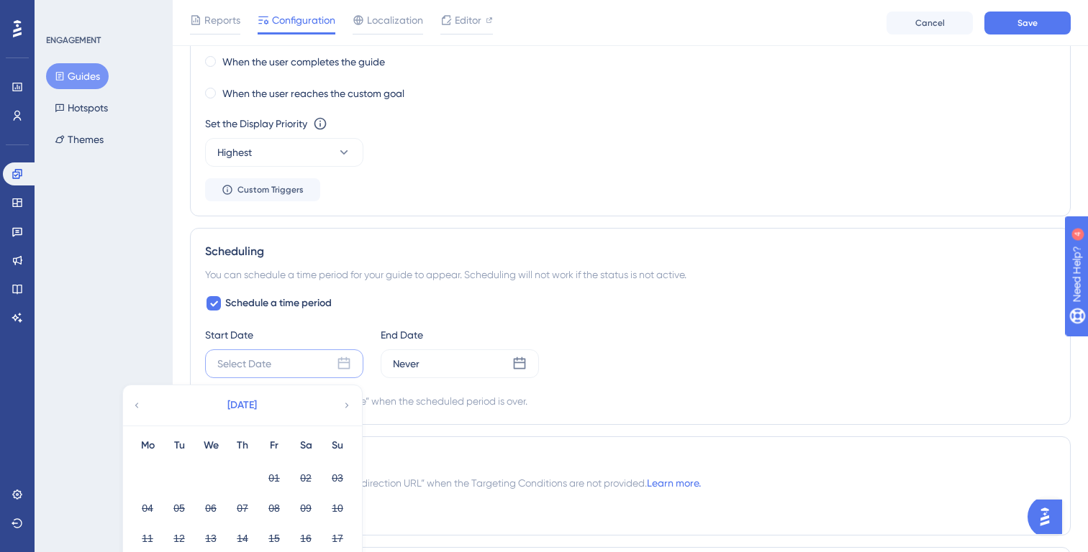
scroll to position [1075, 0]
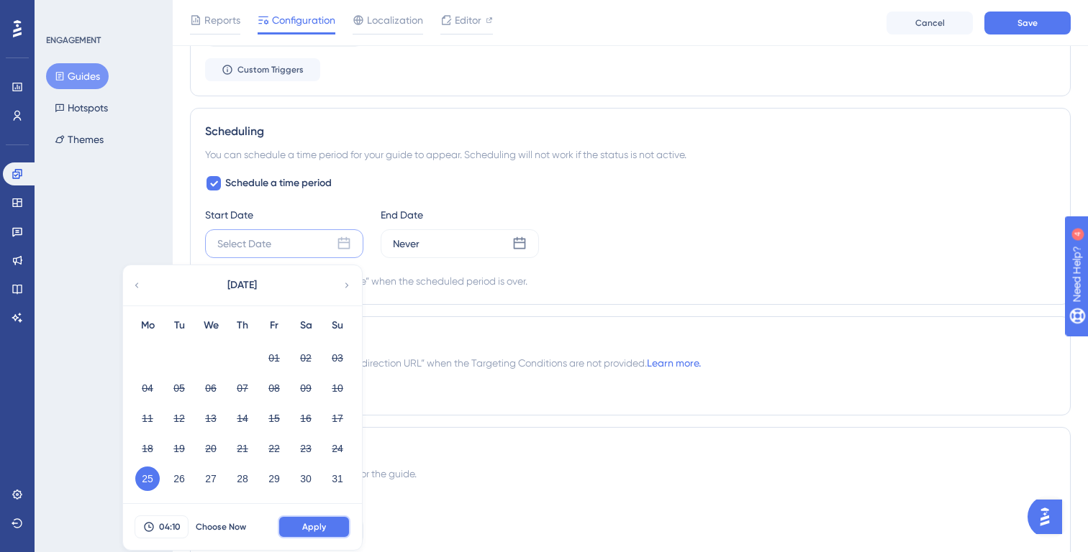
click at [320, 520] on button "Apply" at bounding box center [314, 527] width 73 height 23
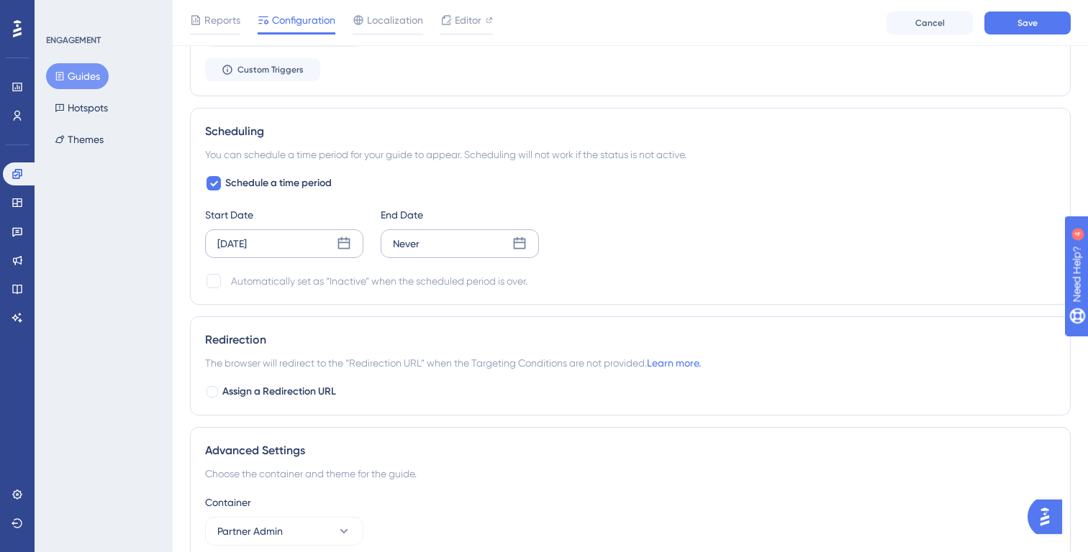
click at [426, 245] on div "Never" at bounding box center [460, 243] width 158 height 29
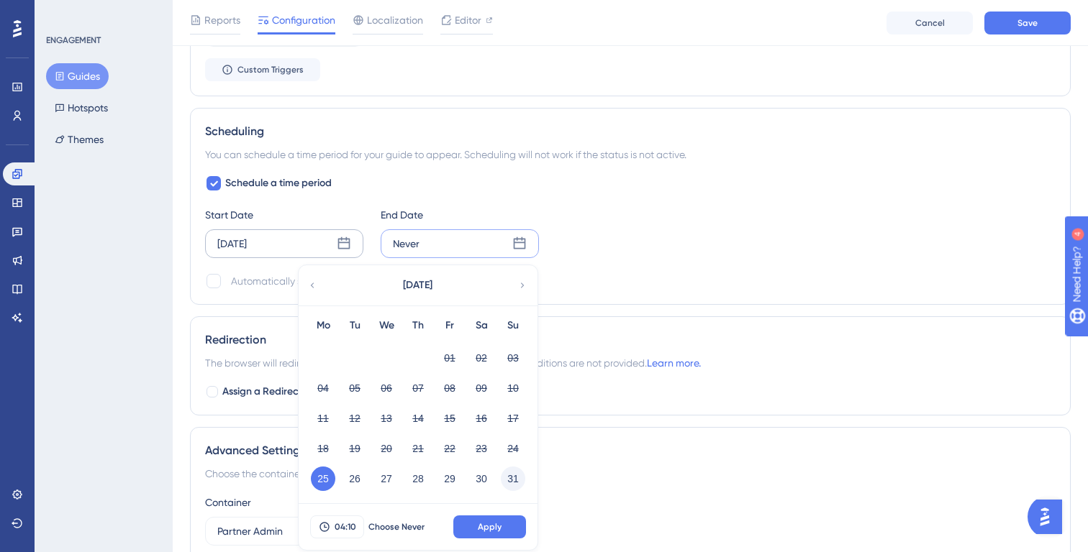
click at [515, 477] on button "31" at bounding box center [513, 479] width 24 height 24
click at [499, 518] on button "Apply" at bounding box center [489, 527] width 73 height 23
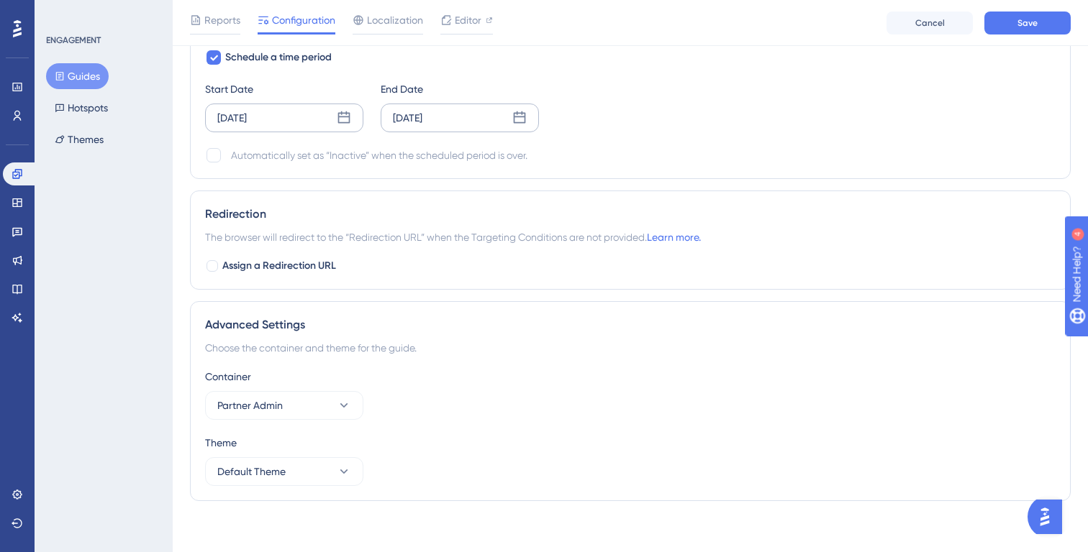
scroll to position [1207, 0]
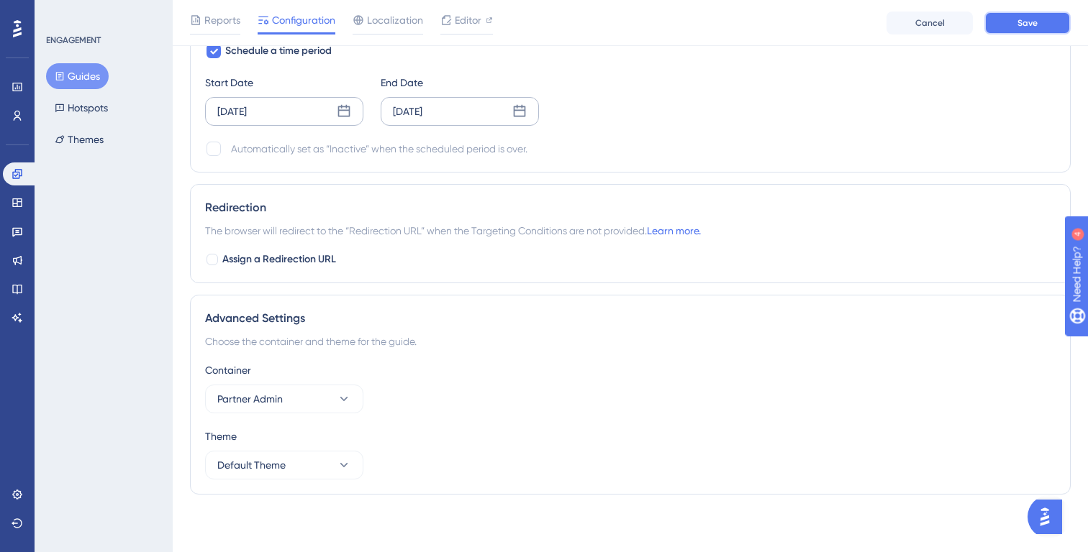
click at [1040, 25] on button "Save" at bounding box center [1027, 23] width 86 height 23
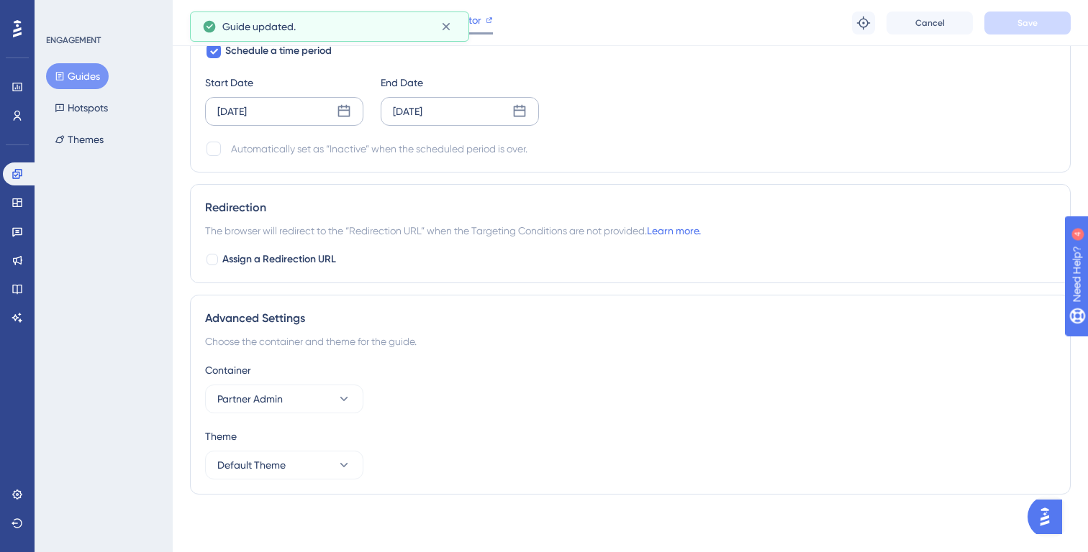
click at [475, 26] on span "Editor" at bounding box center [468, 20] width 27 height 17
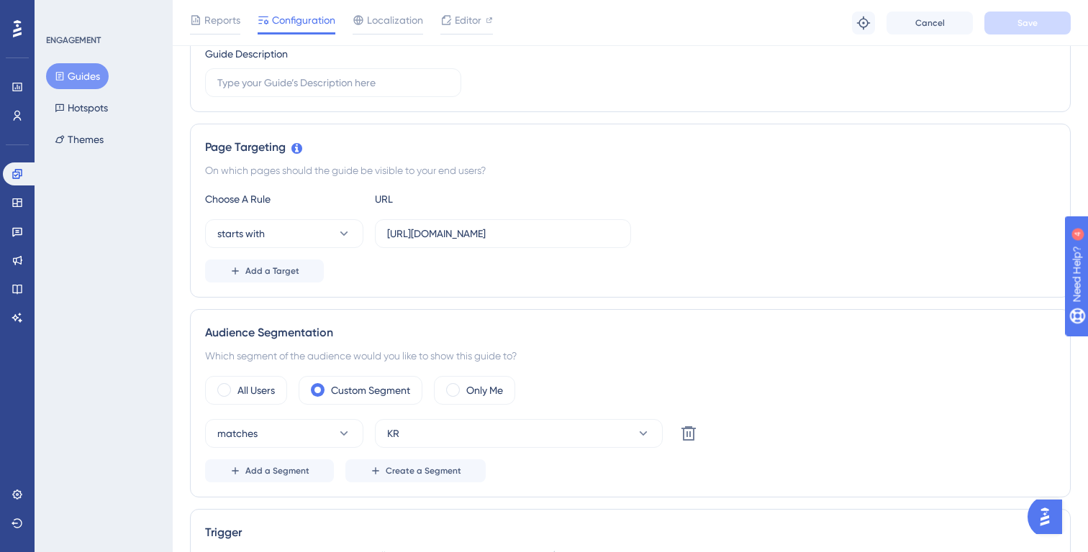
scroll to position [0, 0]
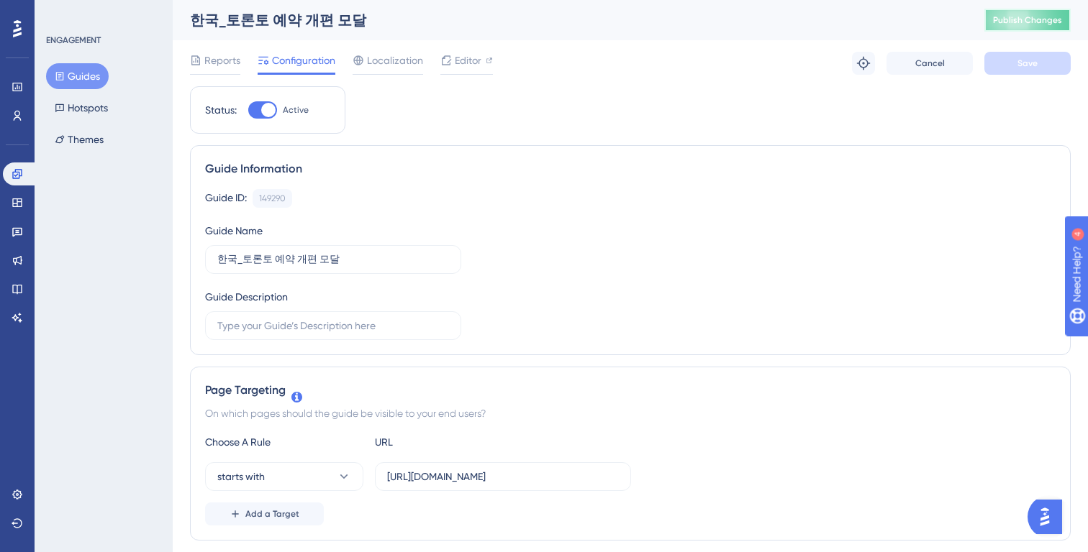
click at [1016, 30] on button "Publish Changes" at bounding box center [1027, 20] width 86 height 23
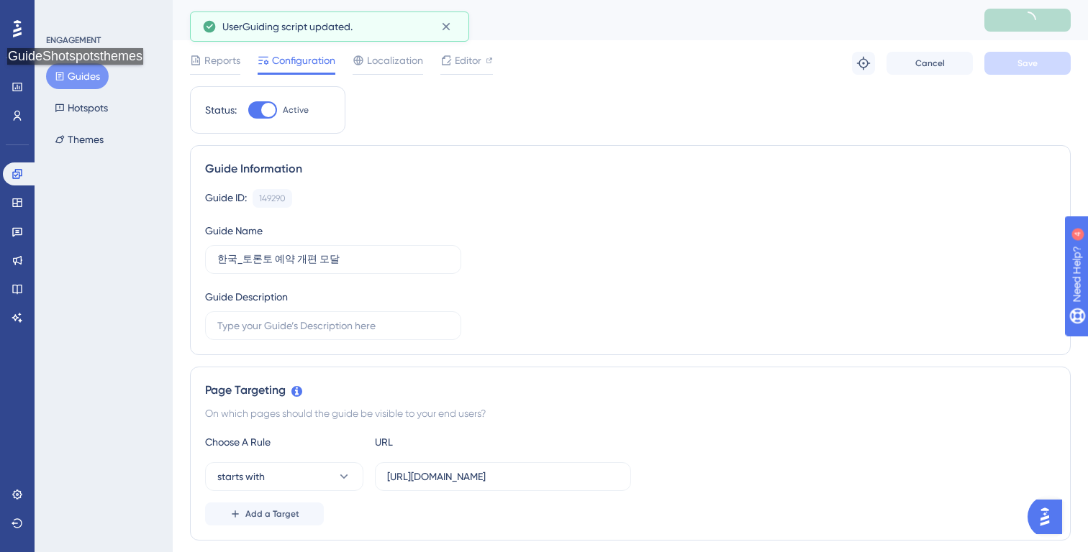
click at [79, 78] on button "Guides" at bounding box center [77, 76] width 63 height 26
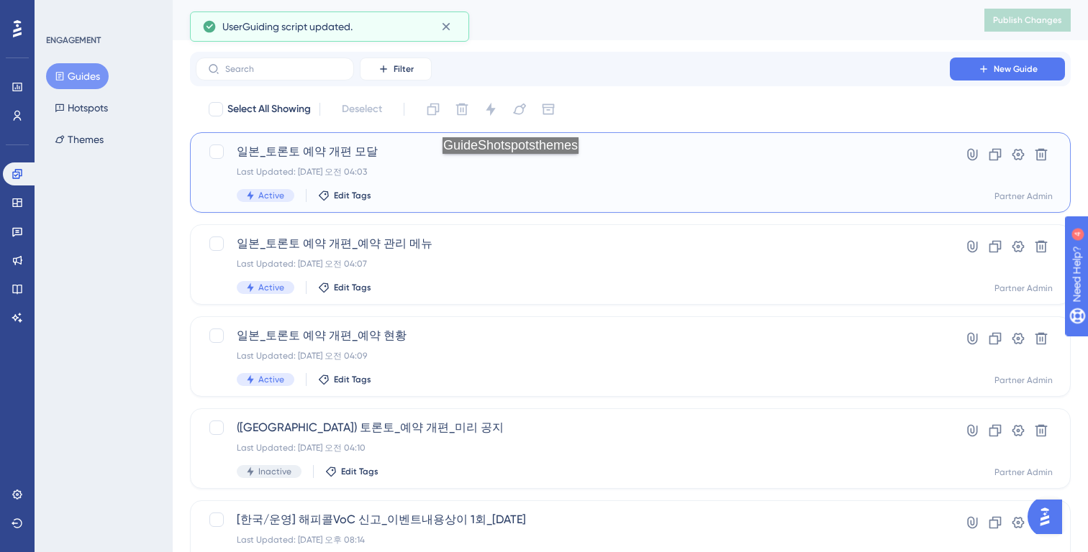
click at [514, 168] on div "Last Updated: 2025년 8월 25일 오전 04:03" at bounding box center [573, 172] width 672 height 12
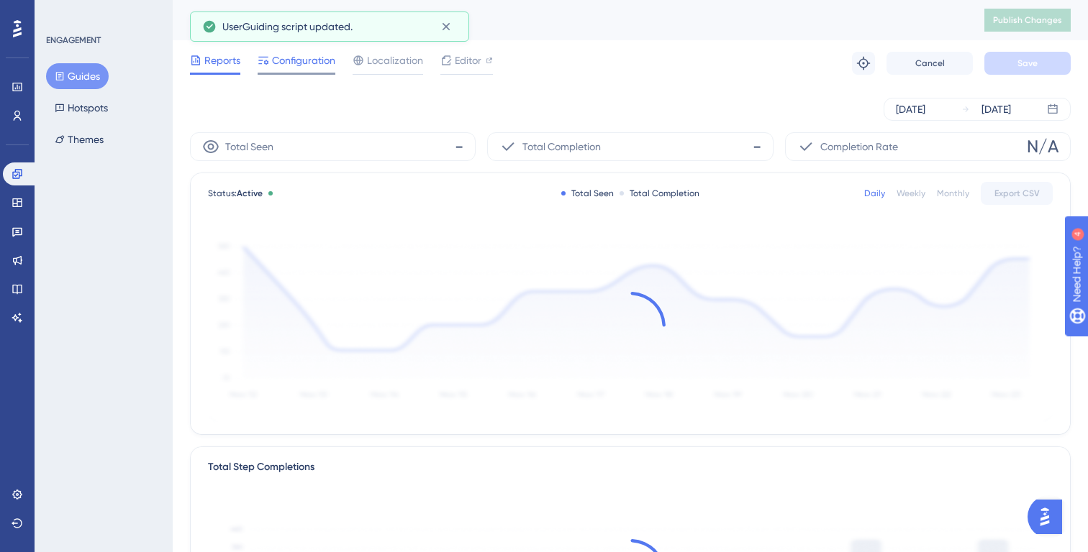
click at [305, 61] on span "Configuration" at bounding box center [303, 60] width 63 height 17
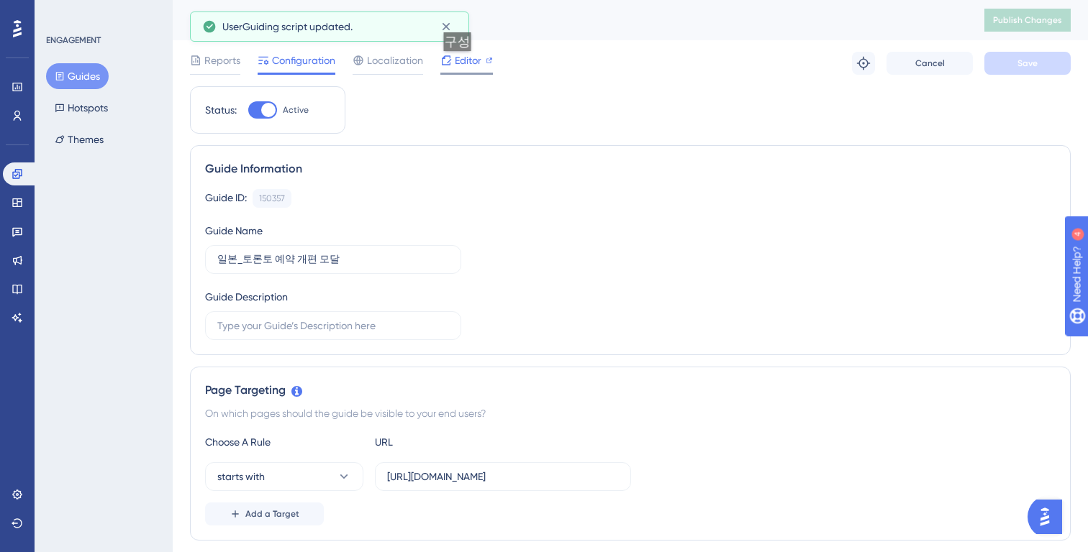
click at [462, 65] on span "Editor" at bounding box center [468, 60] width 27 height 17
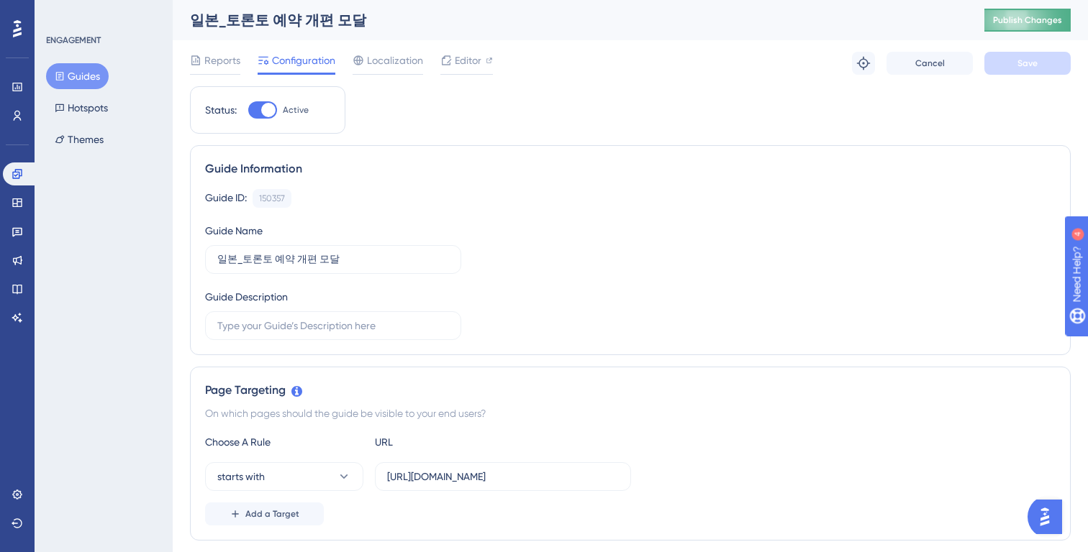
click at [1031, 20] on span "Publish Changes" at bounding box center [1027, 20] width 69 height 12
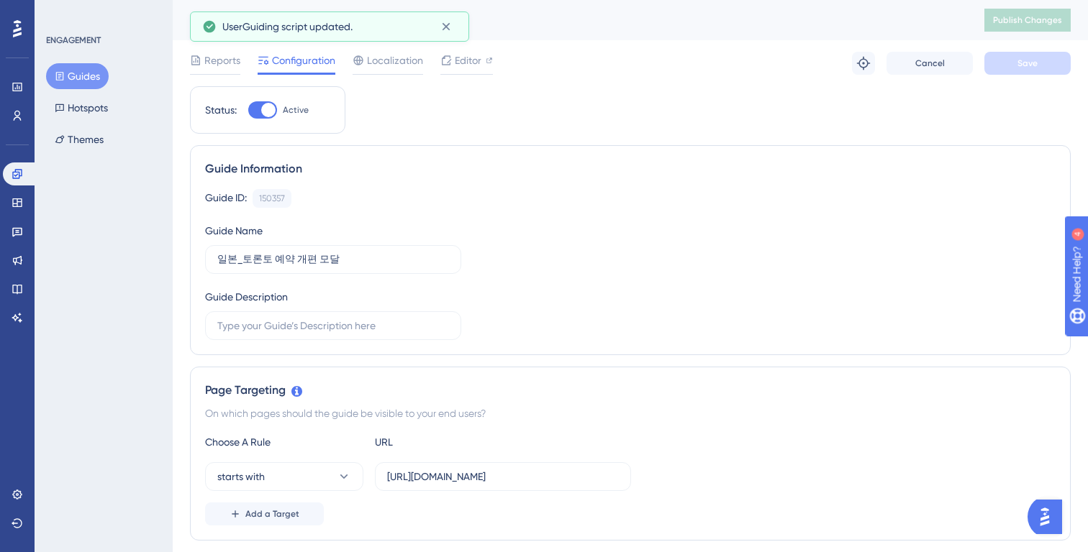
click at [88, 79] on button "Guides" at bounding box center [77, 76] width 63 height 26
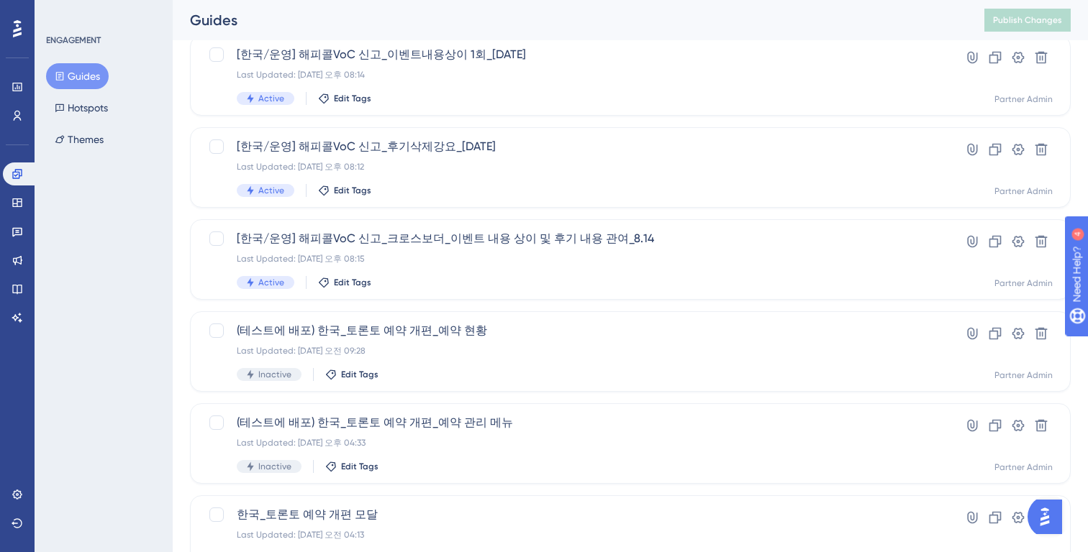
scroll to position [564, 0]
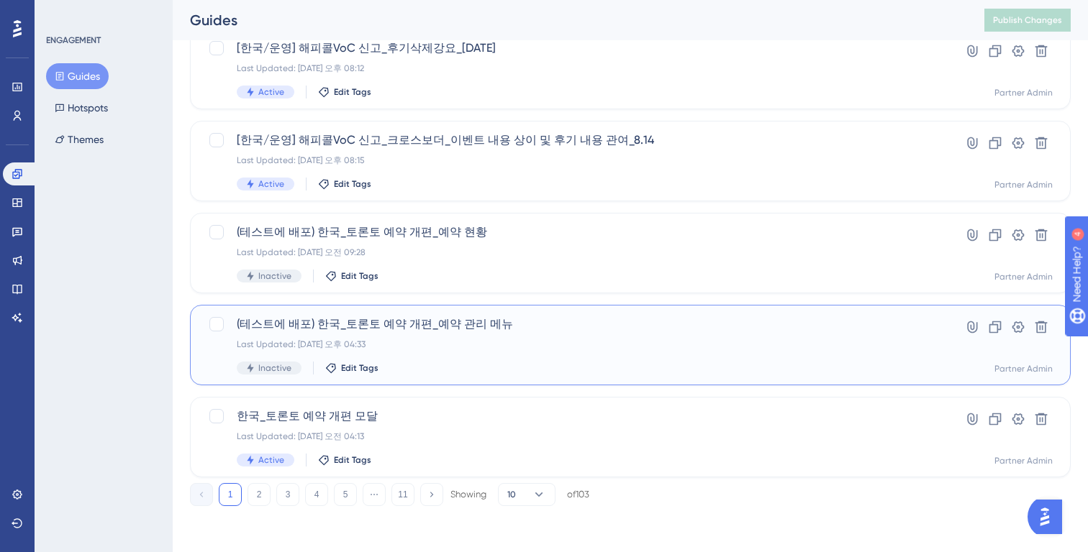
click at [509, 338] on div "(테스트에 배포) 한국_토론토 예약 개편_예약 관리 메뉴 Last Updated: 2025년 8월 22일 오후 04:33 Inactive Ed…" at bounding box center [573, 345] width 672 height 59
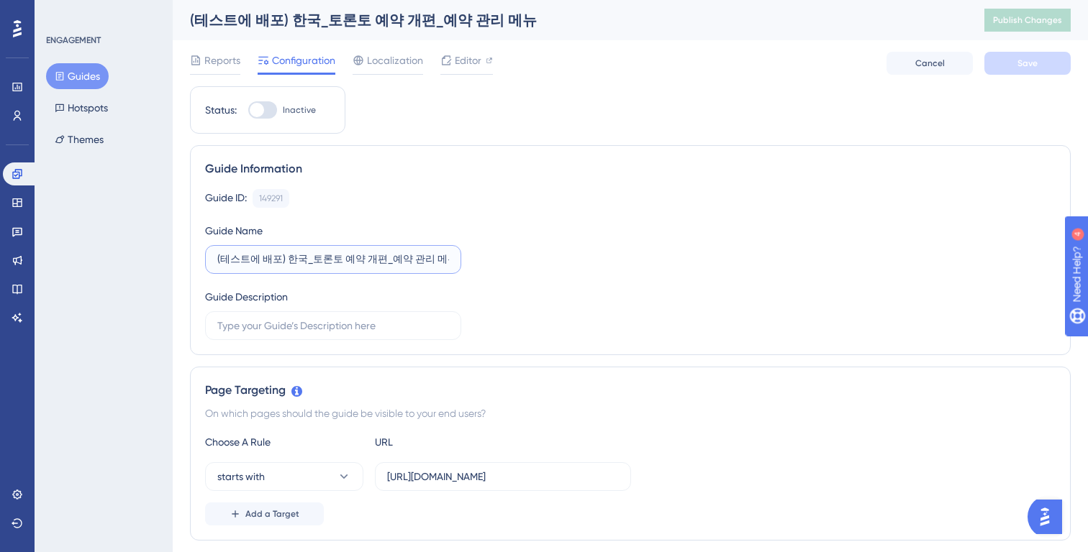
drag, startPoint x: 280, startPoint y: 258, endPoint x: 188, endPoint y: 256, distance: 91.4
click at [0, 0] on div "Performance Users Engagement Widgets Feedback Product Updates Knowledge Base AI…" at bounding box center [0, 0] width 0 height 0
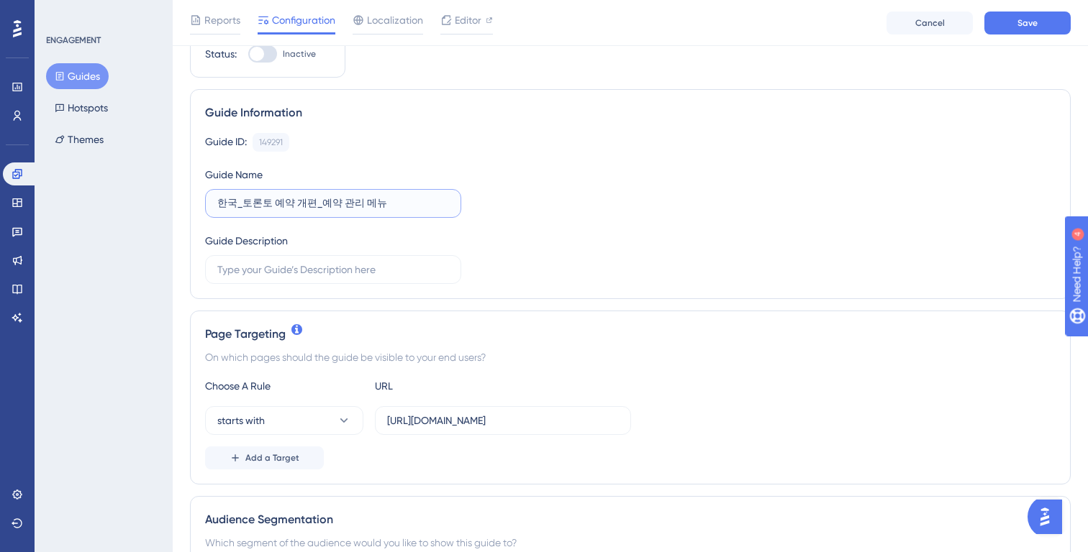
scroll to position [83, 0]
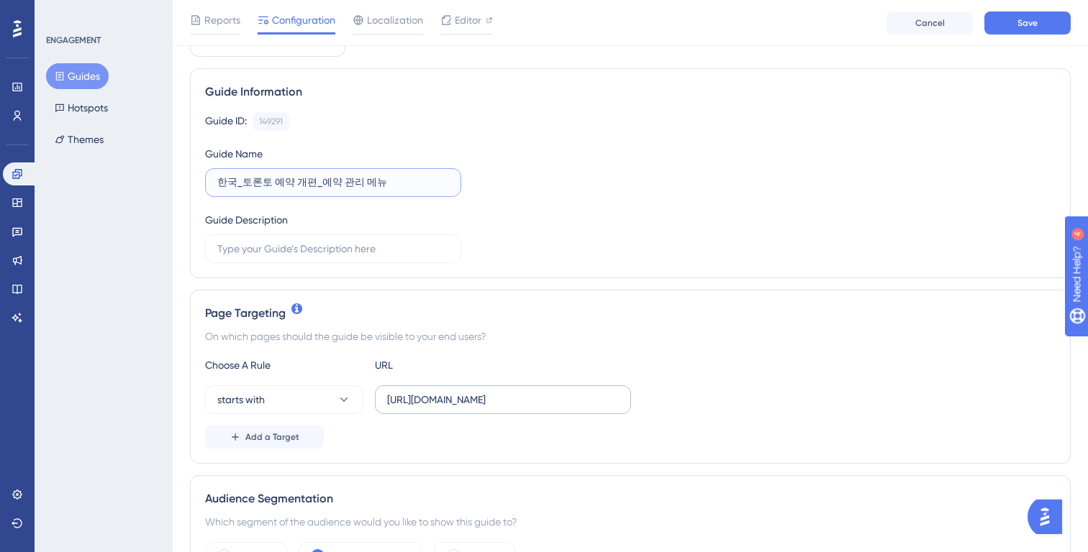
type input "한국_토론토 예약 개편_예약 관리 메뉴"
click at [487, 398] on input "https://partner.test.gangnamunni.com/booking/slot-availabilities" at bounding box center [503, 400] width 232 height 16
click at [476, 400] on input "https://partner.test.gangnamunni.com/booking/slot-availabilities" at bounding box center [503, 400] width 232 height 16
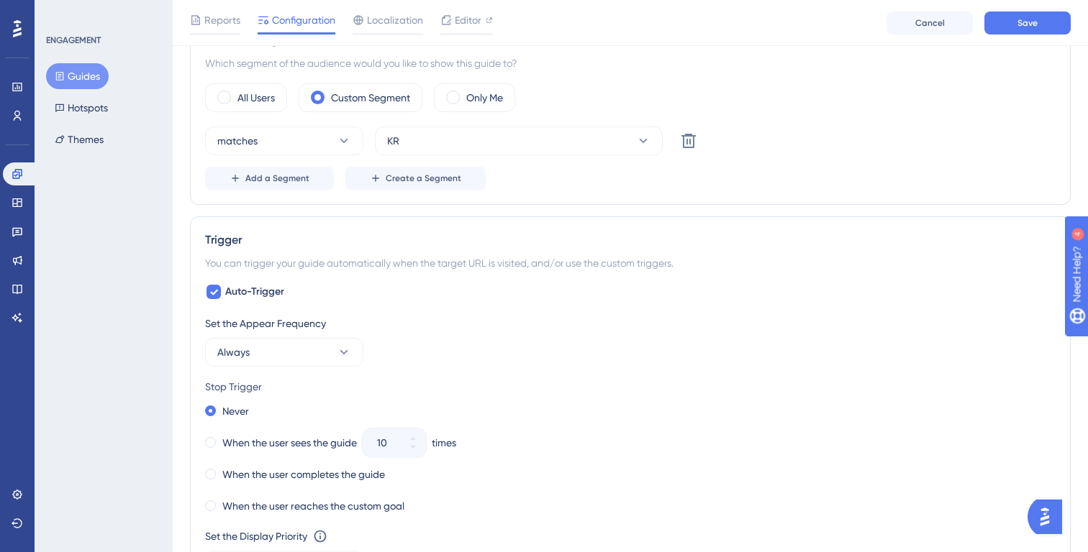
scroll to position [547, 0]
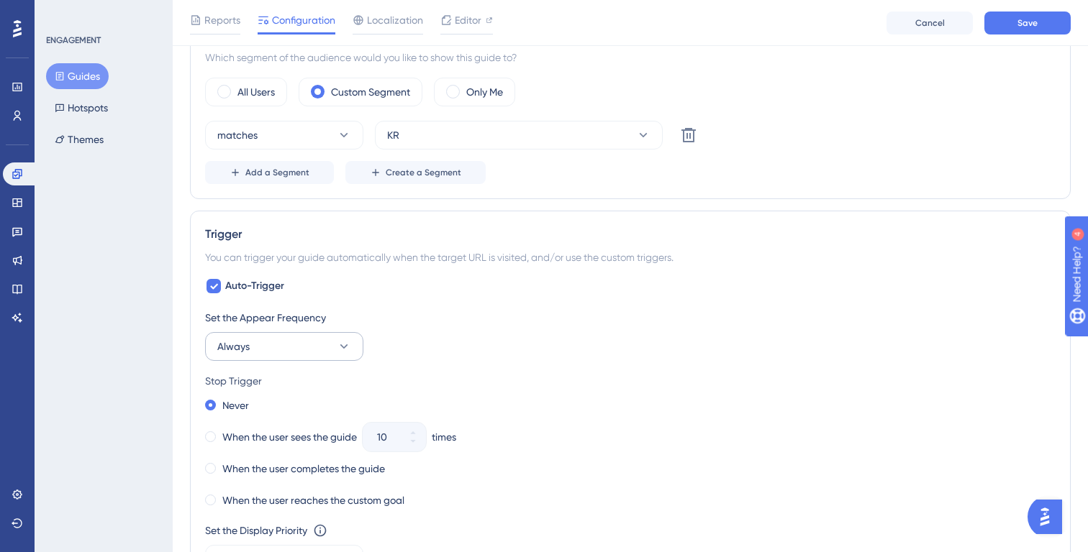
type input "https://partner.gangnamunni.com/booking/slot-availabilities"
click at [292, 338] on button "Always" at bounding box center [284, 346] width 158 height 29
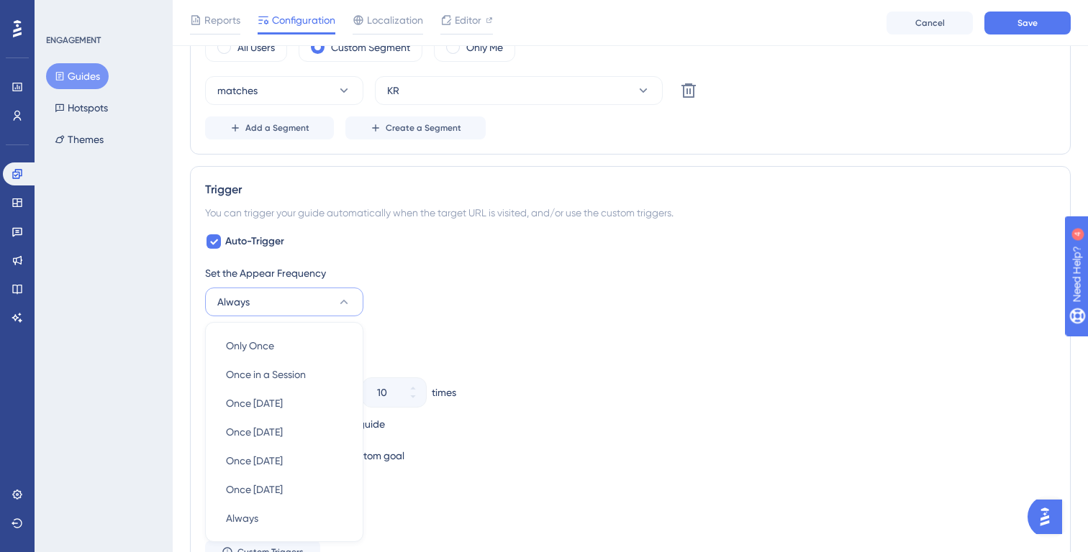
scroll to position [748, 0]
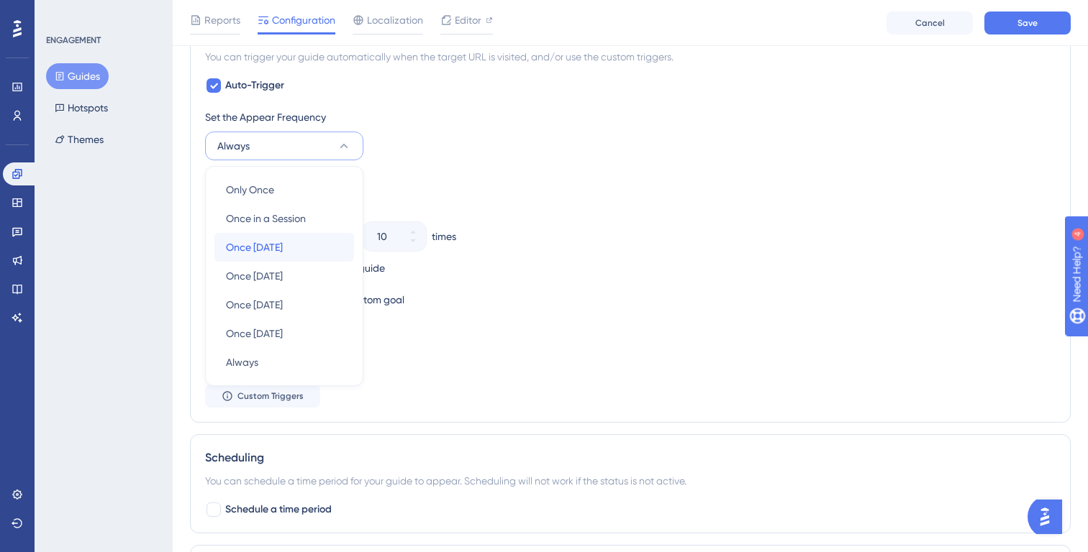
click at [298, 241] on div "Once in 1 day Once in 1 day" at bounding box center [284, 247] width 117 height 29
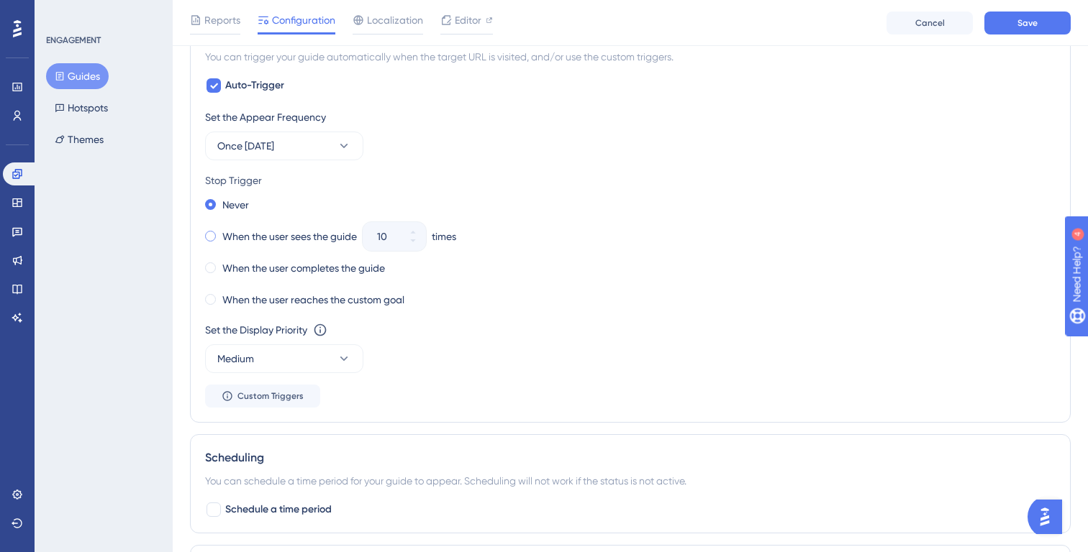
click at [284, 237] on label "When the user sees the guide" at bounding box center [289, 236] width 135 height 17
drag, startPoint x: 391, startPoint y: 235, endPoint x: 365, endPoint y: 235, distance: 25.9
click at [365, 235] on div "10" at bounding box center [381, 236] width 37 height 29
type input "1"
click at [406, 257] on div "Never When the user sees the guide 1 times When the user completes the guide Wh…" at bounding box center [630, 252] width 850 height 115
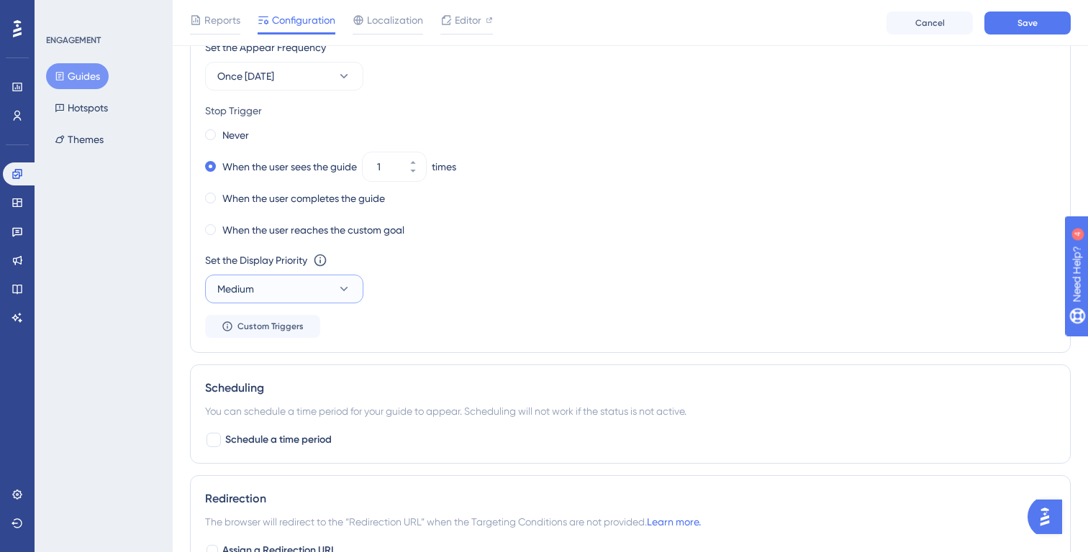
click at [350, 299] on button "Medium" at bounding box center [284, 289] width 158 height 29
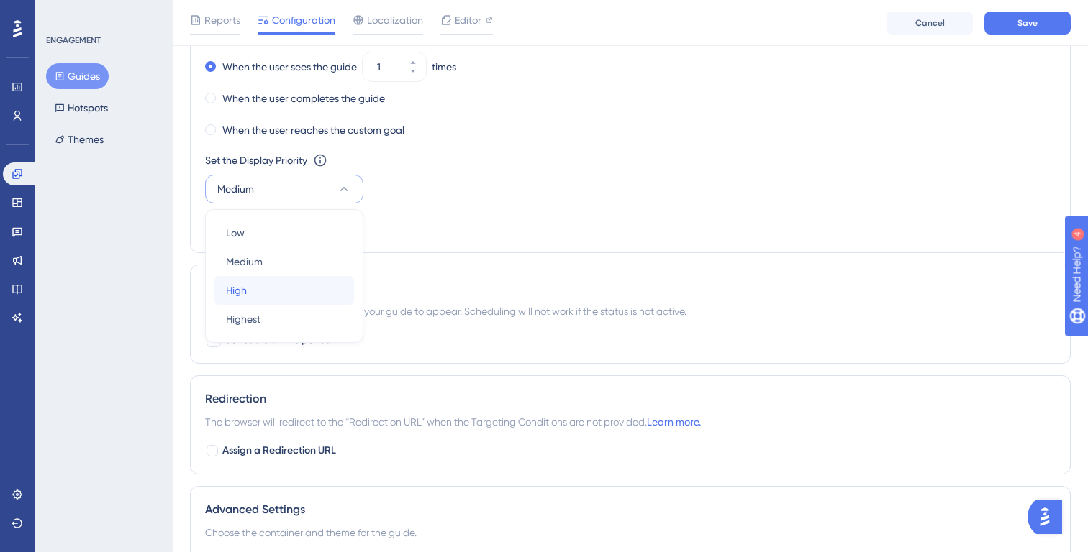
click at [317, 291] on div "High High" at bounding box center [284, 290] width 117 height 29
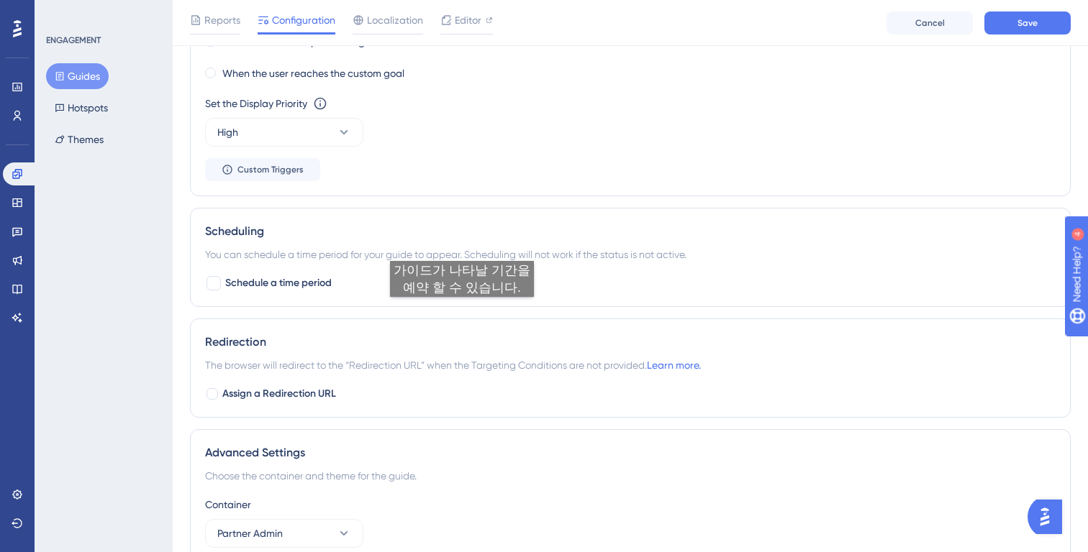
scroll to position [1011, 0]
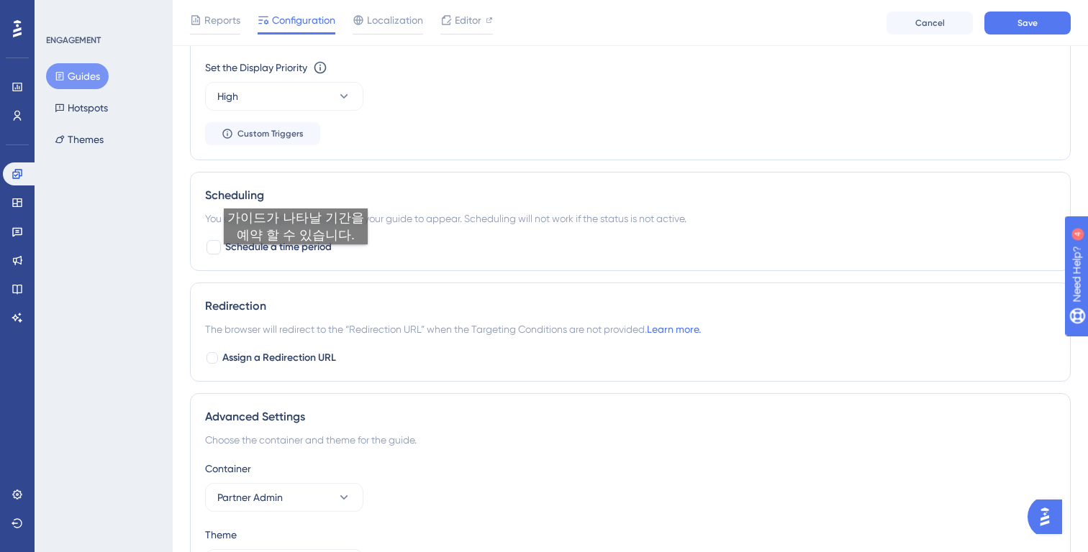
click at [296, 258] on div "Scheduling You can schedule a time period for your guide to appear. Scheduling …" at bounding box center [630, 221] width 881 height 99
click at [275, 247] on span "Schedule a time period" at bounding box center [278, 247] width 106 height 17
checkbox input "true"
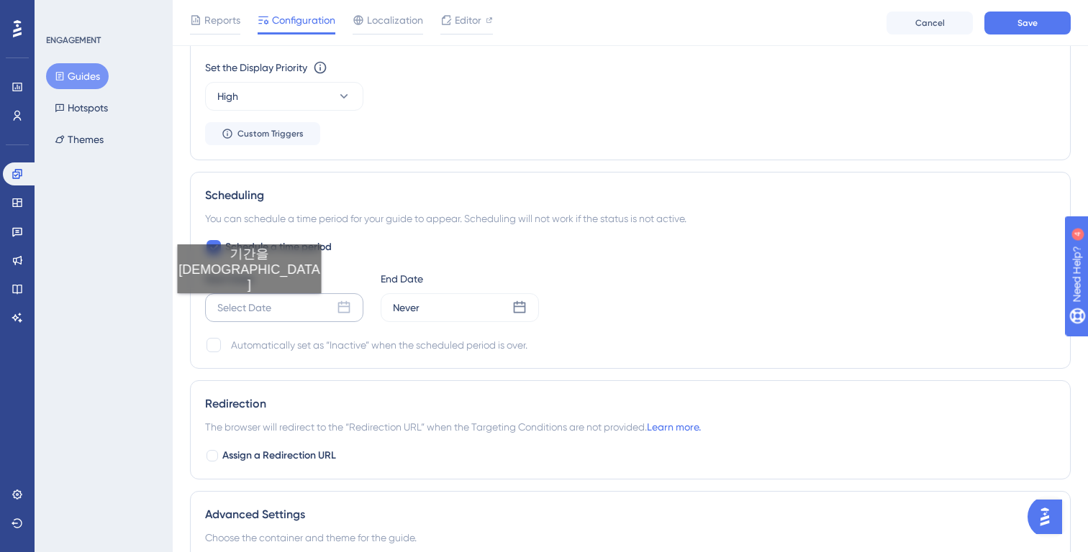
click at [236, 308] on div "Select Date" at bounding box center [244, 307] width 54 height 17
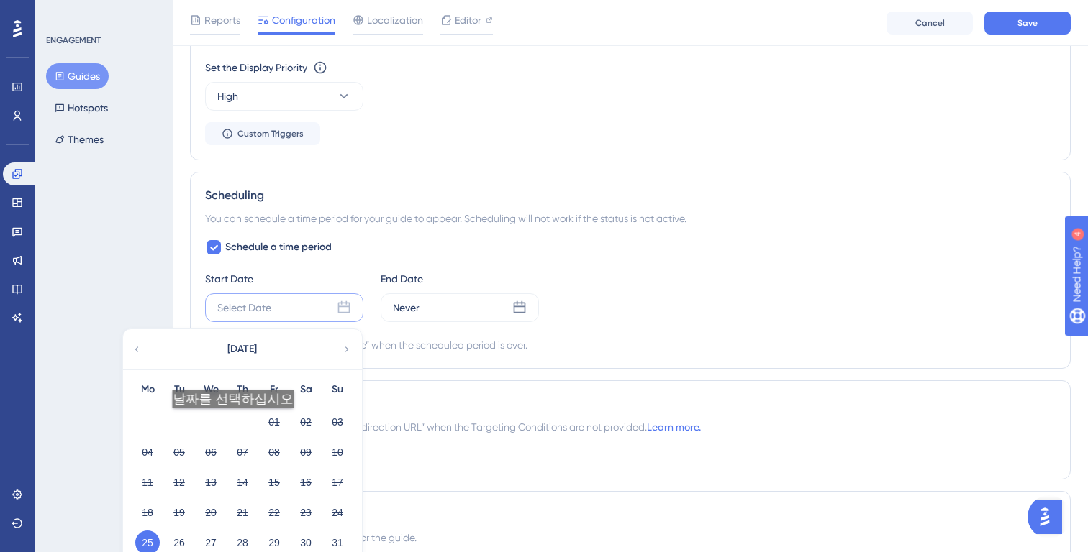
scroll to position [1073, 0]
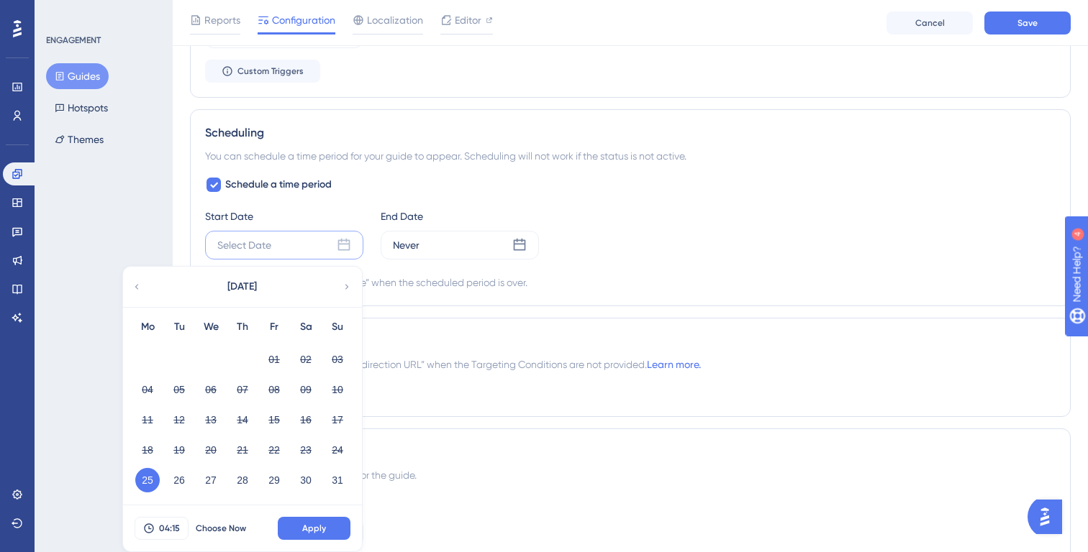
click at [152, 473] on button "25" at bounding box center [147, 480] width 24 height 24
click at [304, 527] on span "Apply" at bounding box center [314, 529] width 24 height 12
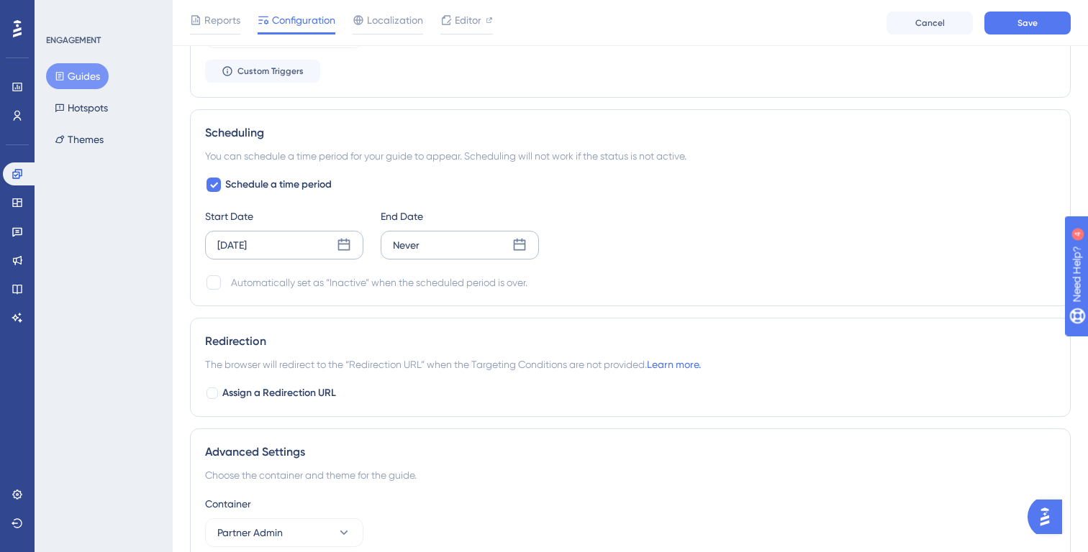
click at [442, 250] on div "Never" at bounding box center [460, 245] width 158 height 29
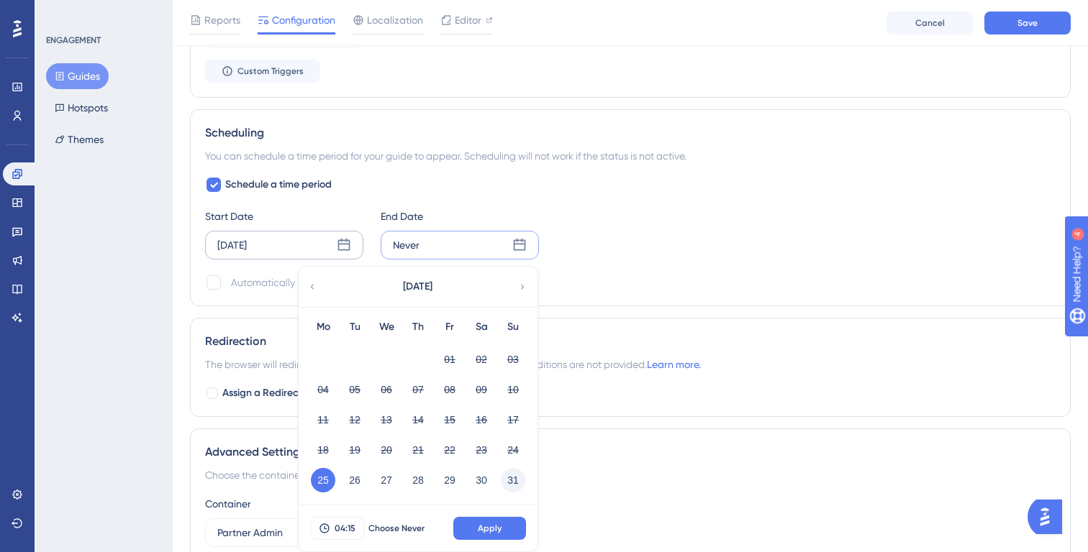
click at [508, 481] on button "31" at bounding box center [513, 480] width 24 height 24
click at [500, 519] on button "Apply" at bounding box center [489, 528] width 73 height 23
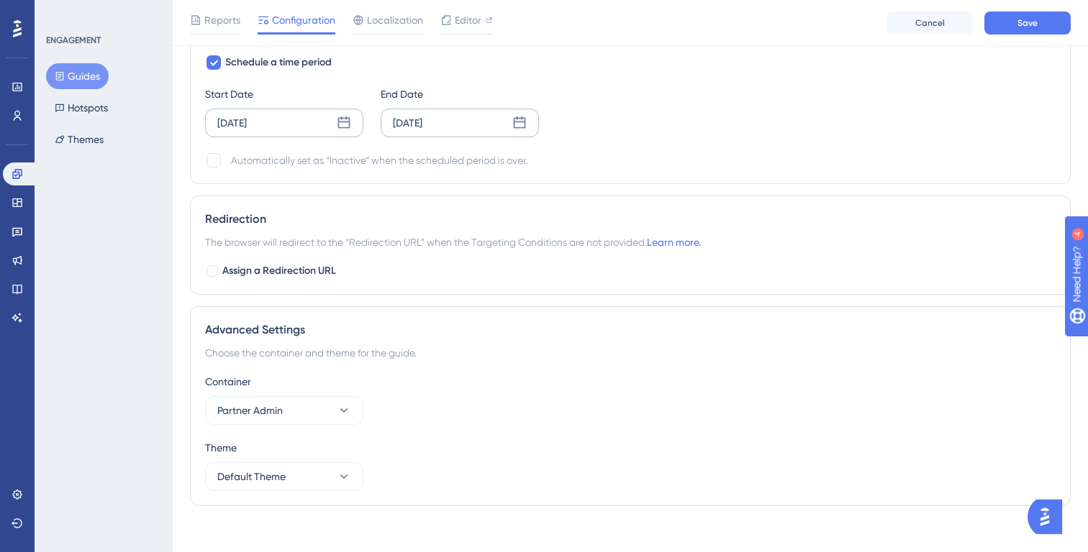
scroll to position [1207, 0]
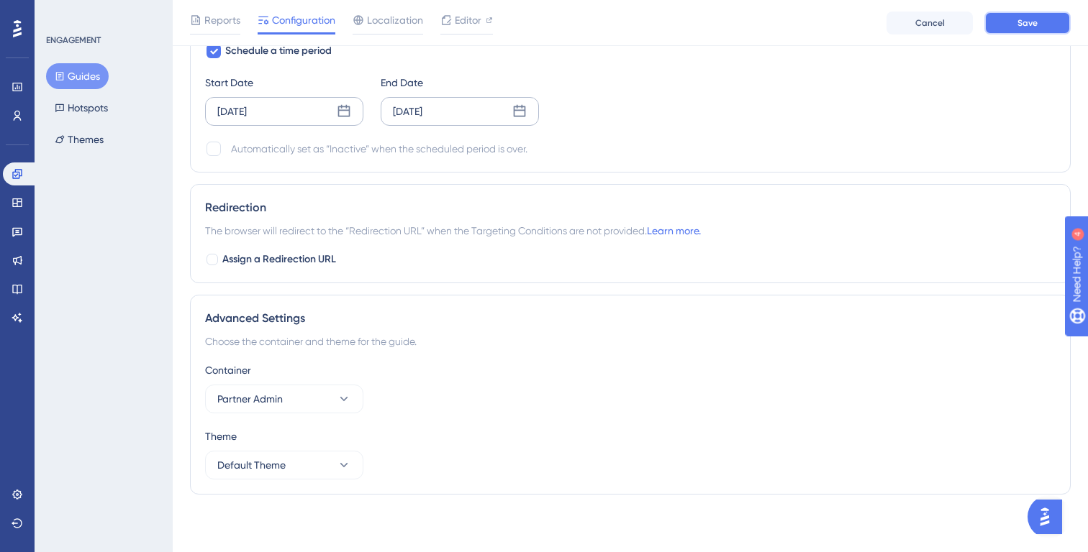
click at [1017, 26] on span "Save" at bounding box center [1027, 23] width 20 height 12
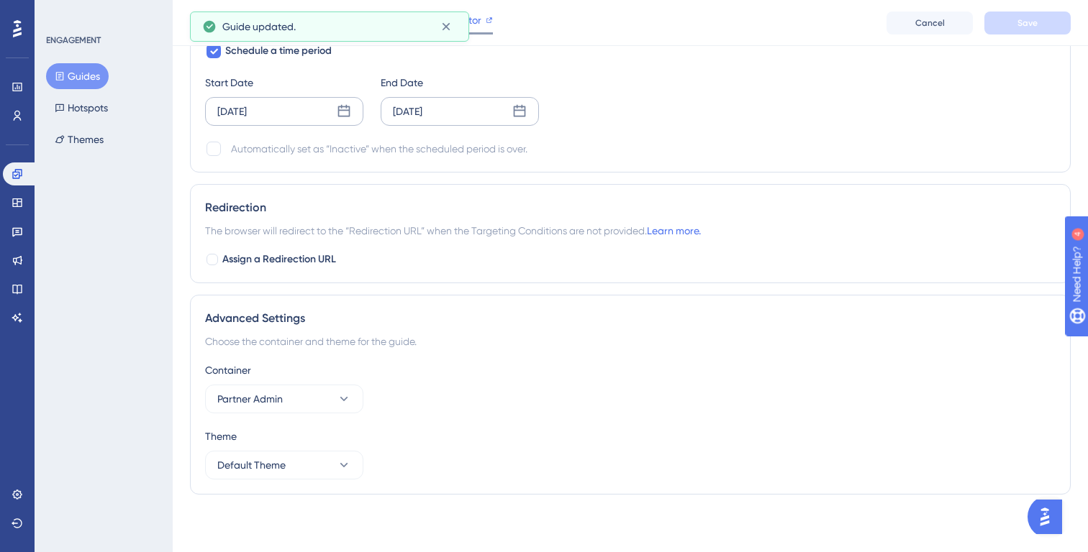
click at [478, 22] on span "Editor" at bounding box center [468, 20] width 27 height 17
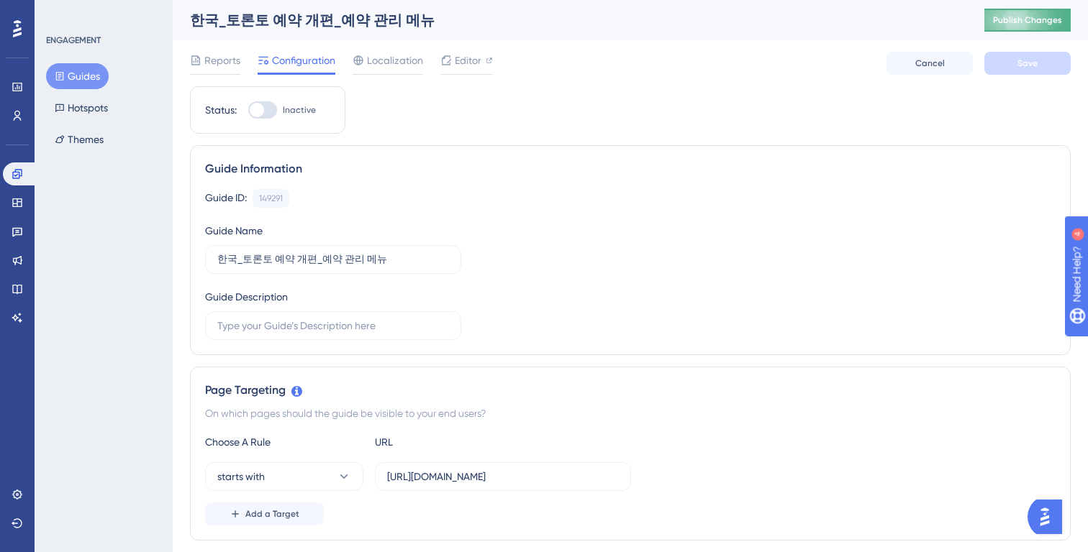
click at [1006, 18] on span "Publish Changes" at bounding box center [1027, 20] width 69 height 12
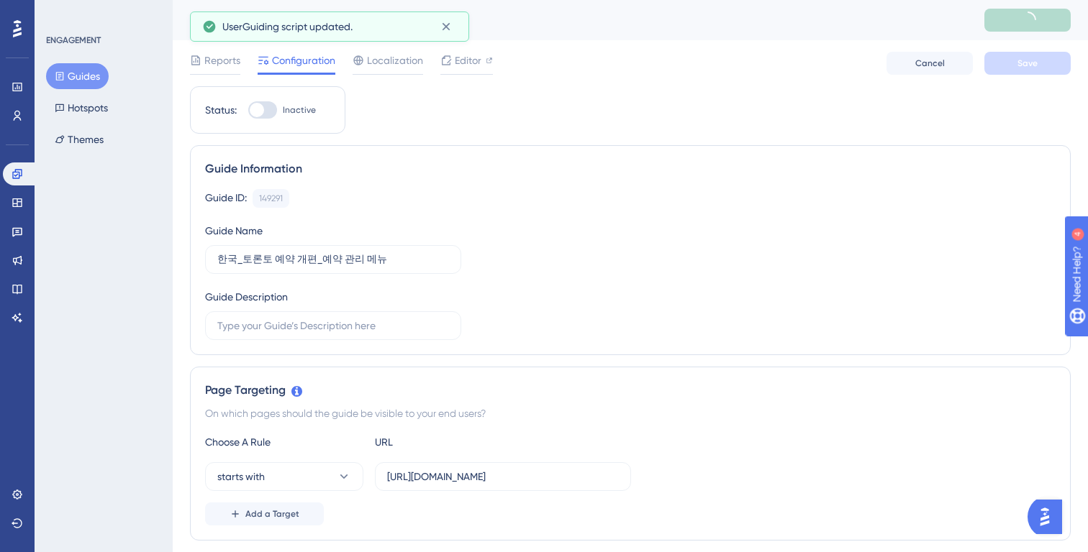
click at [279, 102] on label "Inactive" at bounding box center [282, 109] width 68 height 17
click at [248, 110] on input "Inactive" at bounding box center [247, 110] width 1 height 1
checkbox input "true"
click at [1034, 62] on span "Save" at bounding box center [1027, 64] width 20 height 12
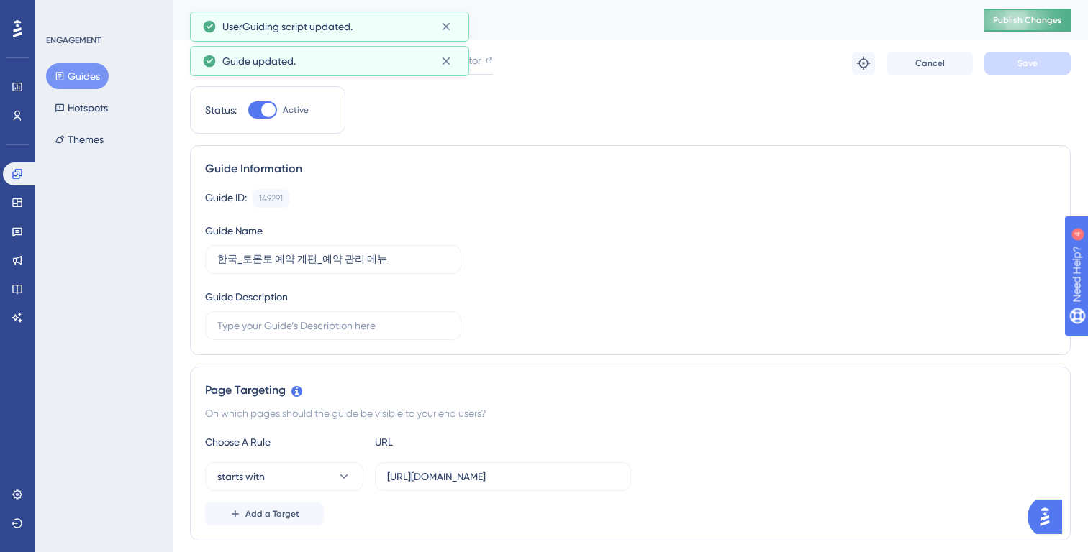
click at [1007, 18] on span "Publish Changes" at bounding box center [1027, 20] width 69 height 12
click at [92, 72] on button "Guides" at bounding box center [77, 76] width 63 height 26
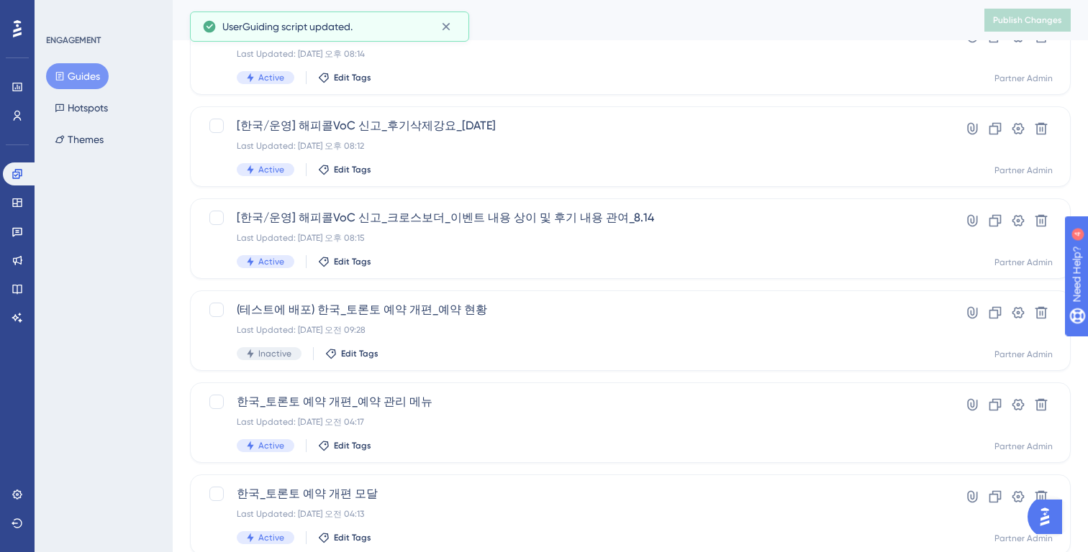
scroll to position [564, 0]
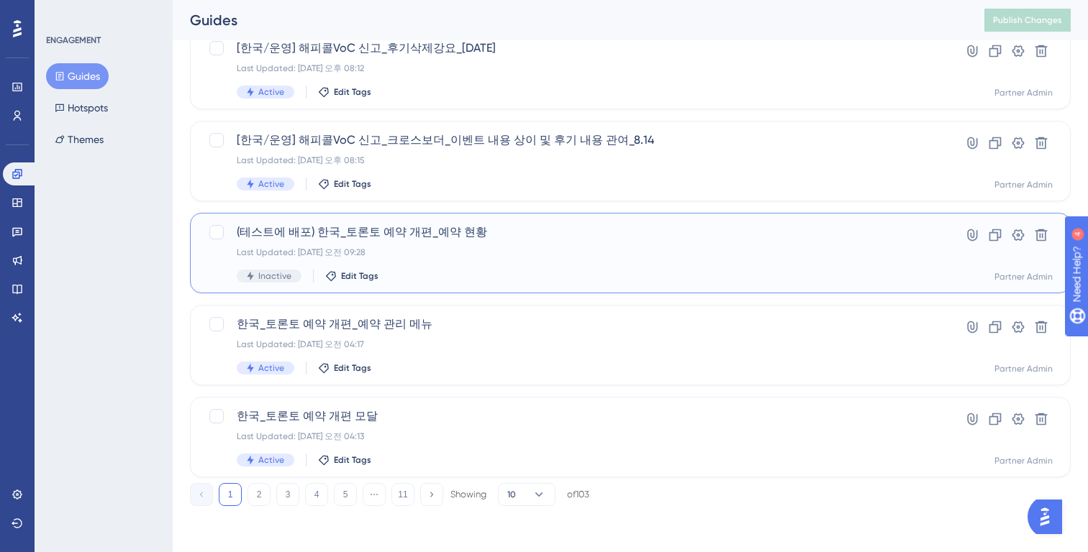
click at [512, 234] on span "(테스트에 배포) 한국_토론토 예약 개편_예약 현황" at bounding box center [573, 232] width 672 height 17
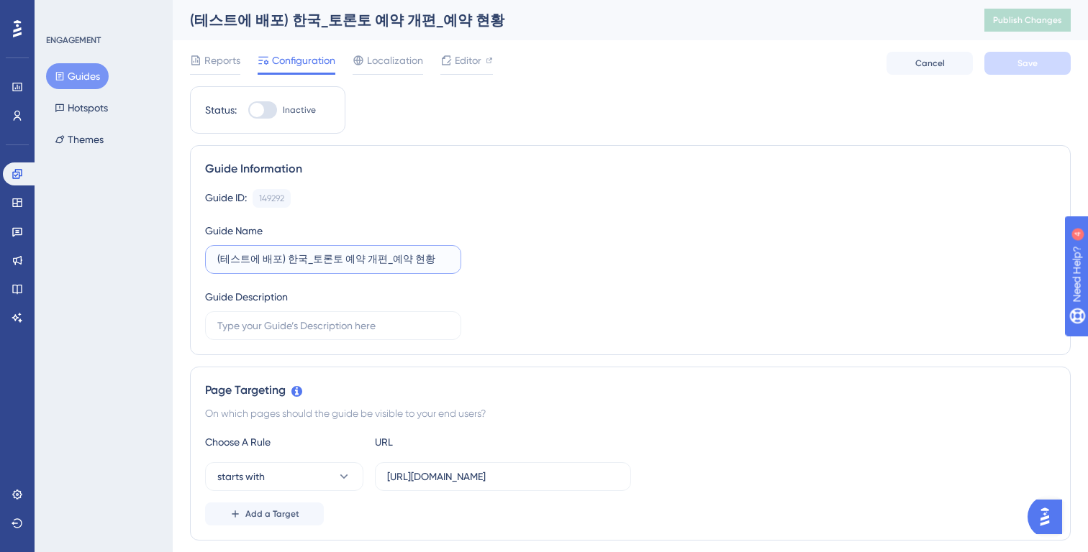
drag, startPoint x: 283, startPoint y: 258, endPoint x: 201, endPoint y: 258, distance: 82.0
click at [201, 258] on div "Guide Information Guide ID: 149292 Copy Guide Name (테스트에 배포) 한국_토론토 예약 개편_예약 현황…" at bounding box center [630, 250] width 881 height 210
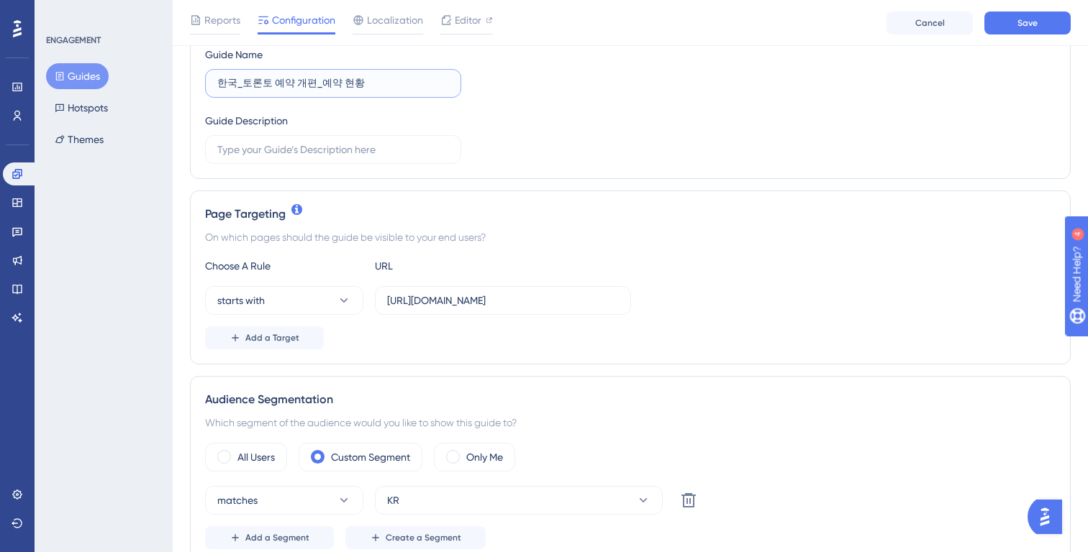
scroll to position [186, 0]
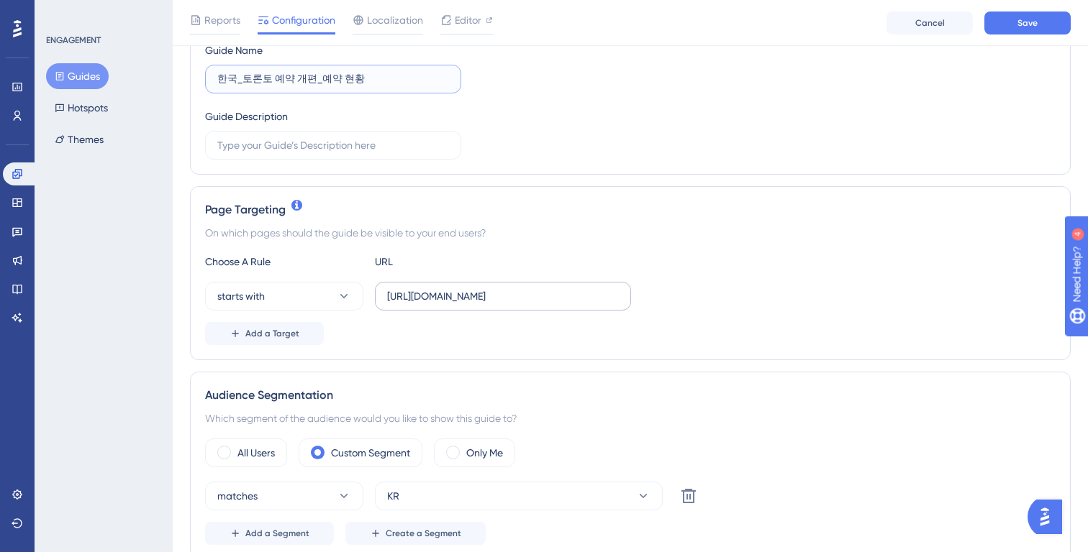
type input "한국_토론토 예약 개편_예약 현황"
click at [494, 306] on label "https://partner.test.gangnamunni.com/booking/slot-management" at bounding box center [503, 296] width 256 height 29
click at [494, 304] on input "https://partner.test.gangnamunni.com/booking/slot-management" at bounding box center [503, 296] width 232 height 16
click at [478, 295] on input "https://partner.test.gangnamunni.com/booking/slot-management" at bounding box center [503, 296] width 232 height 16
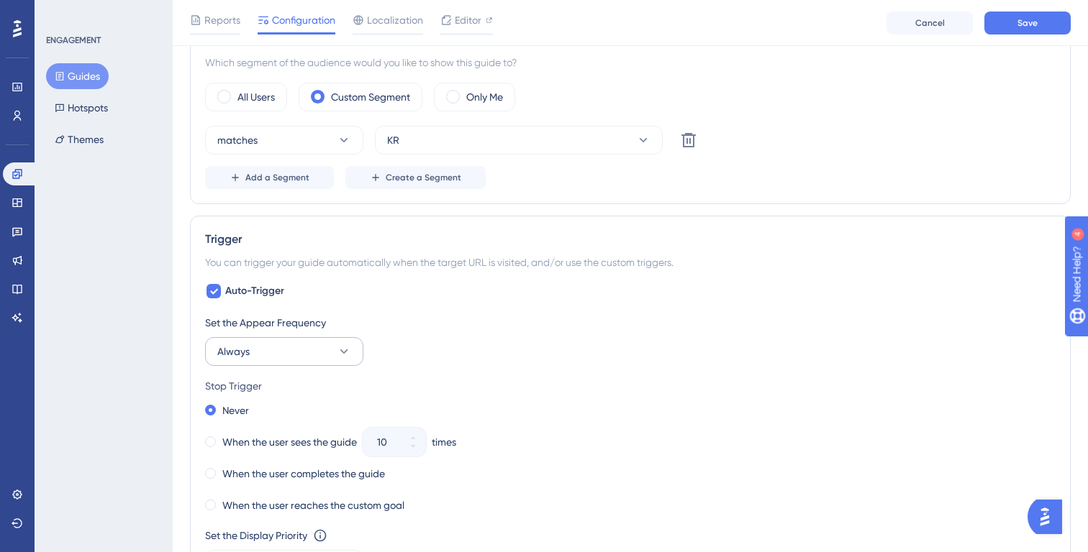
type input "https://partner.gangnamunni.com/booking/slot-management"
click at [302, 337] on button "Always" at bounding box center [284, 351] width 158 height 29
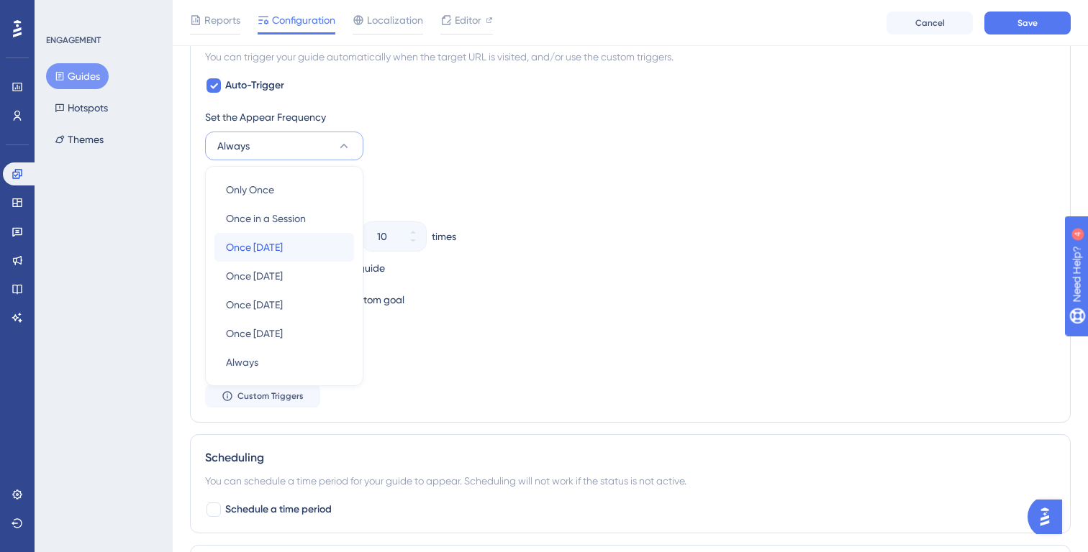
click at [300, 247] on div "Once in 1 day Once in 1 day" at bounding box center [284, 247] width 117 height 29
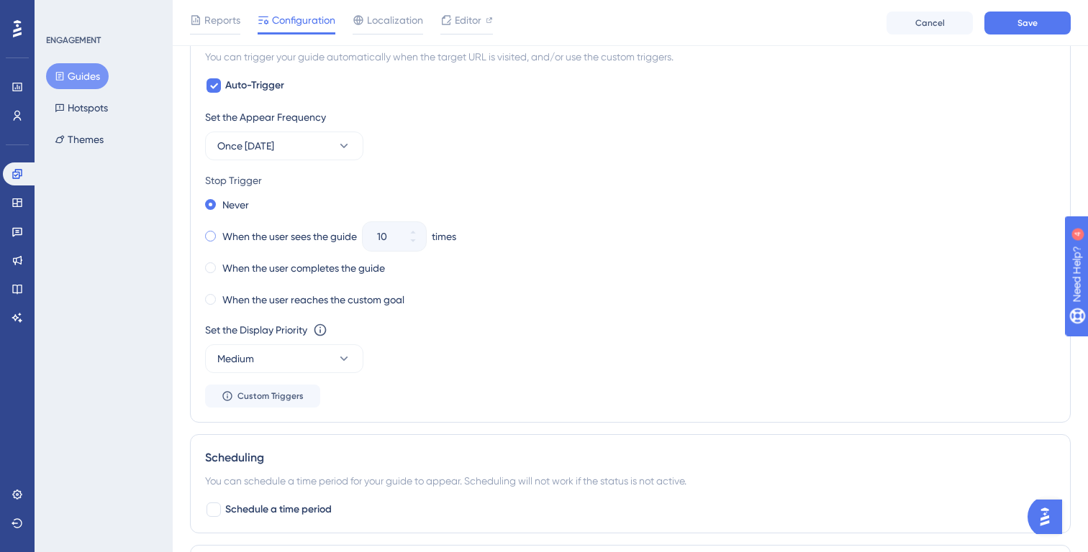
click at [270, 233] on label "When the user sees the guide" at bounding box center [289, 236] width 135 height 17
drag, startPoint x: 384, startPoint y: 235, endPoint x: 360, endPoint y: 235, distance: 24.5
click at [360, 235] on div "When the user sees the guide 10 times" at bounding box center [630, 237] width 850 height 20
drag, startPoint x: 395, startPoint y: 235, endPoint x: 355, endPoint y: 235, distance: 40.3
click at [355, 235] on div "When the user sees the guide 10 times" at bounding box center [630, 237] width 850 height 20
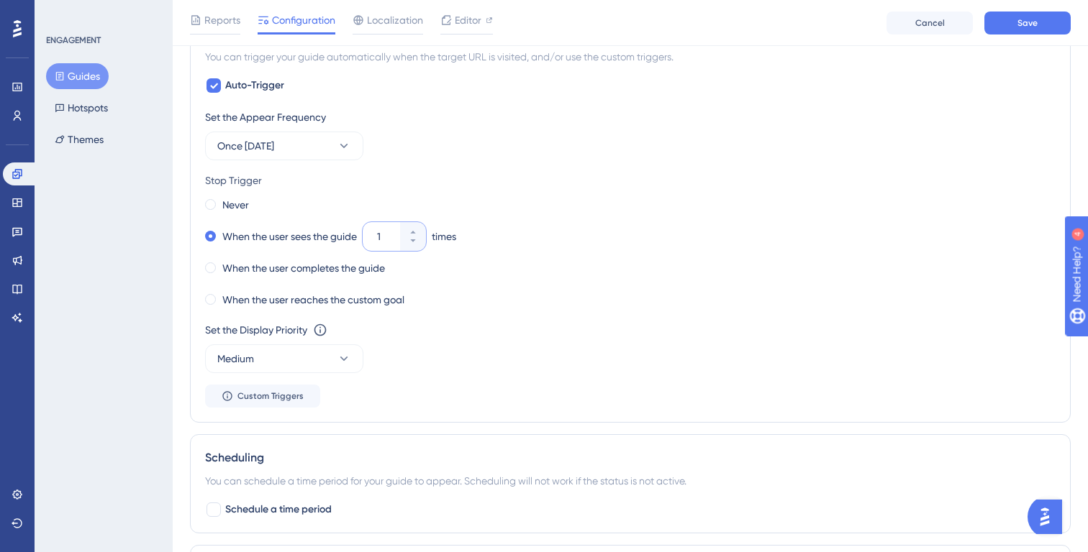
type input "1"
click at [495, 279] on div "Never When the user sees the guide 1 times When the user completes the guide Wh…" at bounding box center [630, 252] width 850 height 115
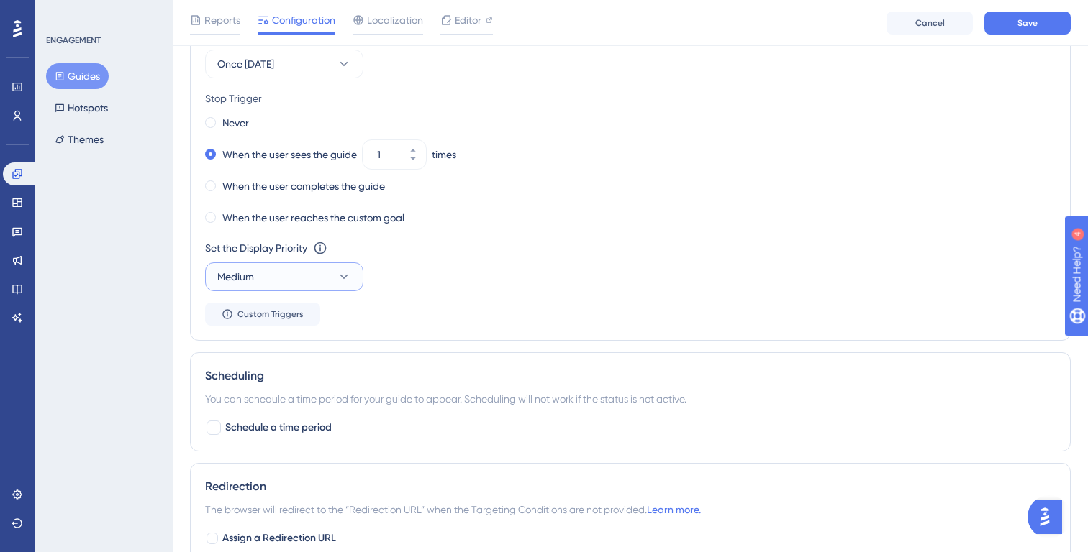
click at [338, 278] on icon at bounding box center [344, 277] width 14 height 14
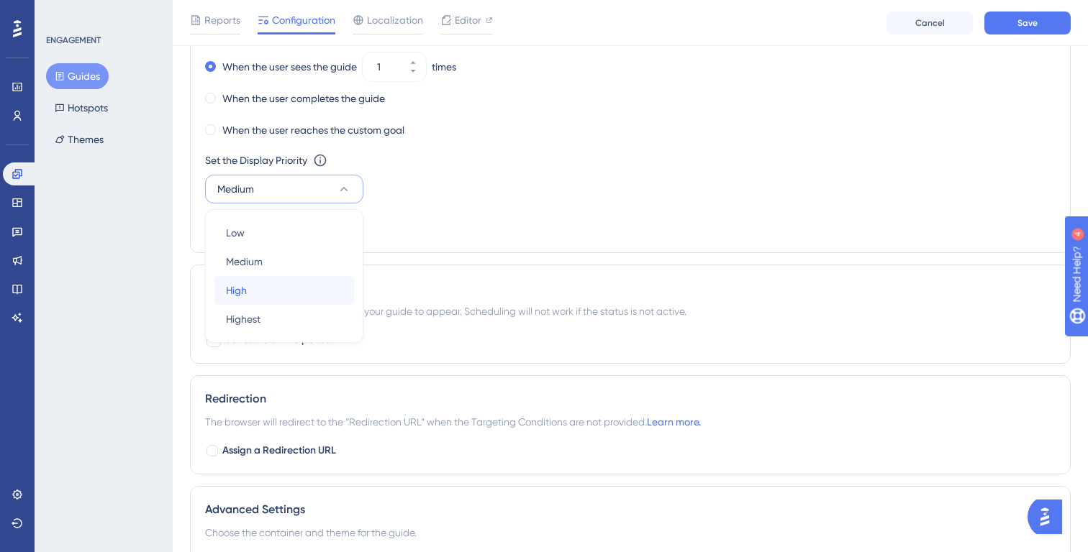
click at [304, 286] on div "High High" at bounding box center [284, 290] width 117 height 29
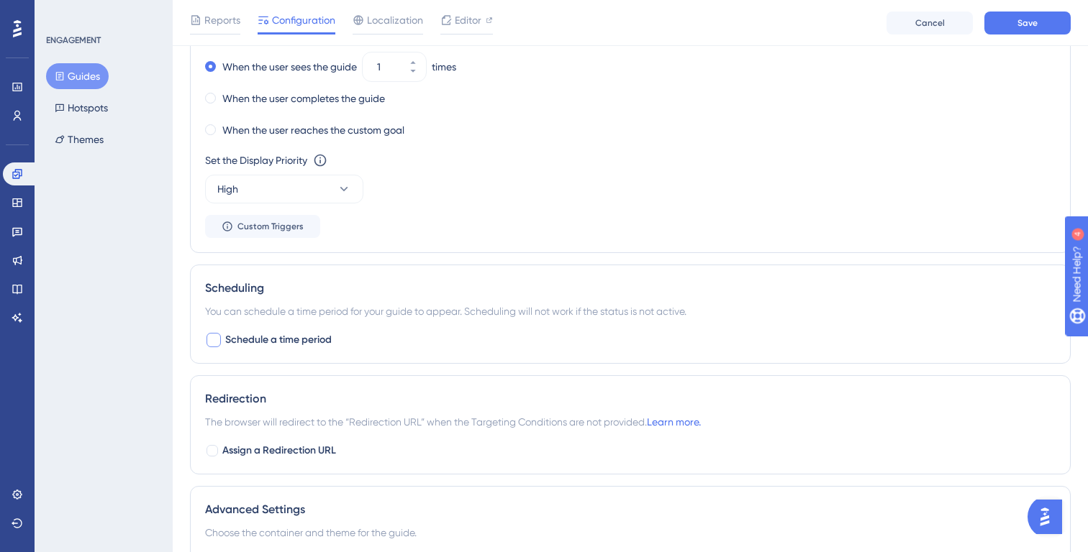
click at [239, 336] on span "Schedule a time period" at bounding box center [278, 340] width 106 height 17
checkbox input "true"
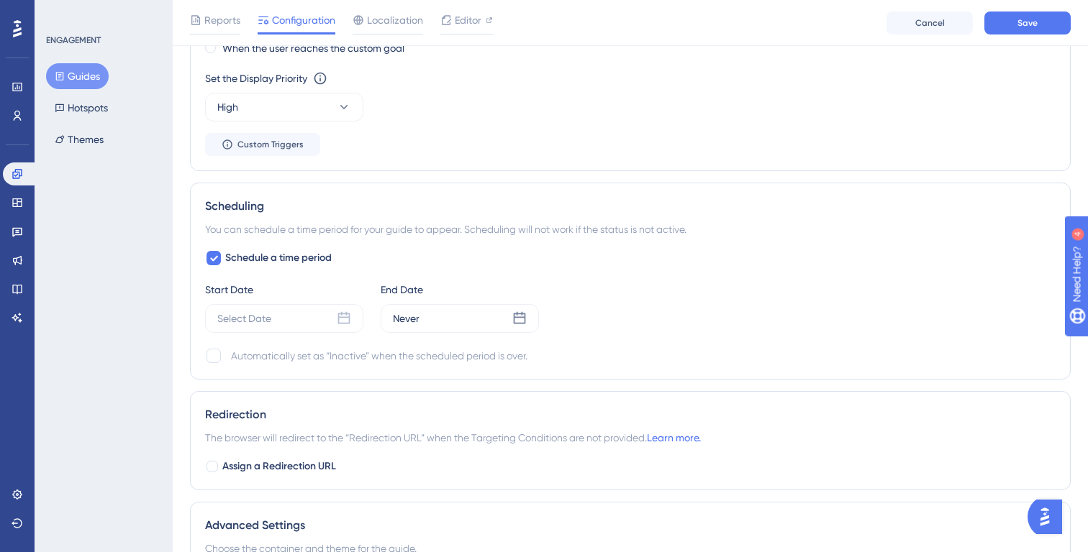
scroll to position [1006, 0]
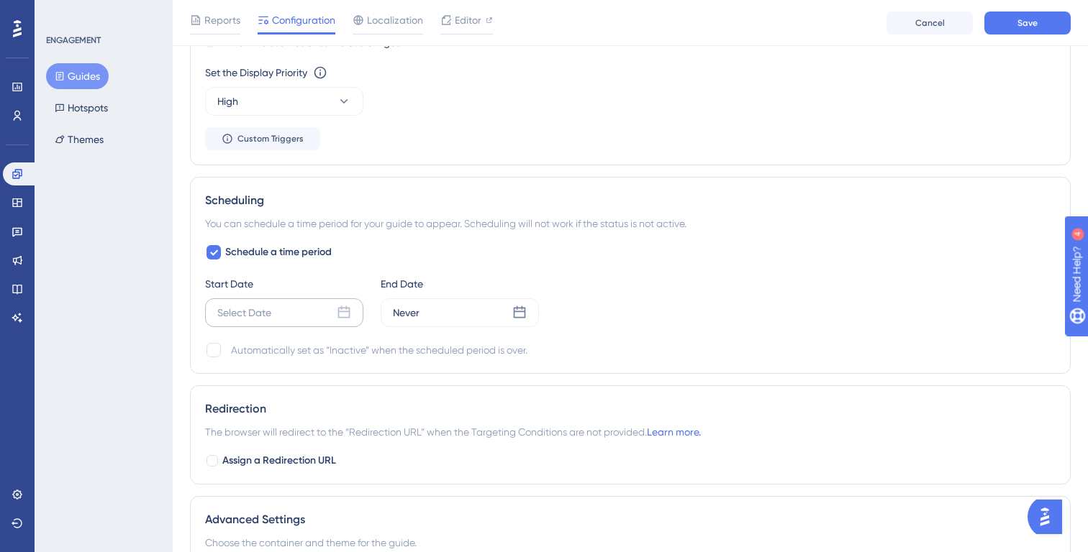
click at [289, 326] on div "Select Date" at bounding box center [284, 313] width 158 height 29
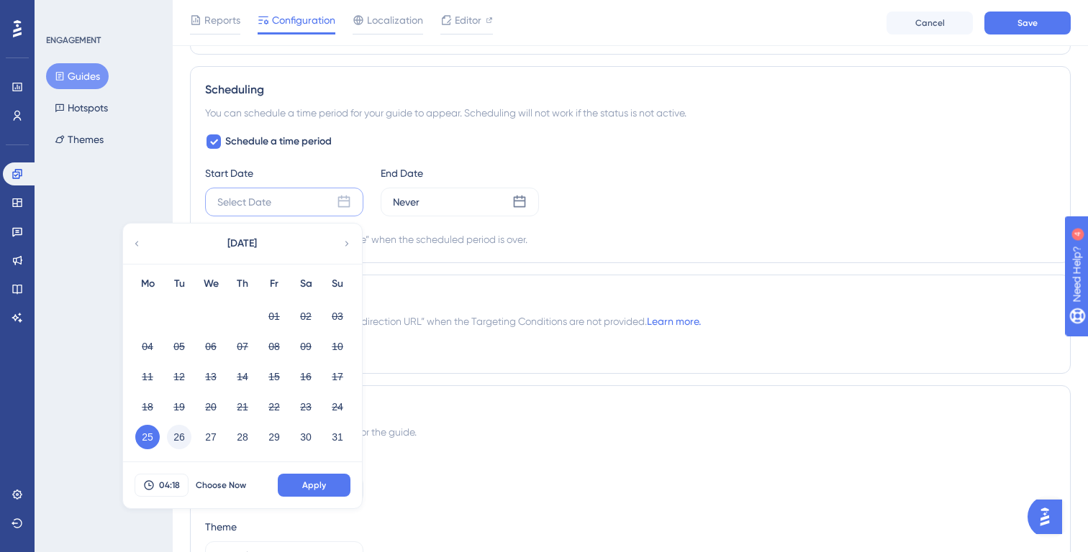
scroll to position [1129, 0]
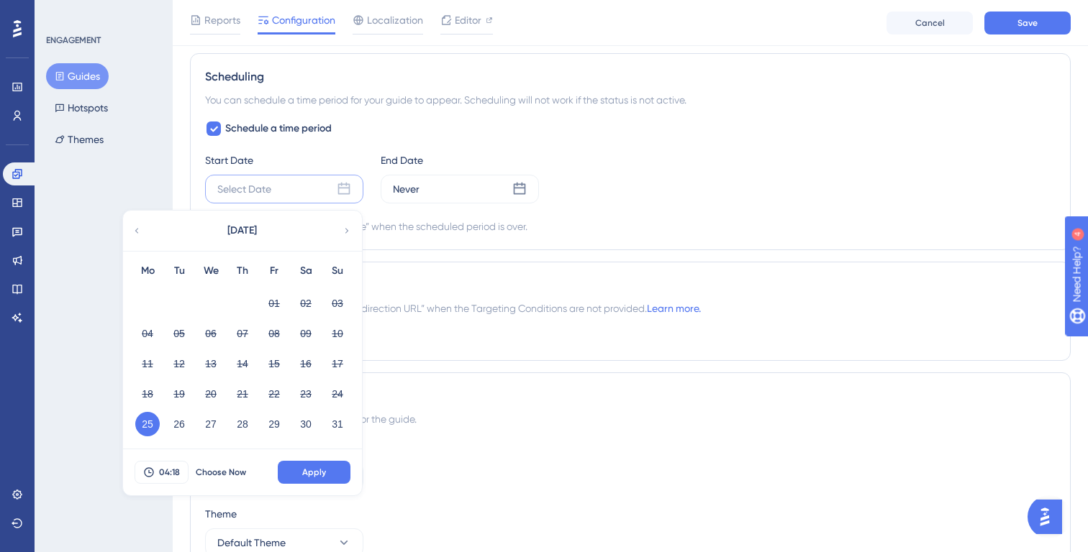
click at [149, 430] on button "25" at bounding box center [147, 424] width 24 height 24
click at [344, 461] on button "Apply" at bounding box center [314, 472] width 73 height 23
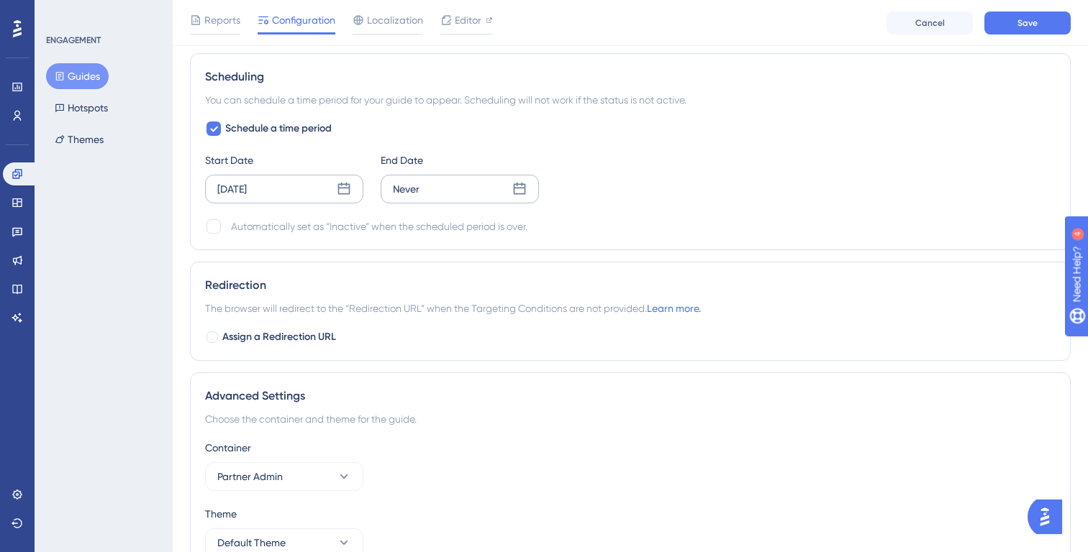
click at [417, 203] on div "Never" at bounding box center [460, 189] width 158 height 29
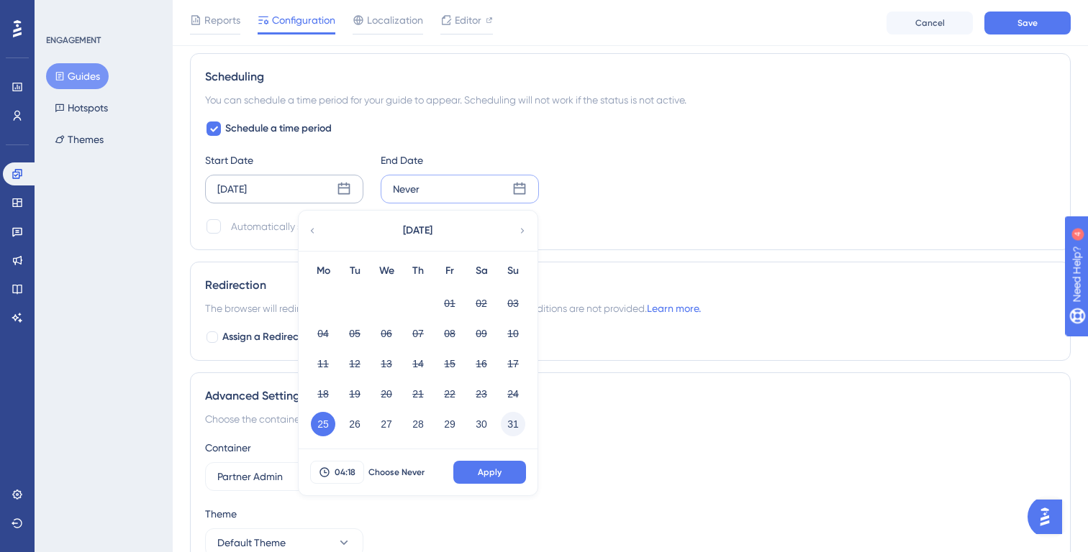
click at [509, 418] on button "31" at bounding box center [513, 424] width 24 height 24
click at [504, 473] on button "Apply" at bounding box center [489, 472] width 73 height 23
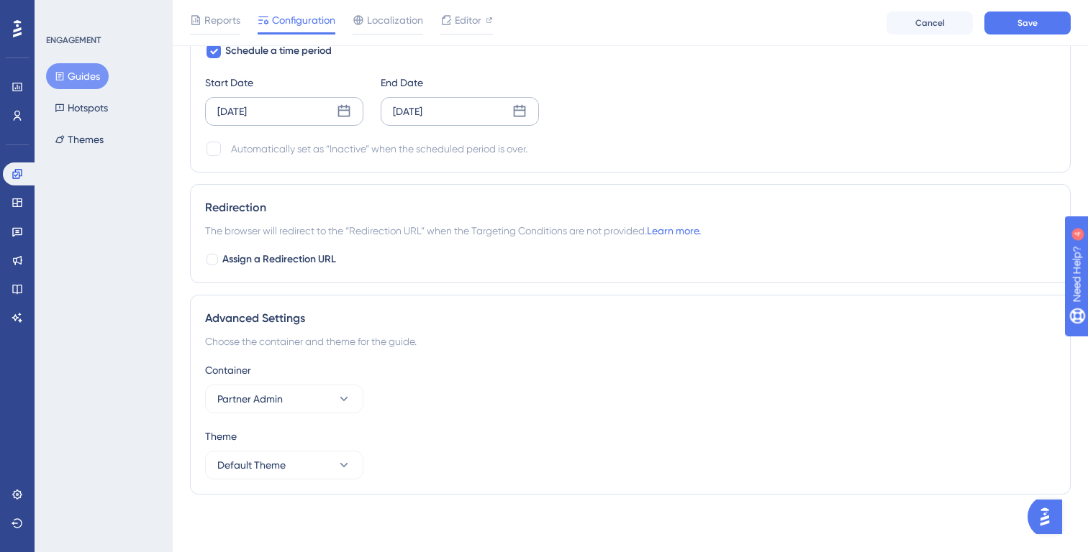
scroll to position [1081, 0]
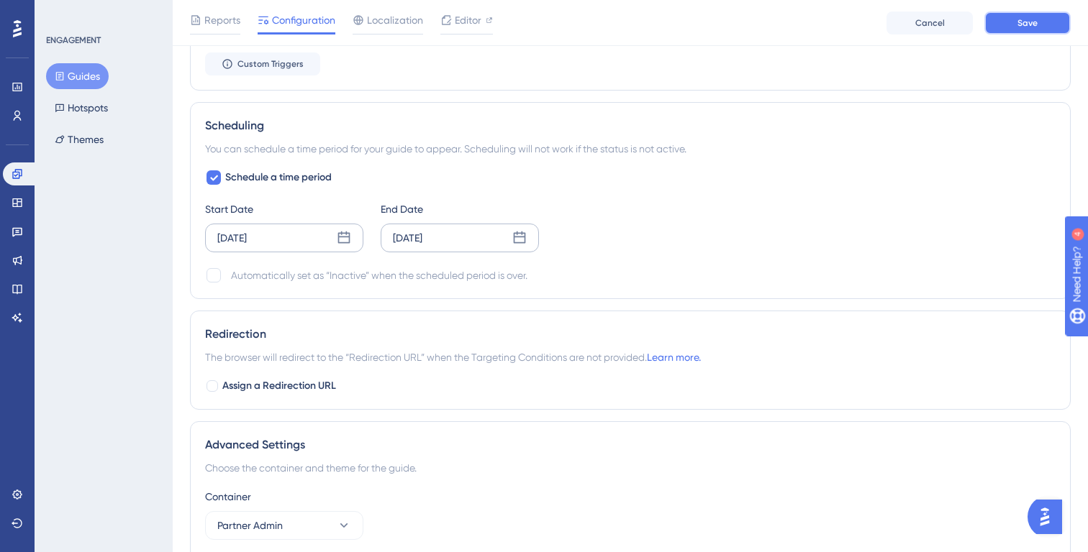
click at [1006, 25] on button "Save" at bounding box center [1027, 23] width 86 height 23
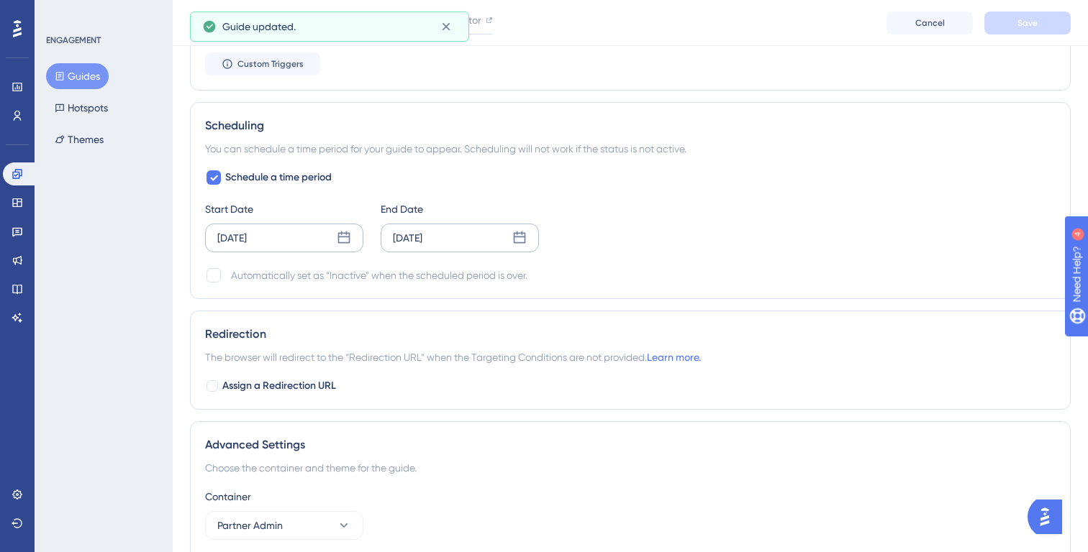
click at [462, 22] on div "Guide updated." at bounding box center [329, 27] width 279 height 30
click at [476, 22] on span "Editor" at bounding box center [468, 20] width 27 height 17
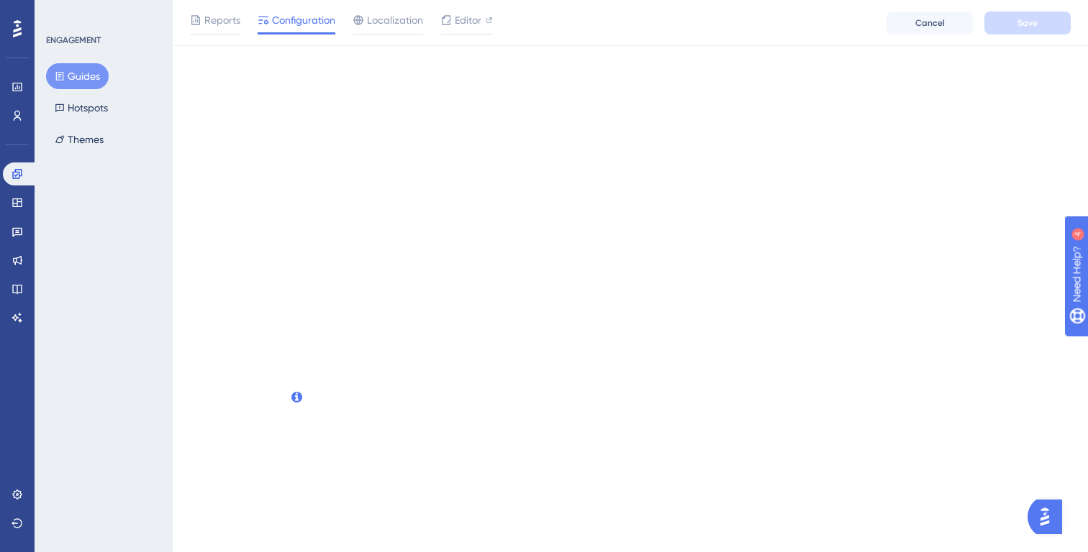
scroll to position [0, 0]
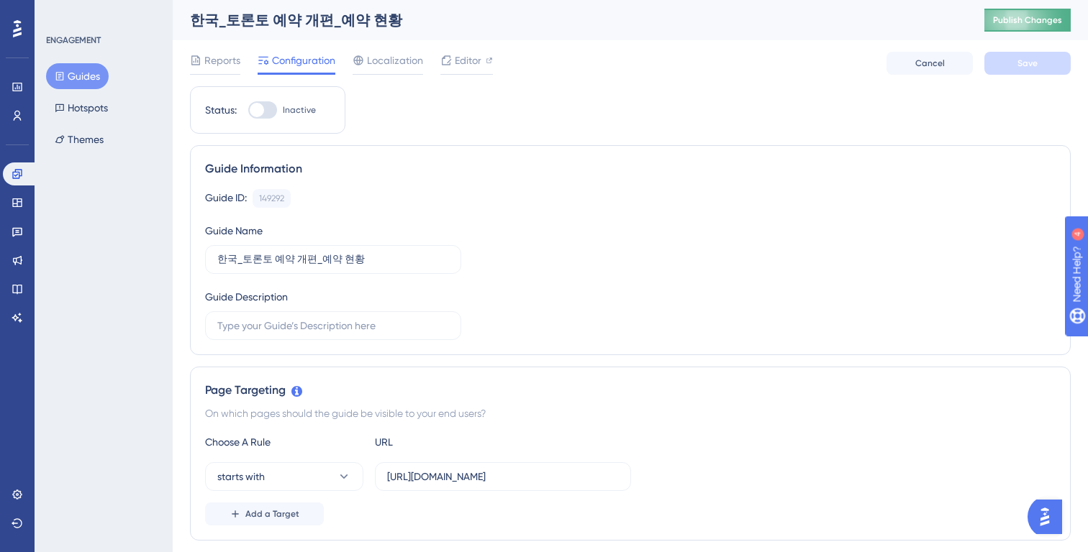
click at [1017, 24] on span "Publish Changes" at bounding box center [1027, 20] width 69 height 12
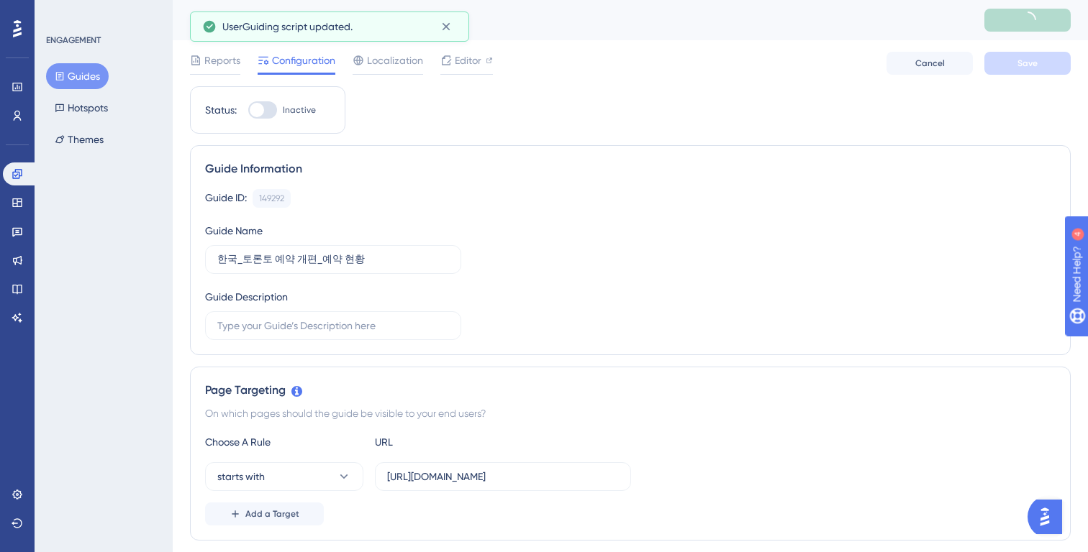
click at [271, 109] on div at bounding box center [262, 109] width 29 height 17
click at [248, 110] on input "Inactive" at bounding box center [247, 110] width 1 height 1
checkbox input "true"
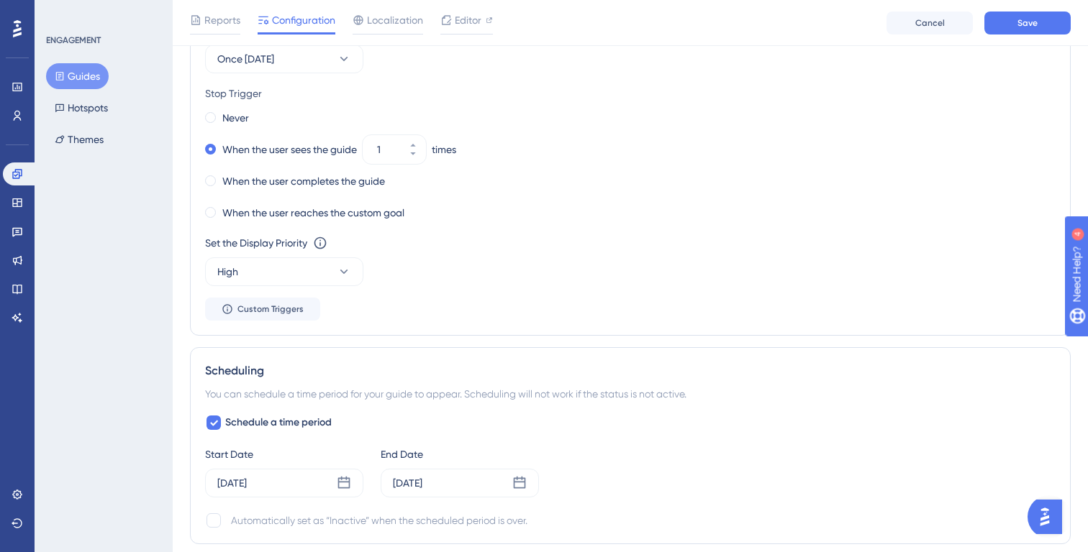
scroll to position [151, 0]
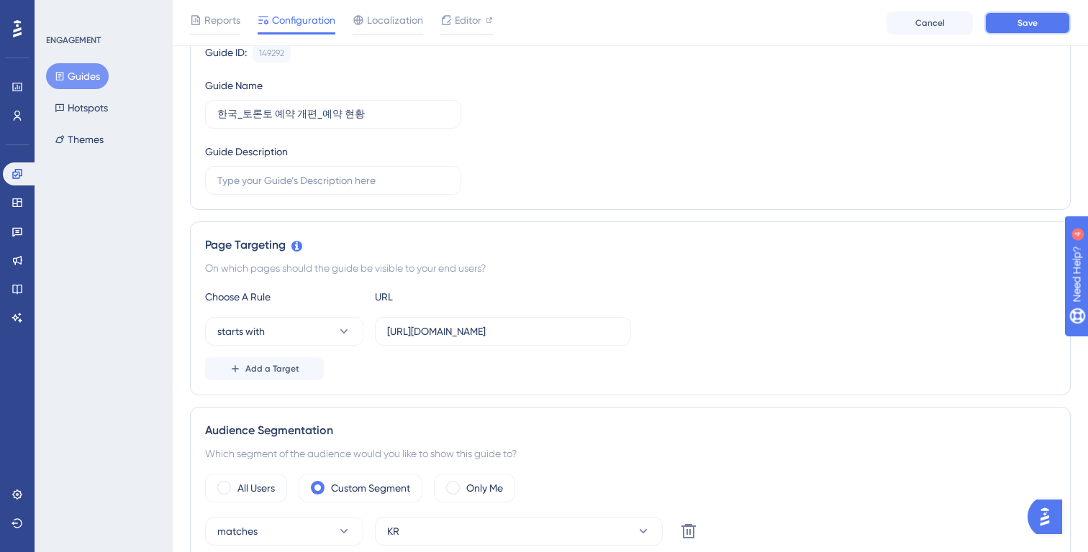
click at [1024, 18] on span "Save" at bounding box center [1027, 23] width 20 height 12
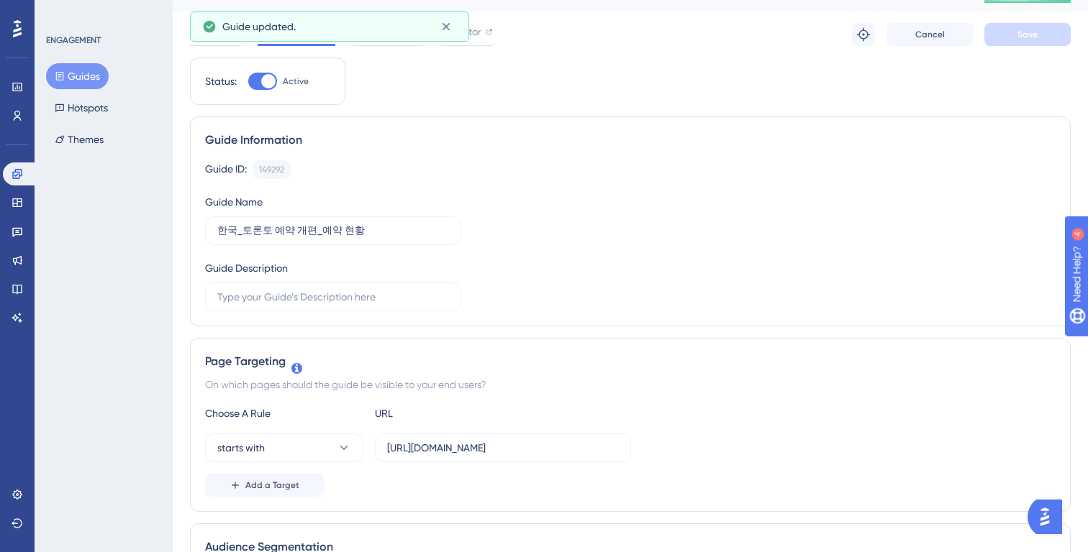
scroll to position [0, 0]
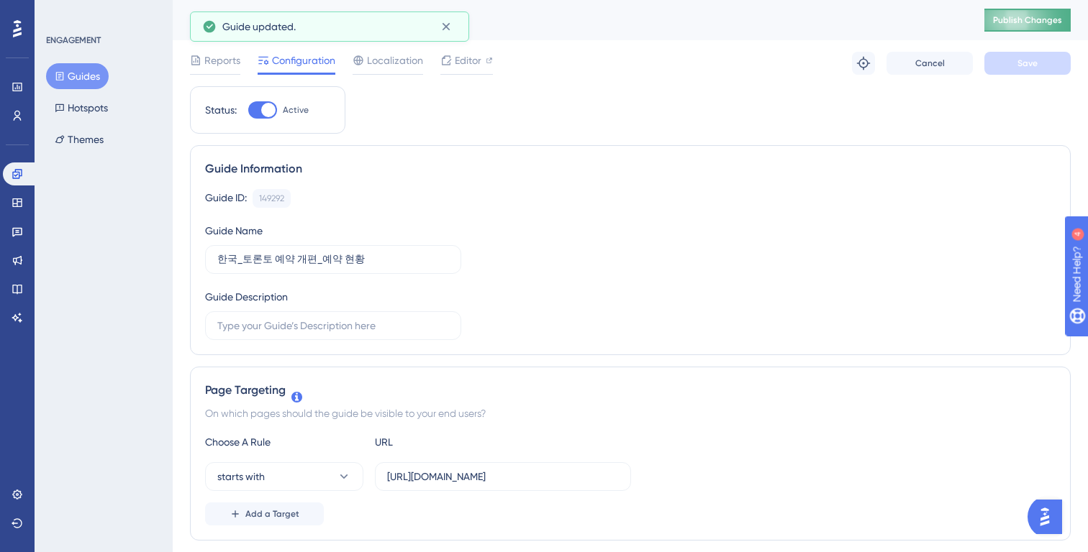
click at [1025, 24] on span "Publish Changes" at bounding box center [1027, 20] width 69 height 12
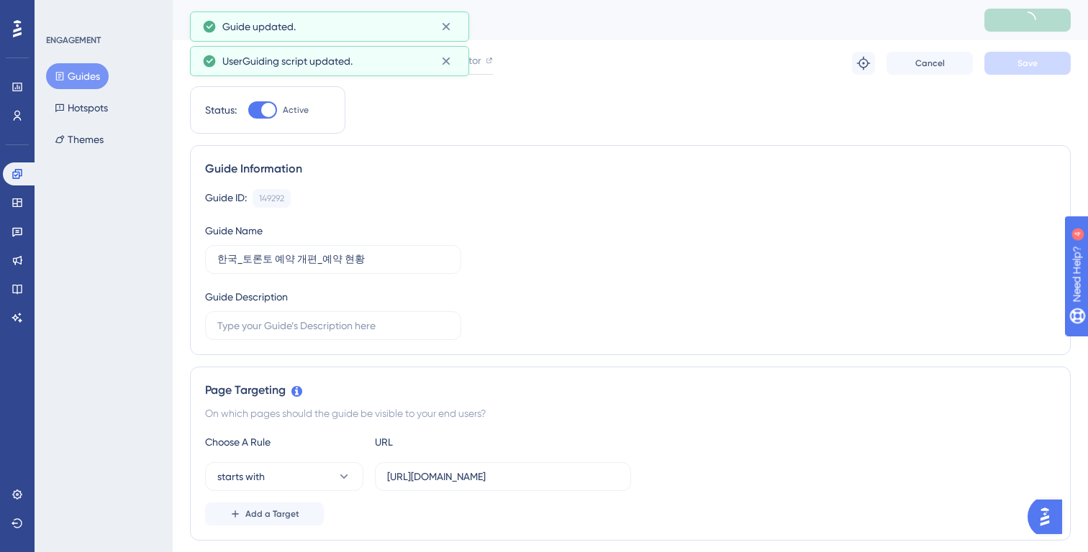
click at [82, 78] on button "Guides" at bounding box center [77, 76] width 63 height 26
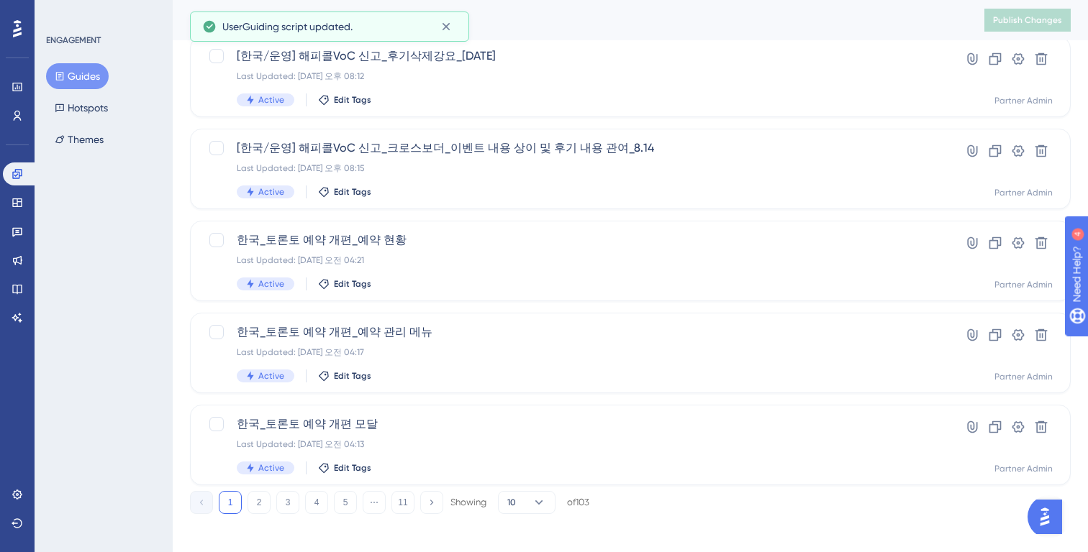
scroll to position [564, 0]
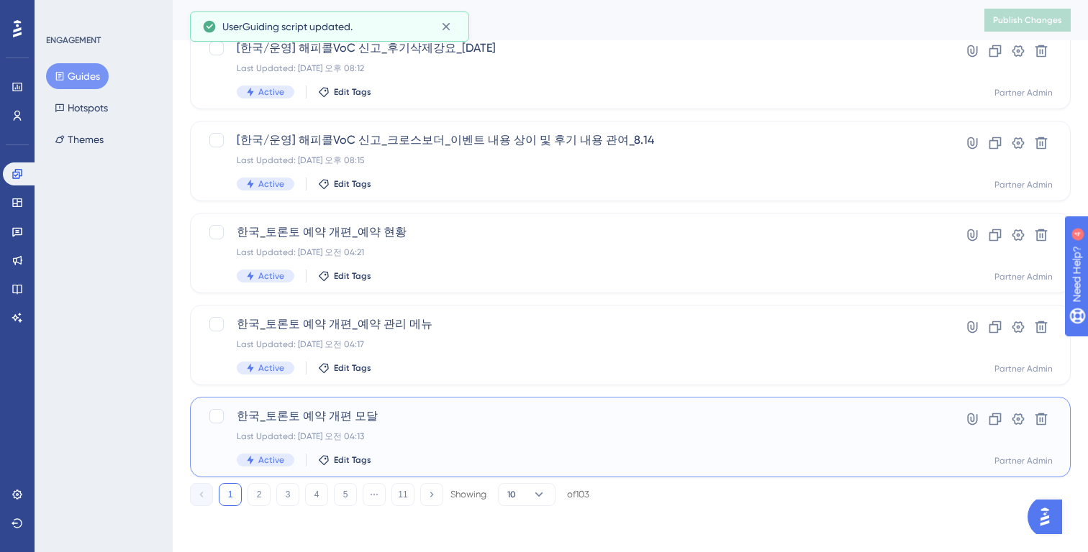
click at [433, 454] on div "Active Edit Tags" at bounding box center [573, 460] width 672 height 13
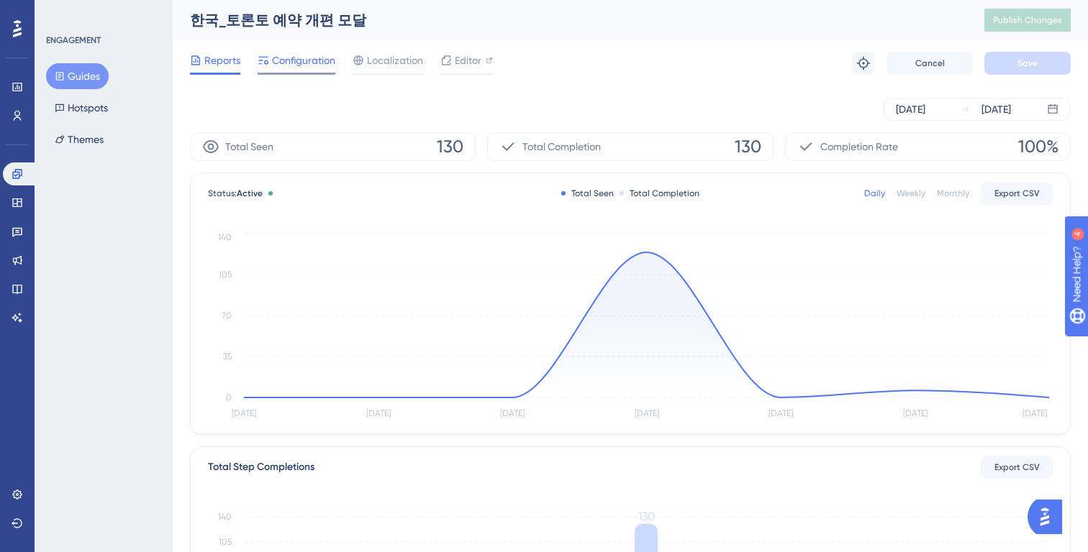
click at [304, 58] on span "Configuration" at bounding box center [303, 60] width 63 height 17
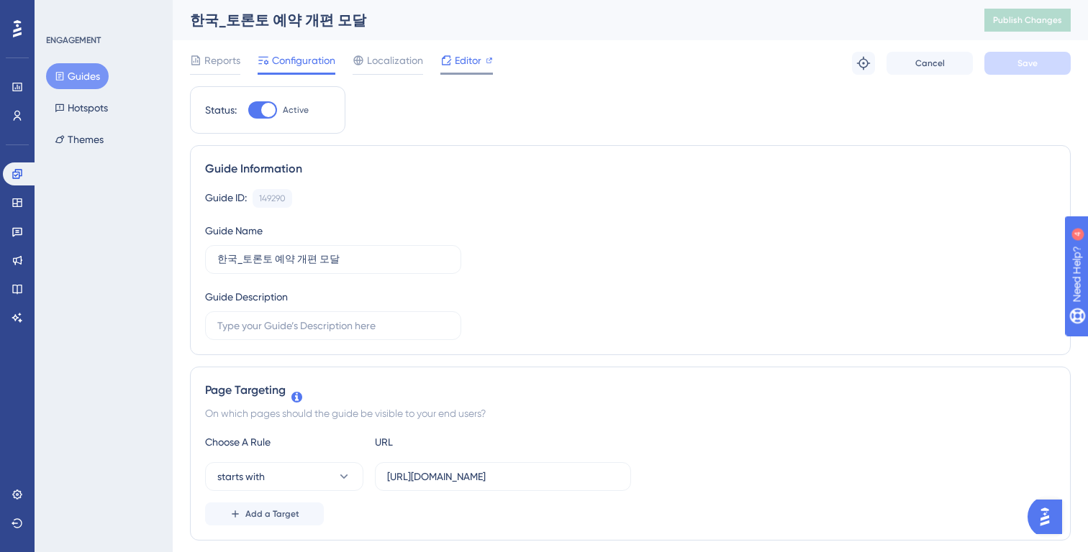
click at [463, 67] on span "Editor" at bounding box center [468, 60] width 27 height 17
